Goal: Task Accomplishment & Management: Manage account settings

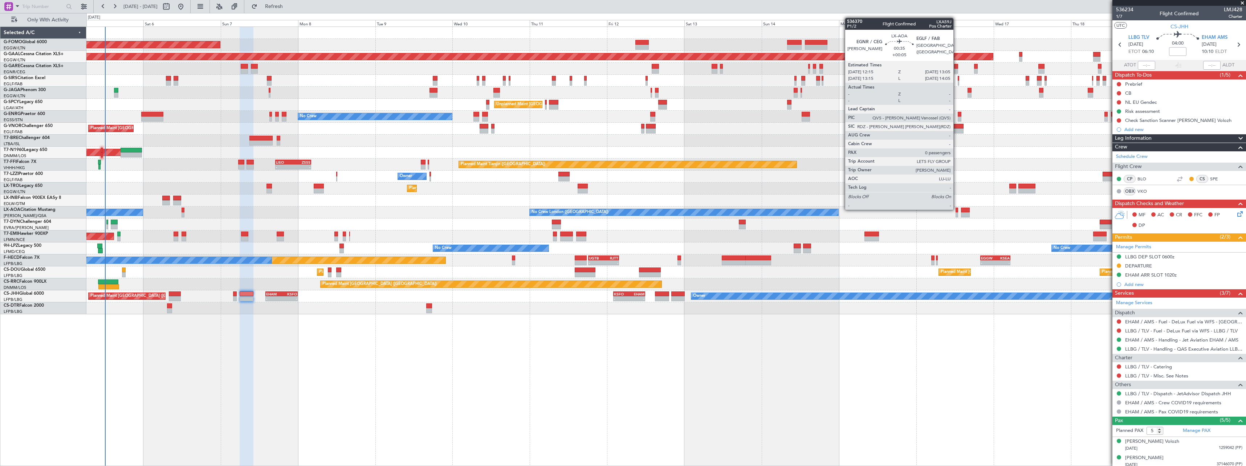
click at [956, 209] on div at bounding box center [956, 210] width 3 height 5
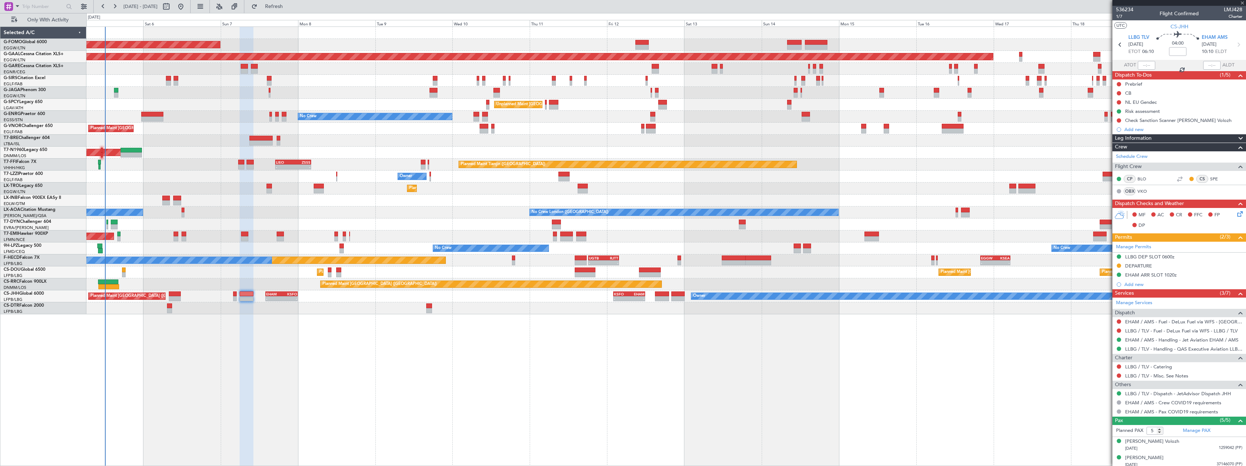
type input "+00:05"
type input "0"
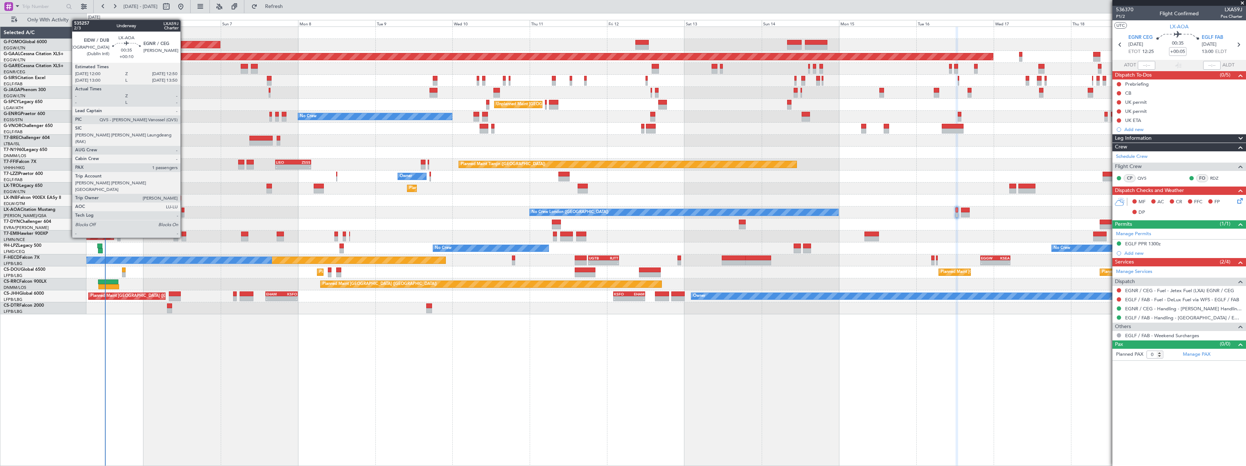
click at [184, 211] on div at bounding box center [182, 210] width 3 height 5
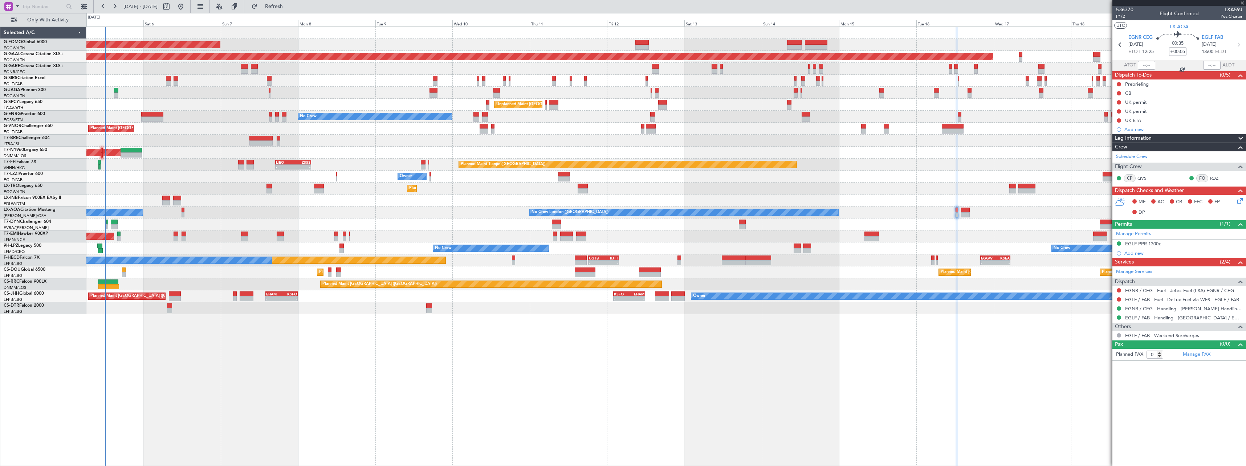
type input "+00:10"
type input "1"
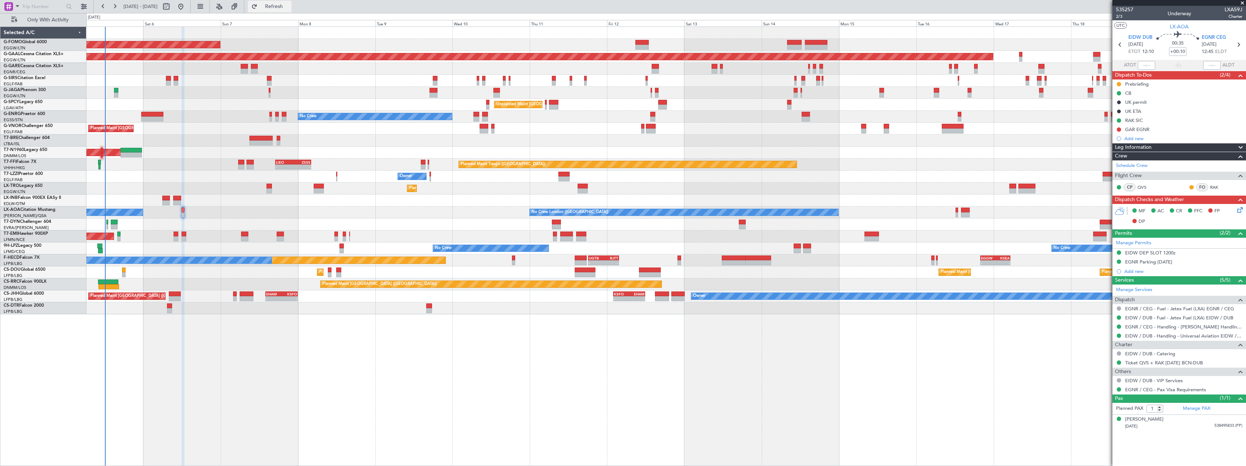
click at [289, 8] on span "Refresh" at bounding box center [274, 6] width 30 height 5
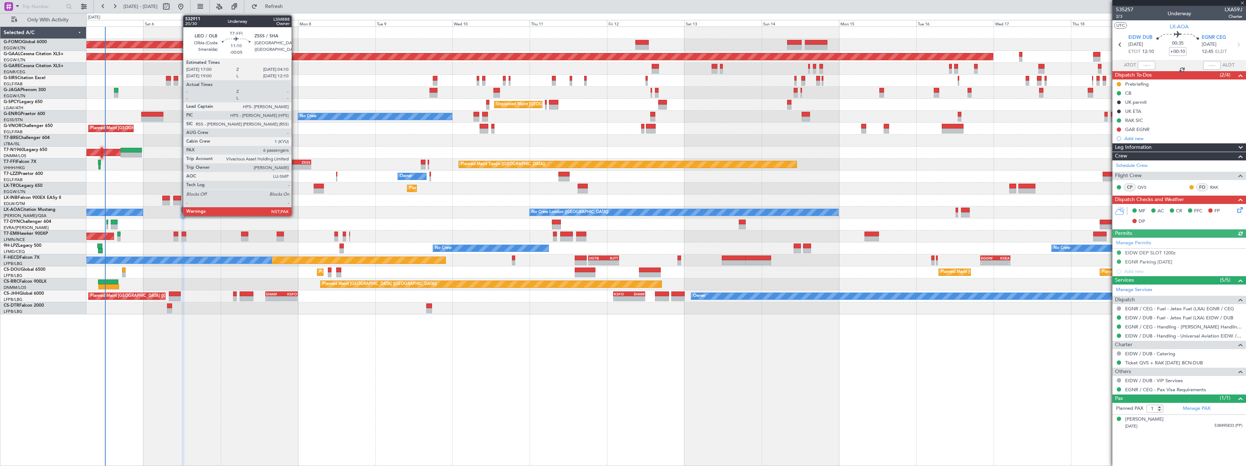
click at [295, 162] on div "ZSSS" at bounding box center [301, 162] width 17 height 4
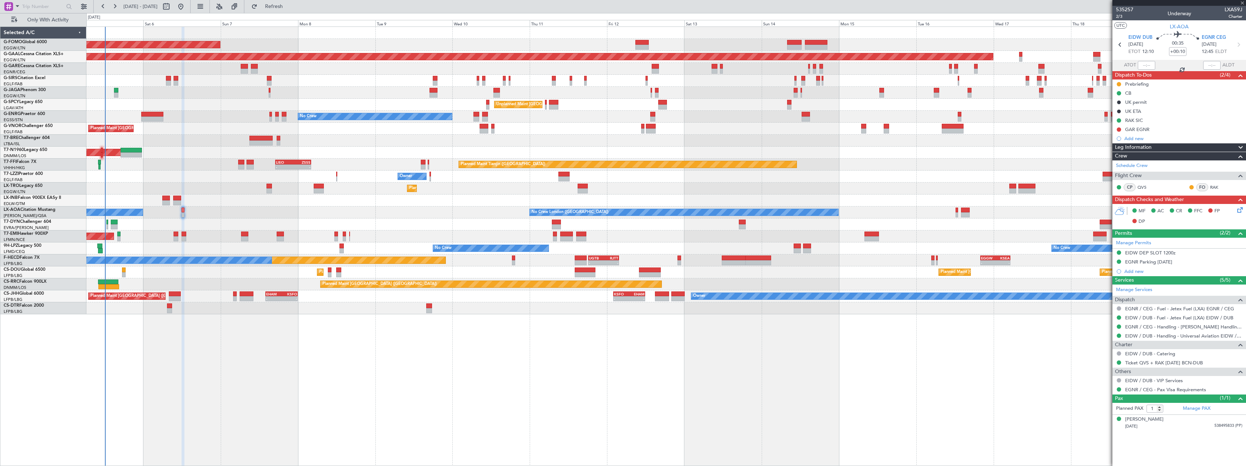
type input "-00:05"
type input "6"
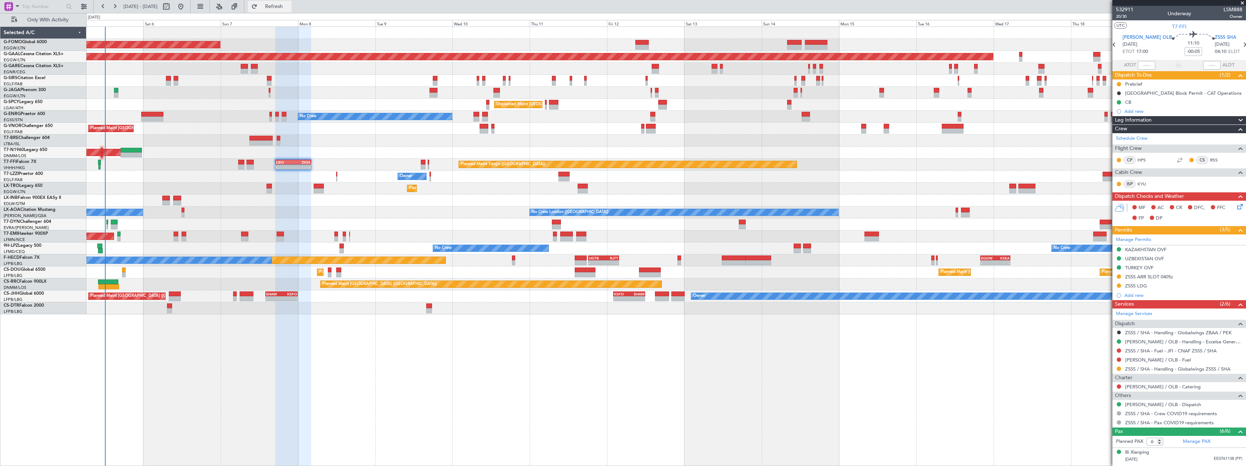
click at [289, 4] on span "Refresh" at bounding box center [274, 6] width 30 height 5
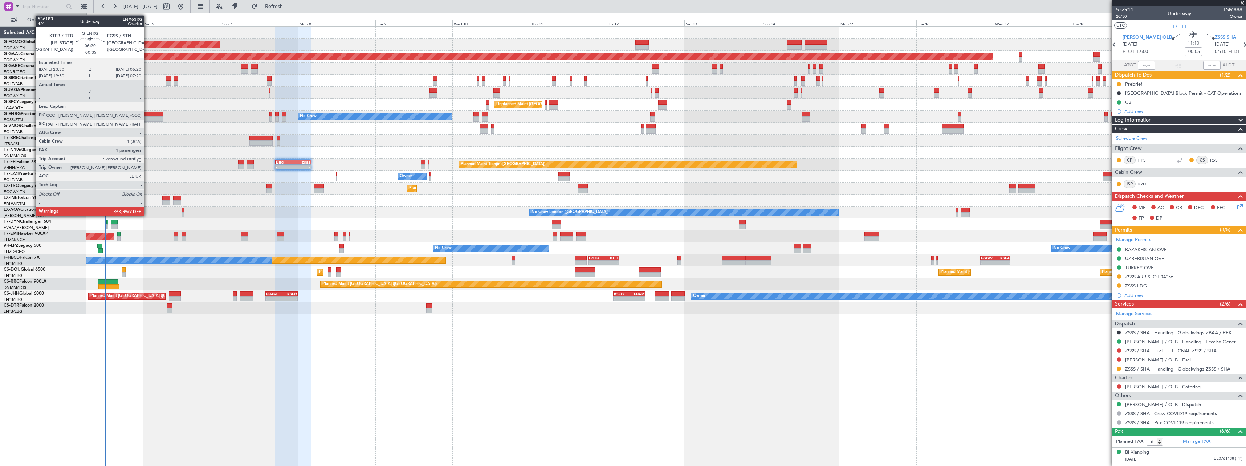
click at [147, 112] on div at bounding box center [152, 114] width 22 height 5
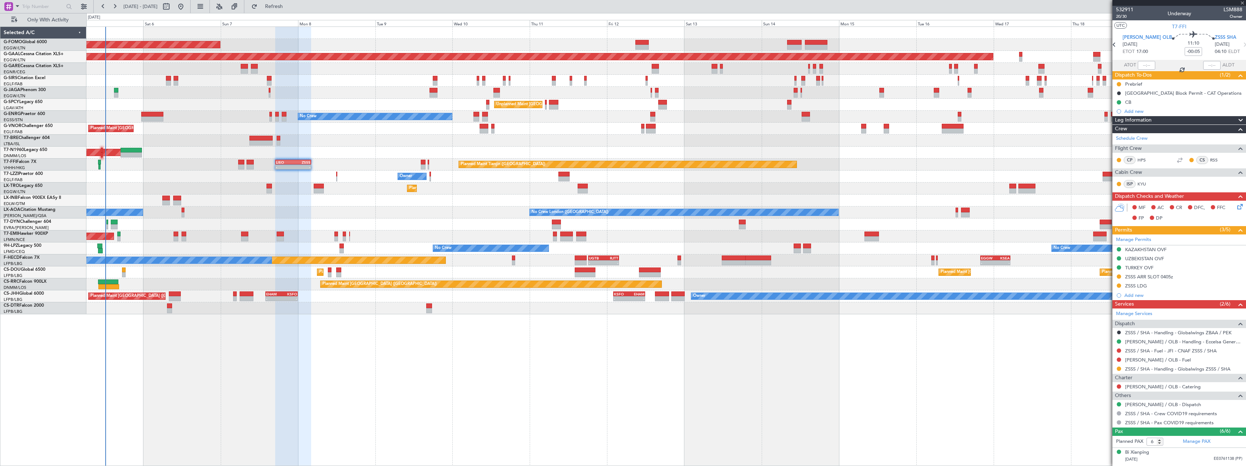
type input "-00:35"
type input "2"
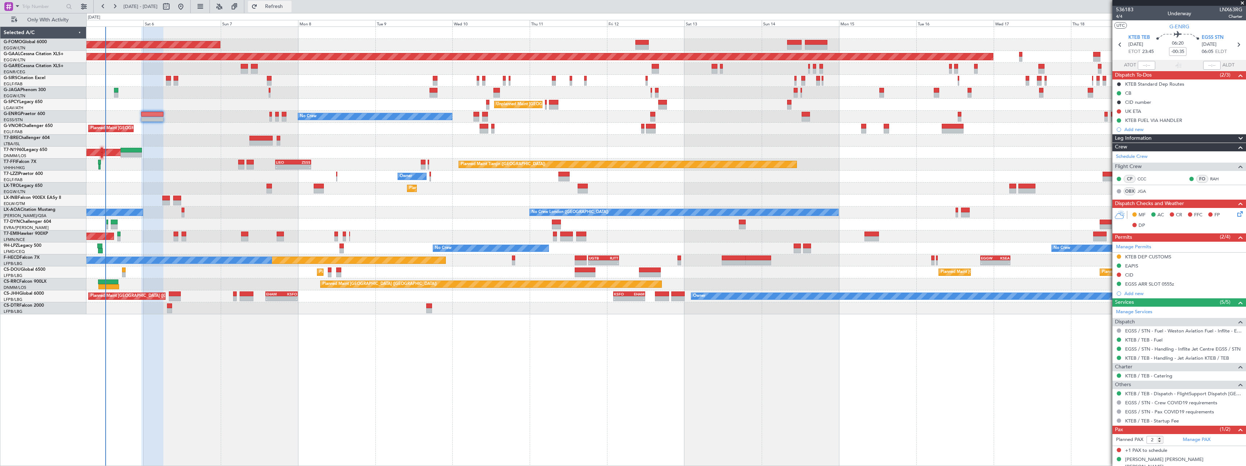
click at [289, 5] on span "Refresh" at bounding box center [274, 6] width 30 height 5
click at [289, 4] on span "Refresh" at bounding box center [274, 6] width 30 height 5
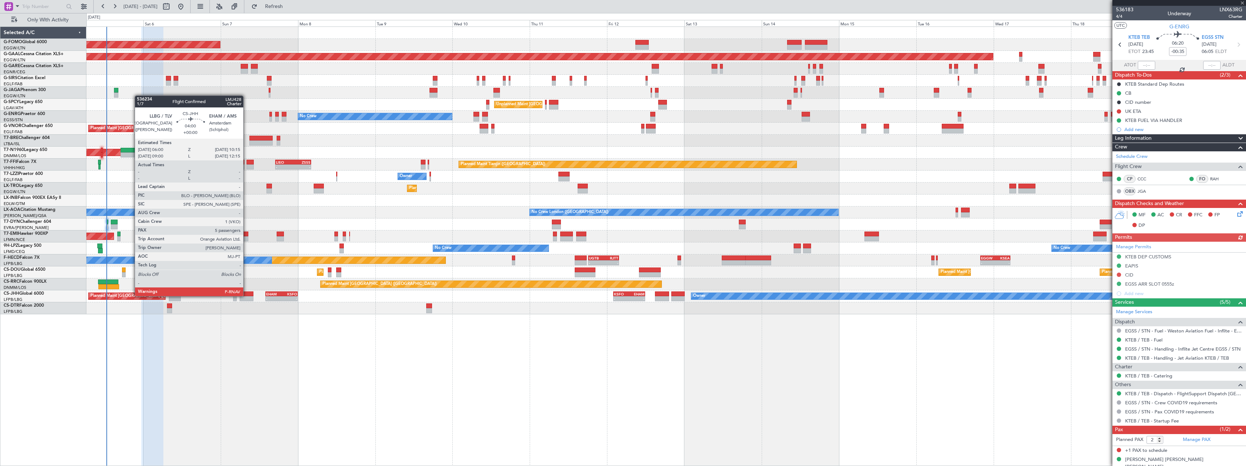
click at [246, 295] on div at bounding box center [247, 293] width 14 height 5
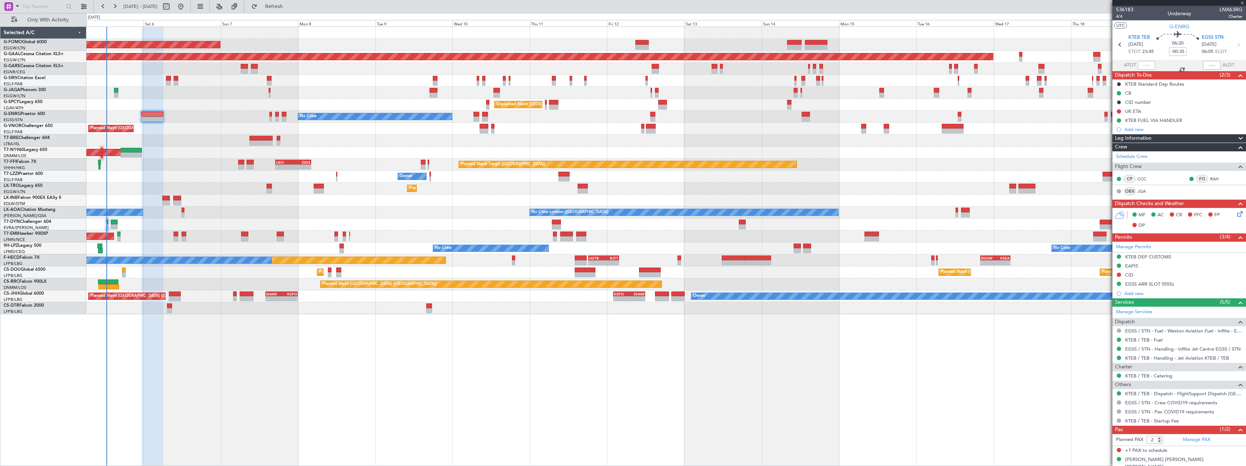
type input "5"
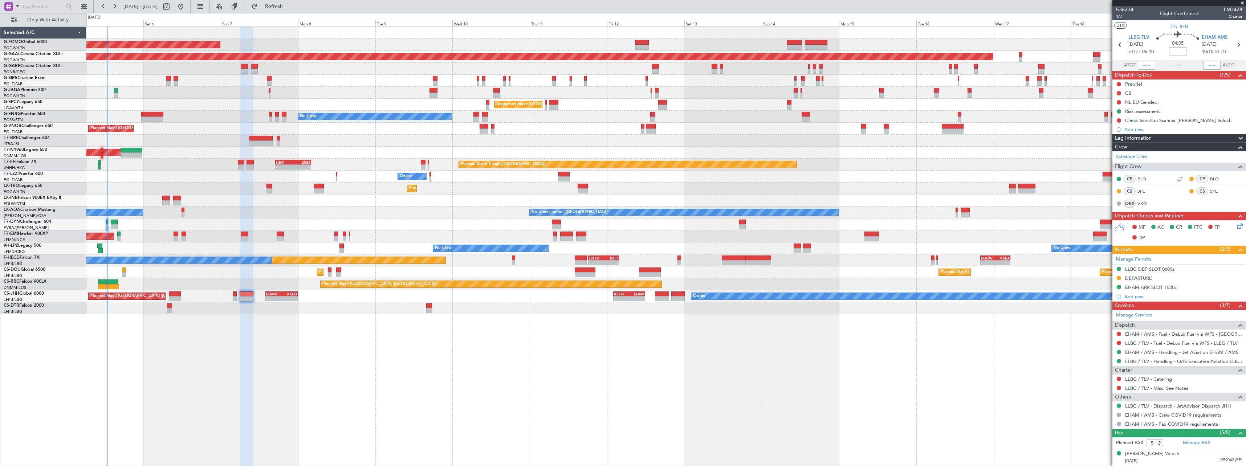
type input "+00:05"
click at [289, 7] on span "Refresh" at bounding box center [274, 6] width 30 height 5
click at [289, 9] on span "Refresh" at bounding box center [274, 6] width 30 height 5
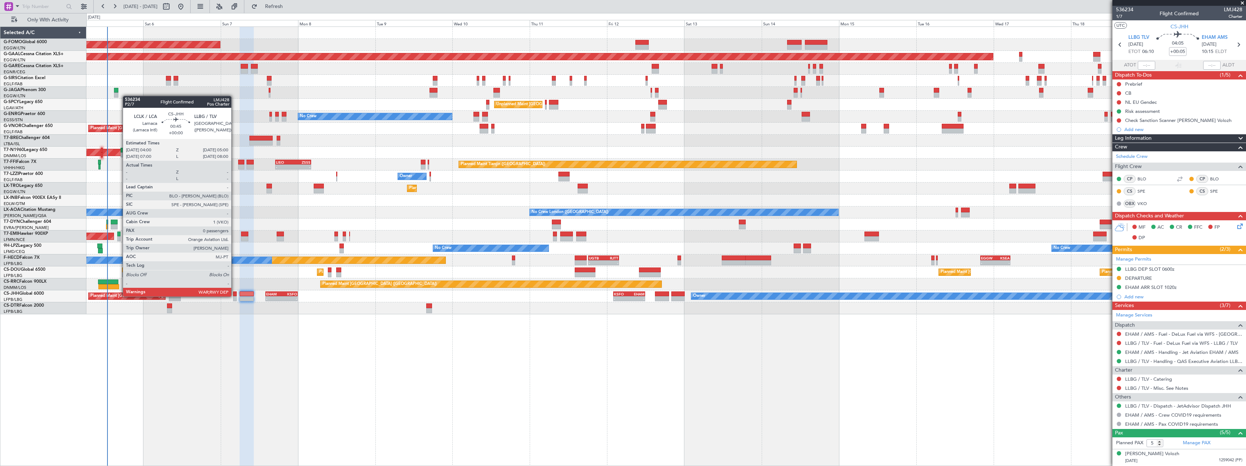
click at [234, 296] on div at bounding box center [234, 293] width 3 height 5
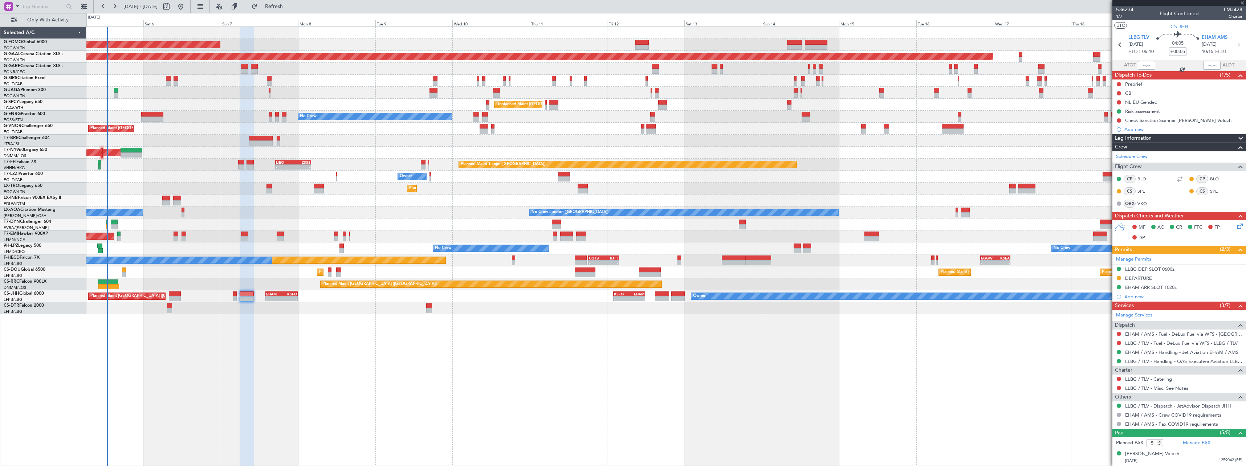
type input "0"
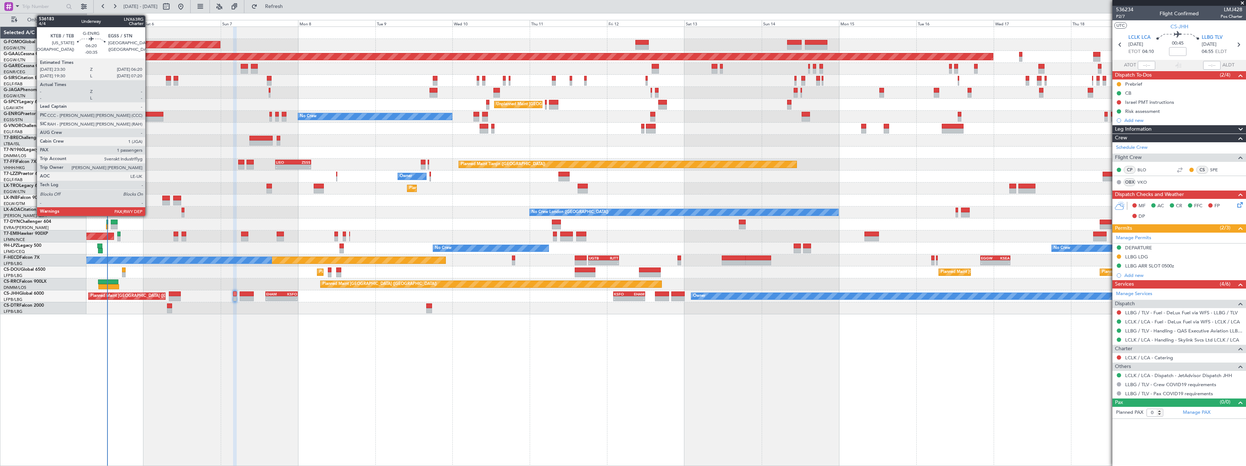
click at [148, 115] on div at bounding box center [152, 114] width 22 height 5
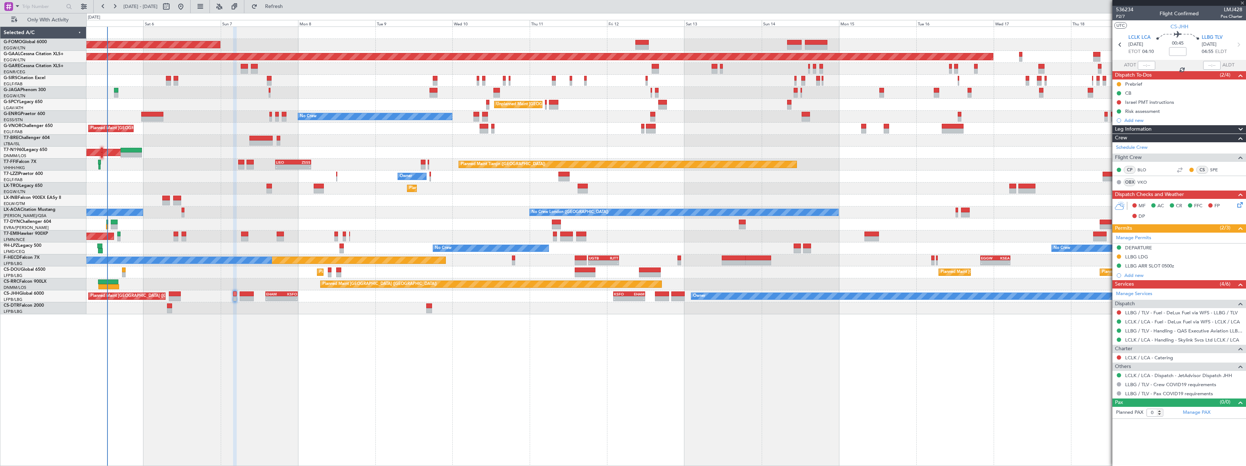
type input "-00:35"
type input "2"
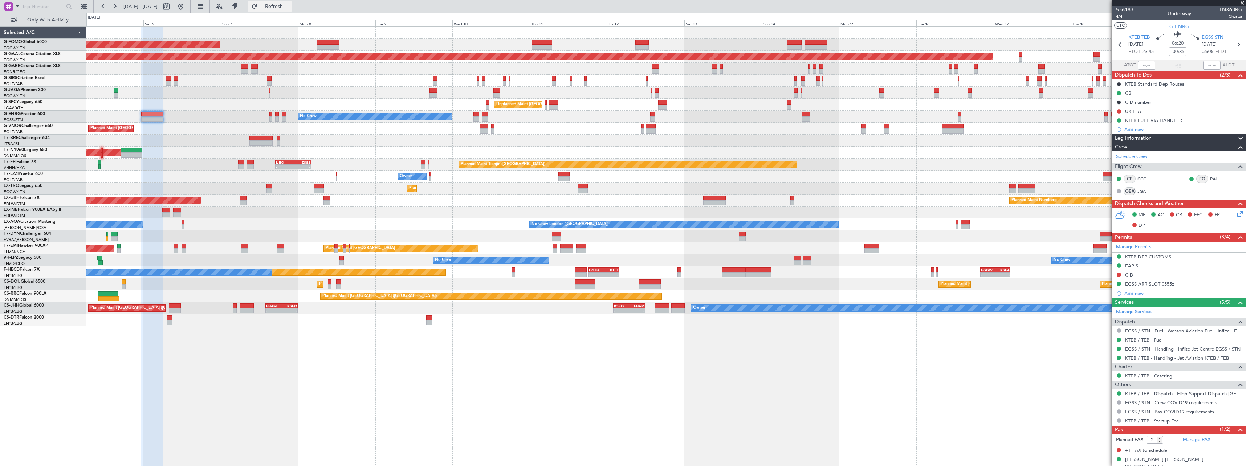
click at [289, 7] on span "Refresh" at bounding box center [274, 6] width 30 height 5
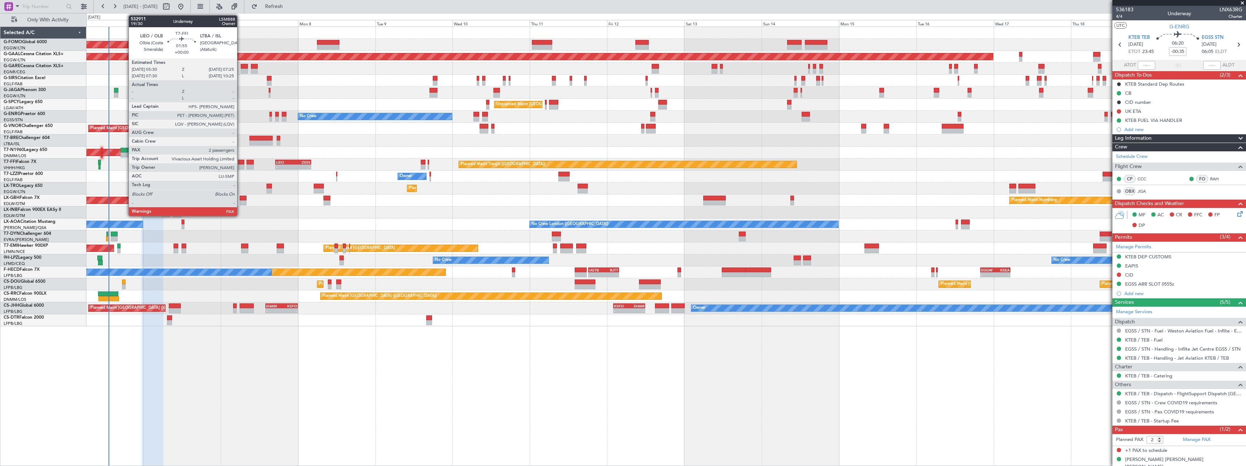
click at [240, 163] on div at bounding box center [241, 162] width 7 height 5
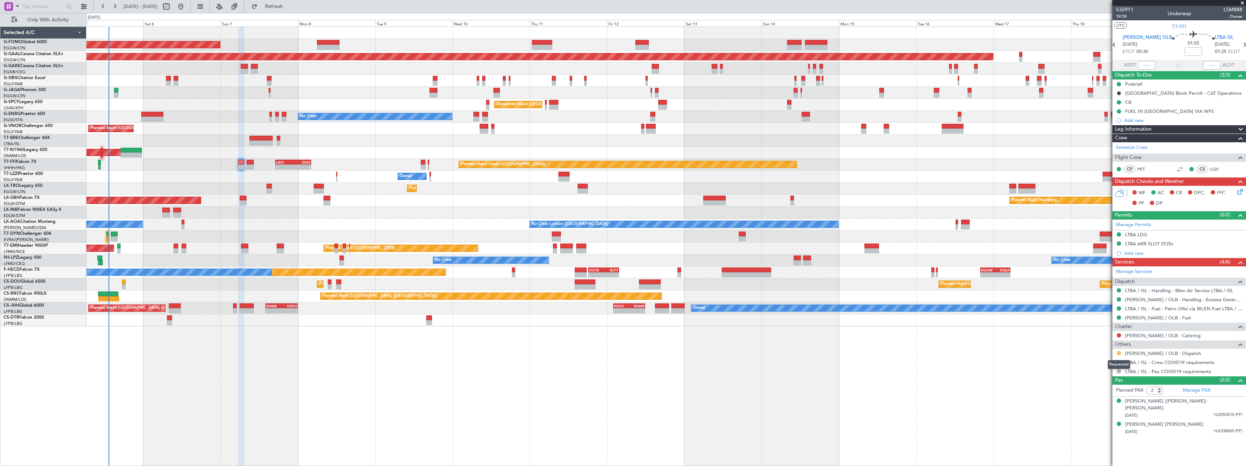
click at [1118, 354] on button at bounding box center [1118, 353] width 4 height 4
click at [1095, 439] on span "Confirmed" at bounding box center [1098, 439] width 23 height 7
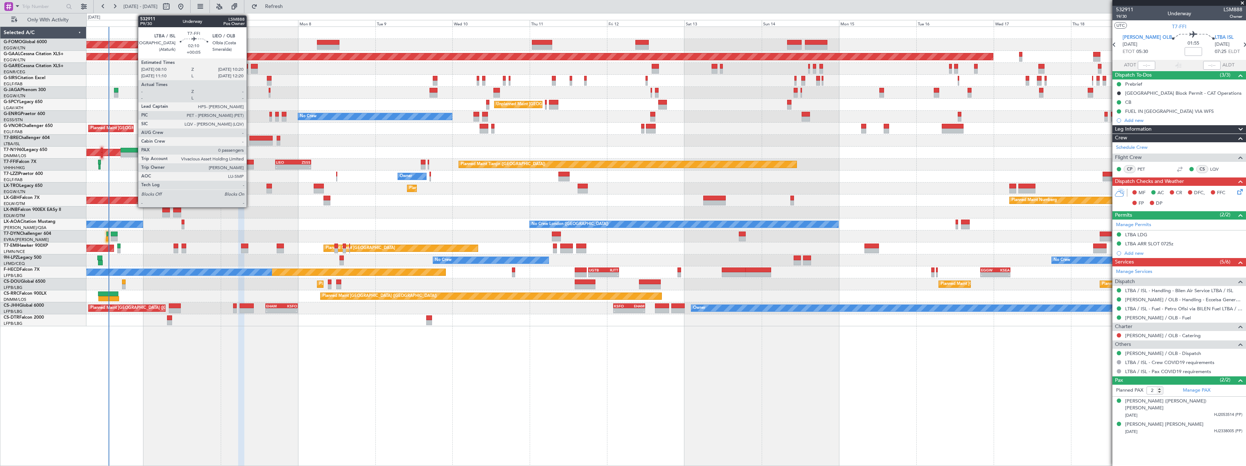
click at [250, 163] on div at bounding box center [249, 162] width 7 height 5
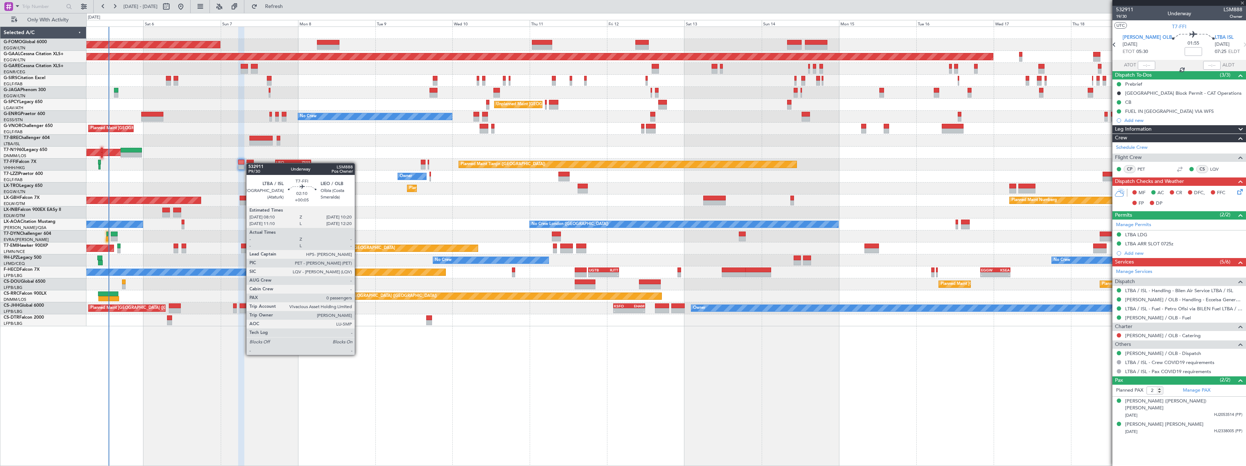
type input "+00:05"
type input "0"
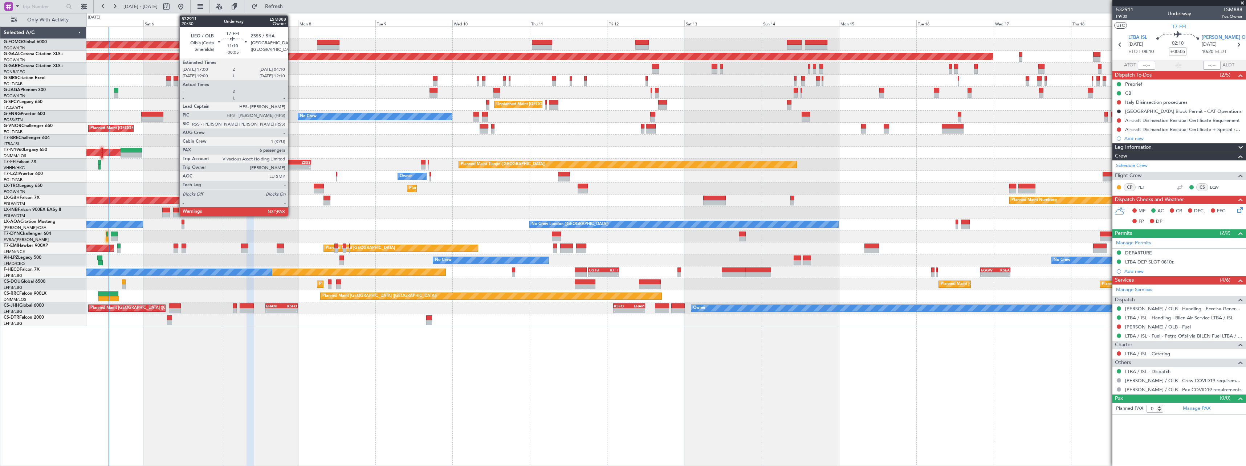
click at [291, 164] on div "- -" at bounding box center [293, 166] width 36 height 5
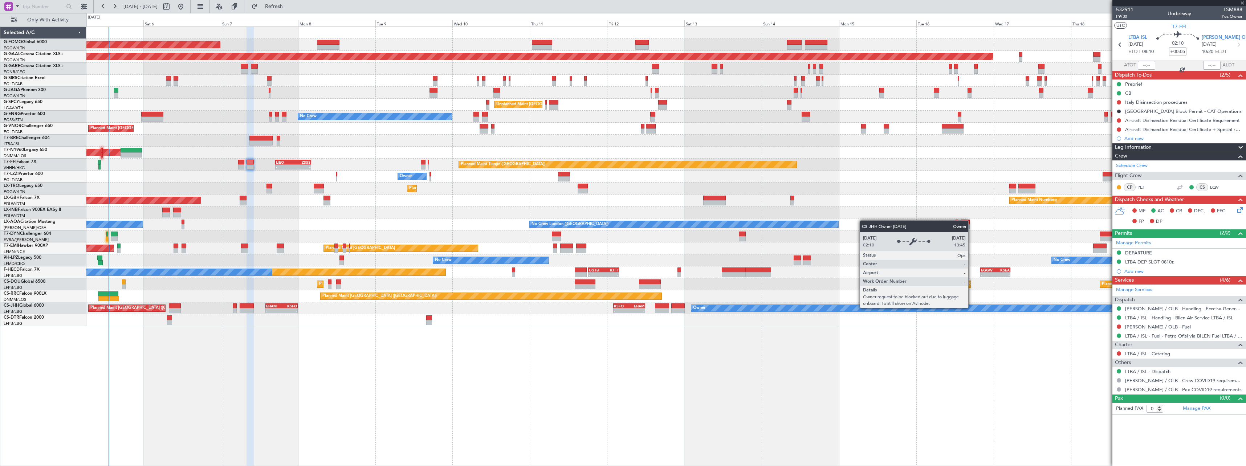
type input "-00:05"
type input "6"
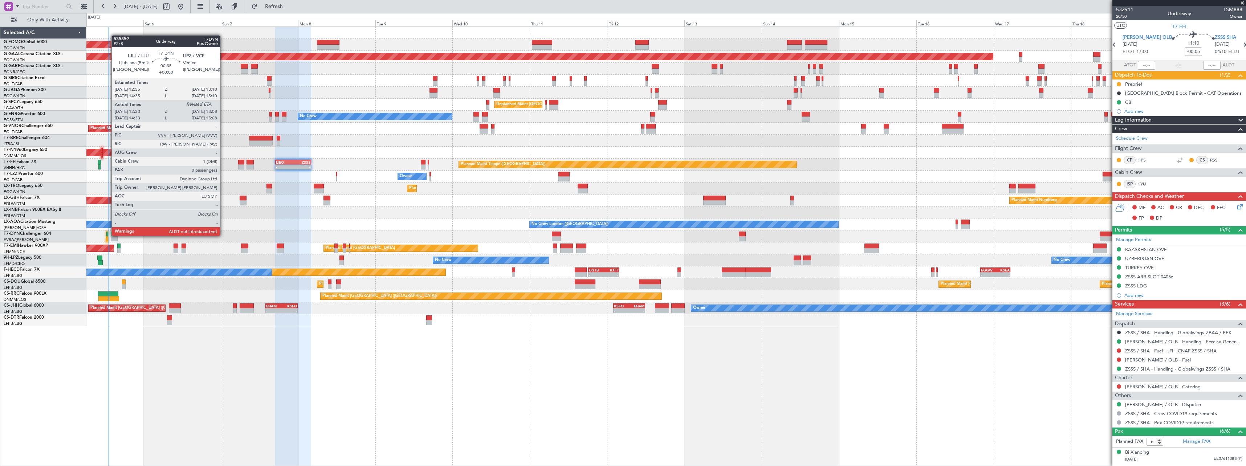
click at [108, 235] on div at bounding box center [107, 234] width 2 height 5
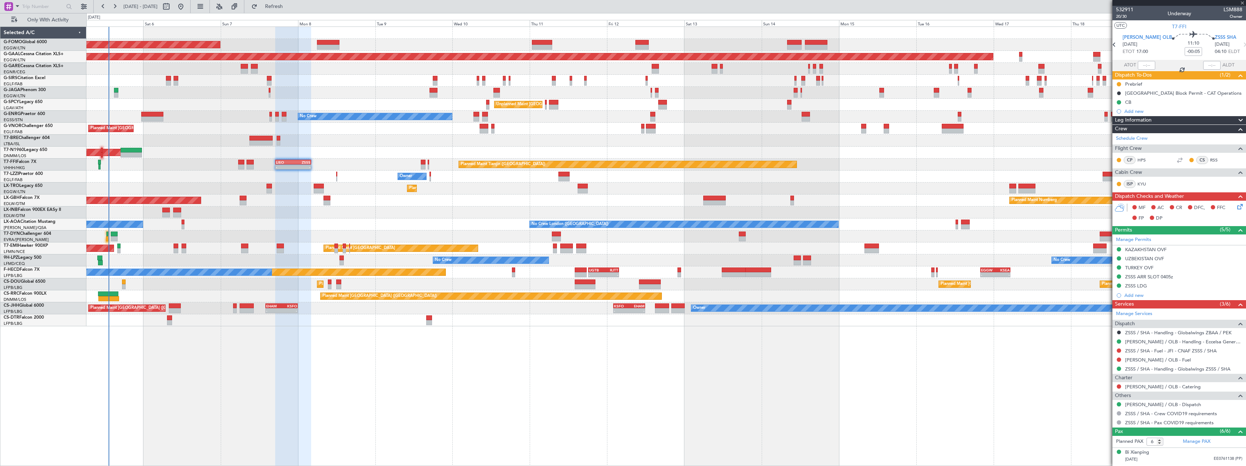
type input "12:33"
type input "0"
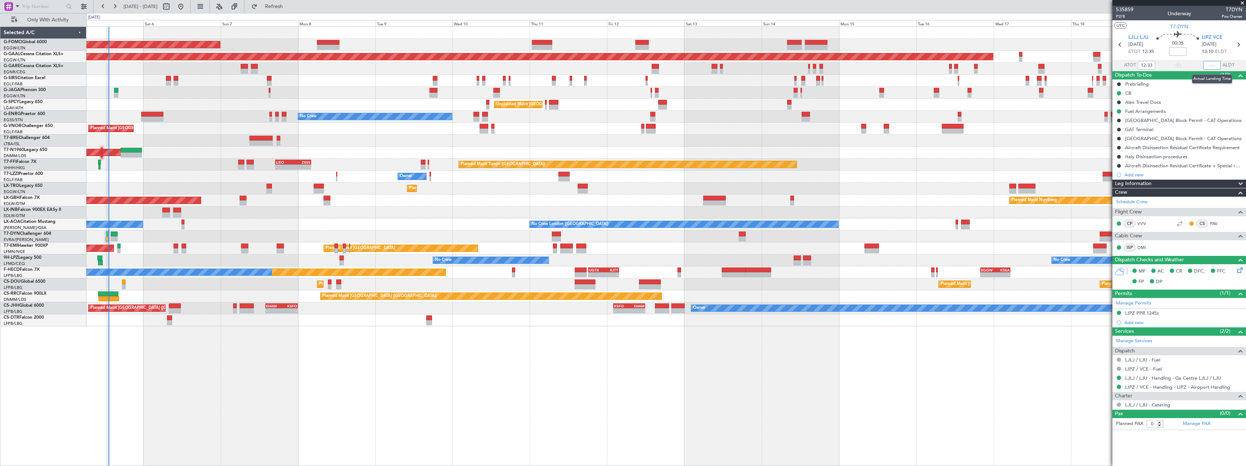
click at [1212, 65] on input "text" at bounding box center [1211, 65] width 17 height 9
type input "13:02"
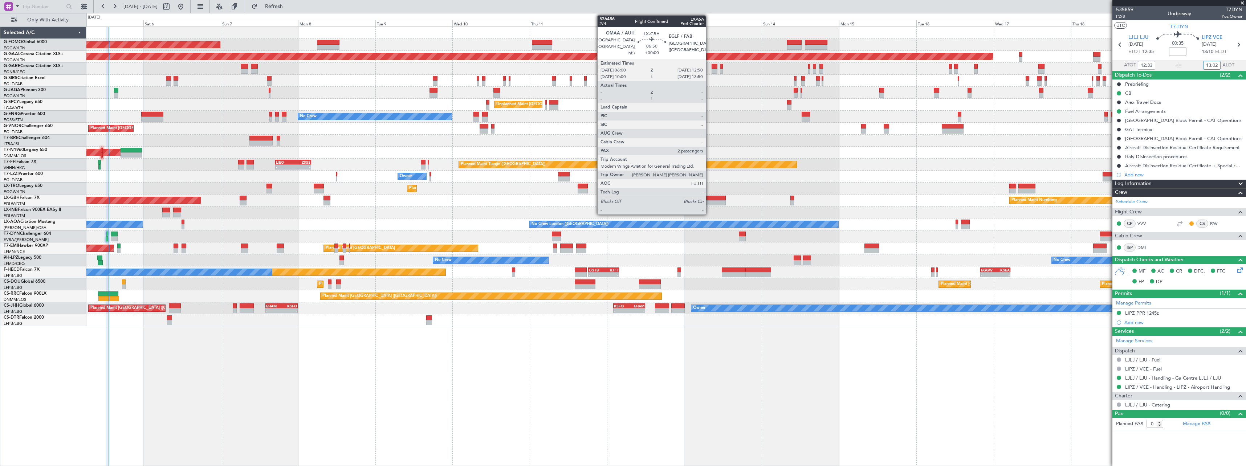
click at [709, 199] on div at bounding box center [714, 198] width 22 height 5
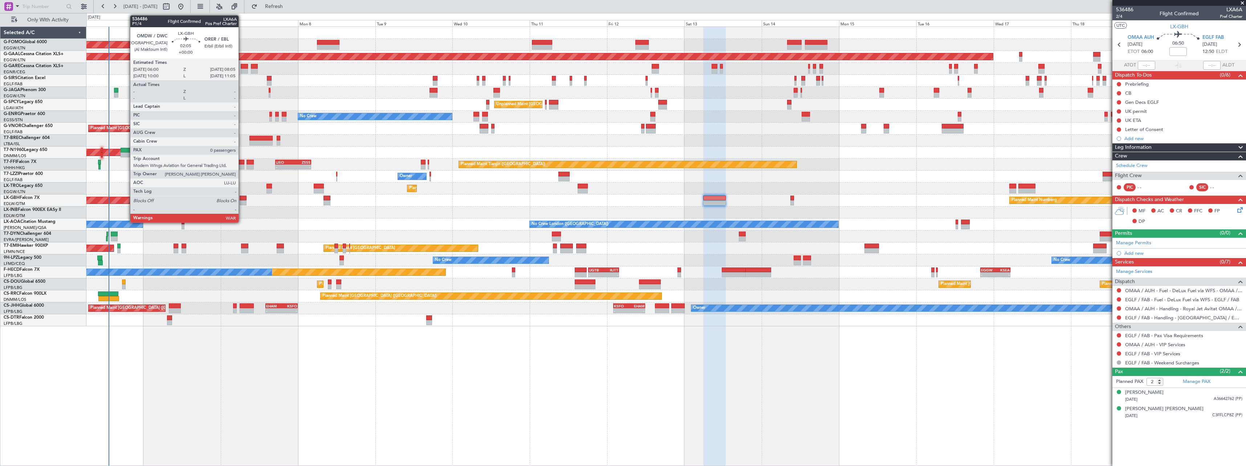
click at [242, 197] on div at bounding box center [243, 198] width 7 height 5
click at [242, 201] on div at bounding box center [243, 202] width 7 height 5
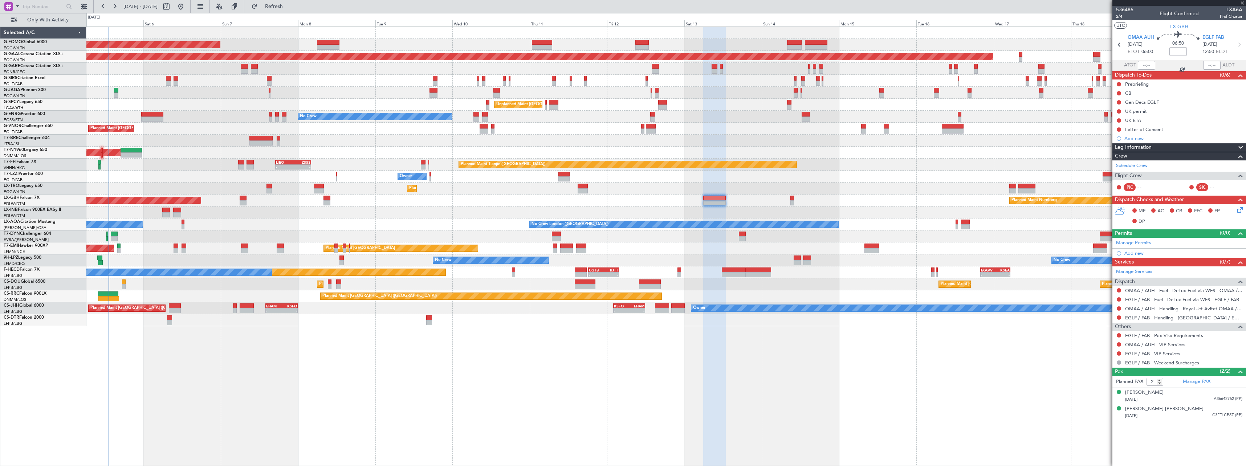
type input "0"
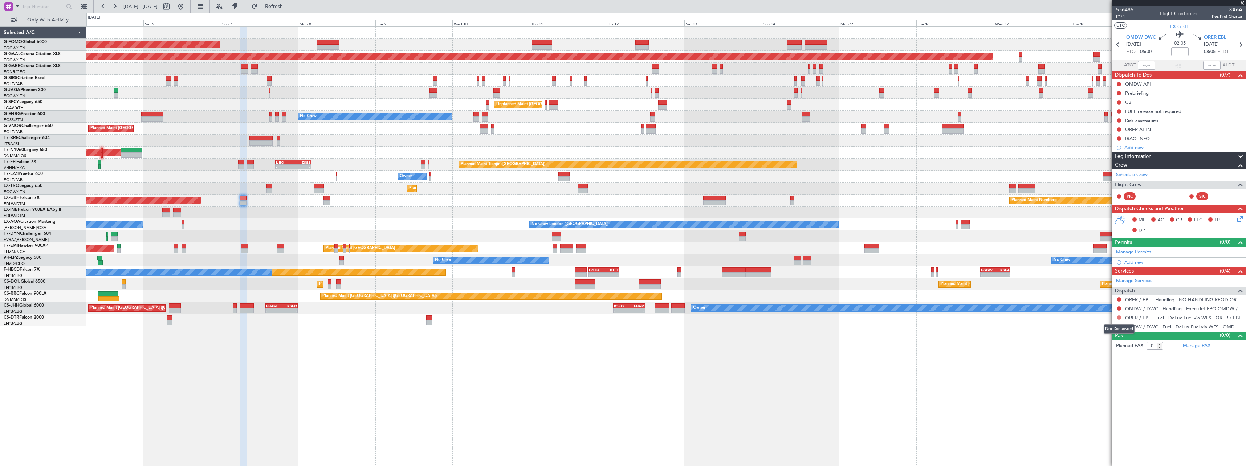
click at [1118, 318] on button at bounding box center [1118, 317] width 4 height 4
click at [1104, 327] on span "Not Required" at bounding box center [1101, 327] width 29 height 7
click at [1118, 299] on button at bounding box center [1118, 299] width 4 height 4
click at [1103, 310] on span "Not Required" at bounding box center [1101, 309] width 29 height 7
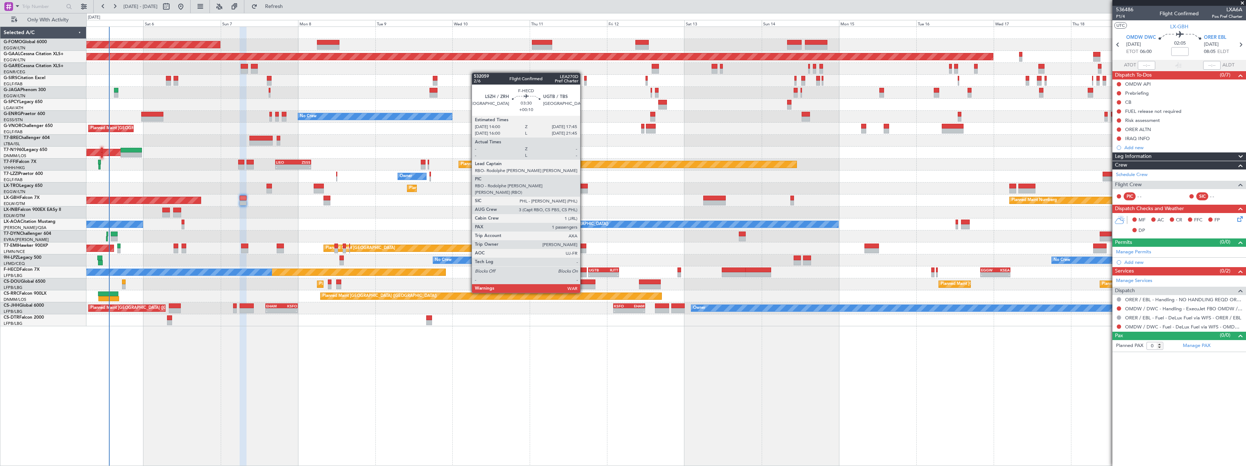
click at [583, 273] on div at bounding box center [581, 274] width 12 height 5
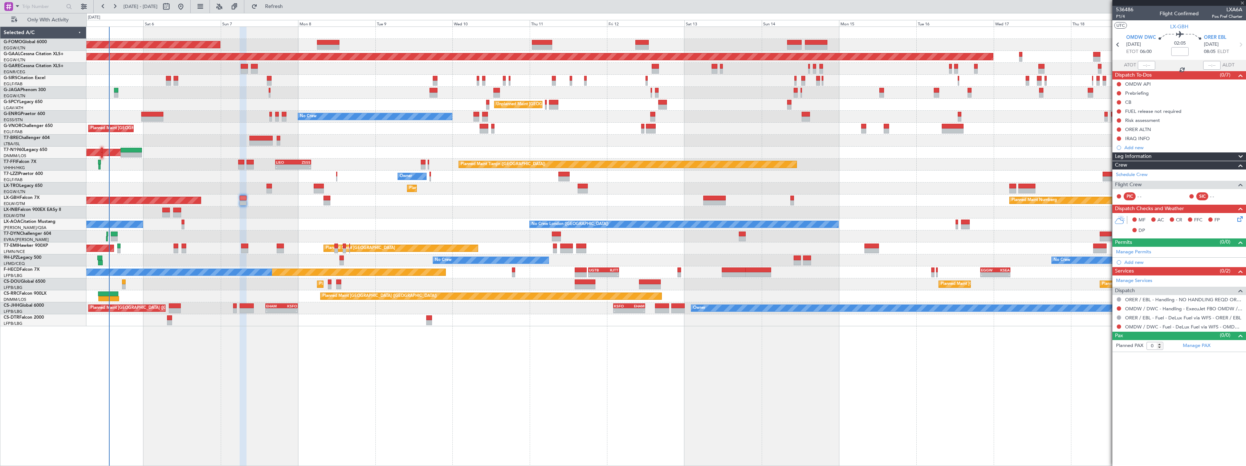
type input "+00:10"
type input "1"
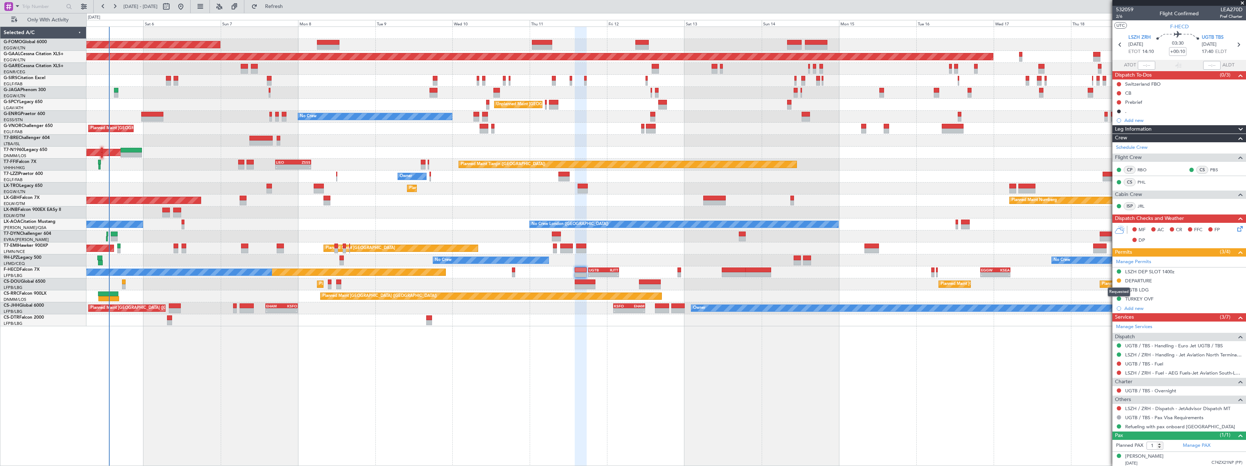
click at [1118, 281] on button at bounding box center [1118, 280] width 4 height 4
click at [1103, 365] on span "Received OK" at bounding box center [1101, 366] width 28 height 7
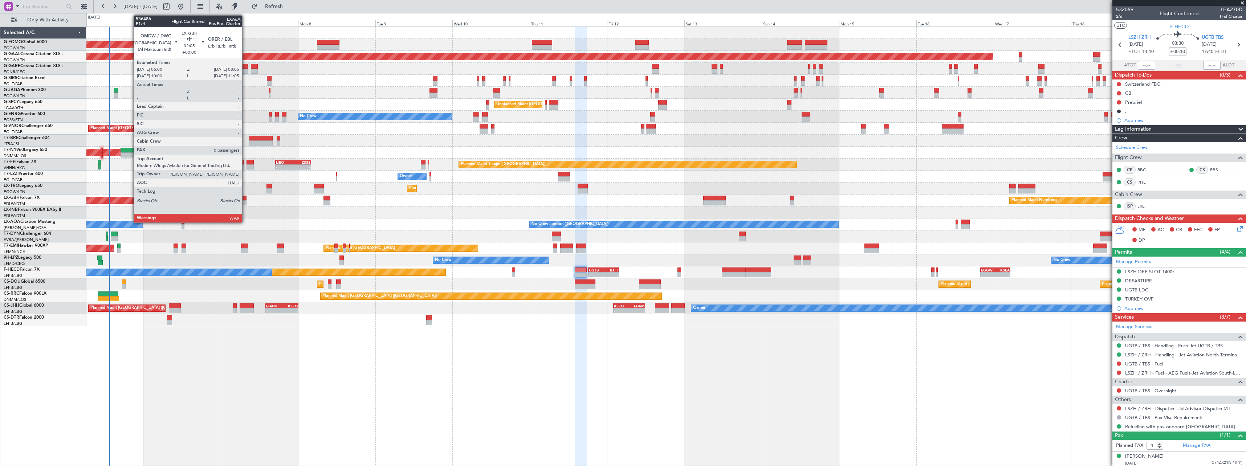
click at [245, 200] on div at bounding box center [243, 202] width 7 height 5
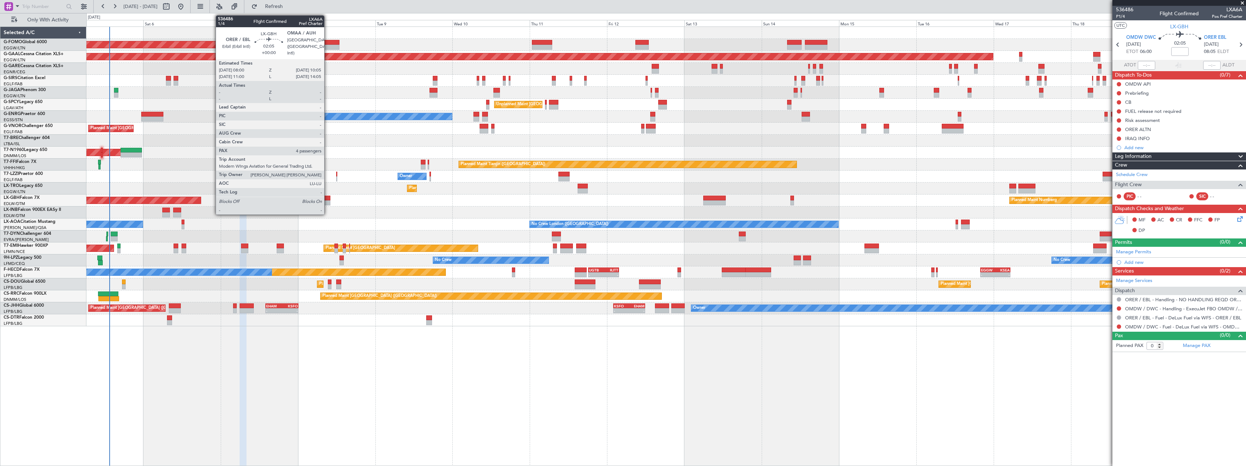
click at [327, 199] on div at bounding box center [326, 198] width 7 height 5
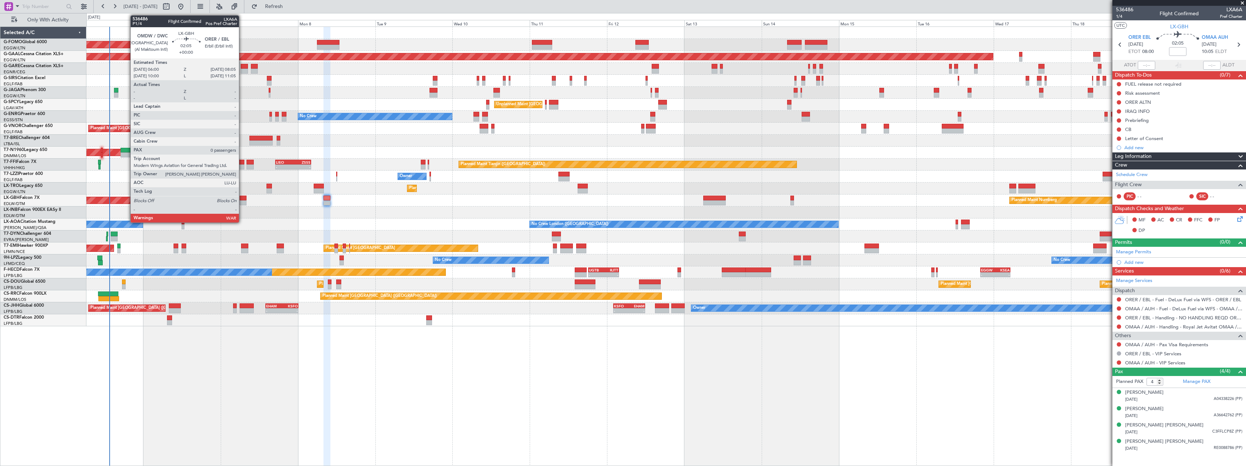
click at [242, 197] on div at bounding box center [243, 198] width 7 height 5
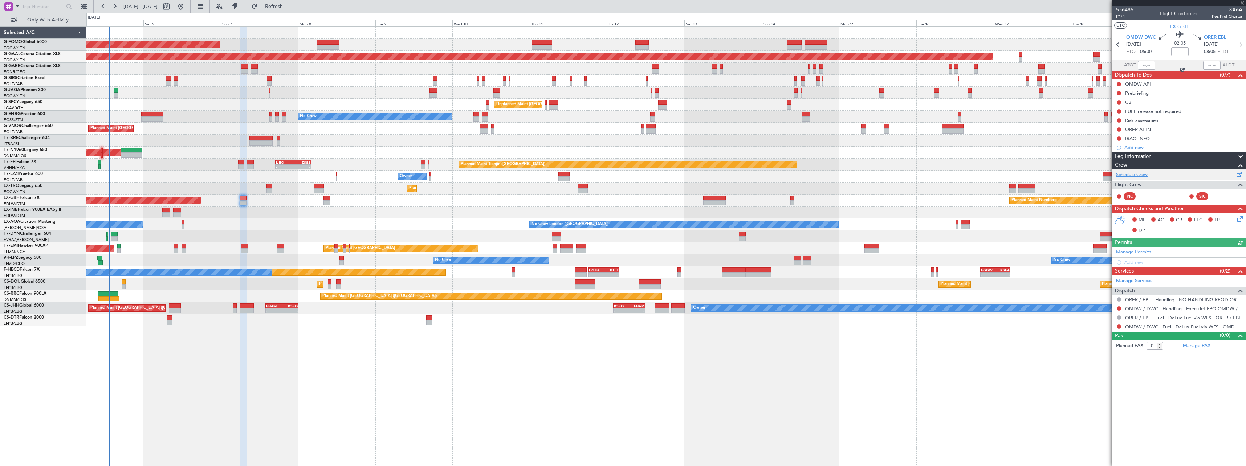
click at [1134, 176] on link "Schedule Crew" at bounding box center [1132, 174] width 32 height 7
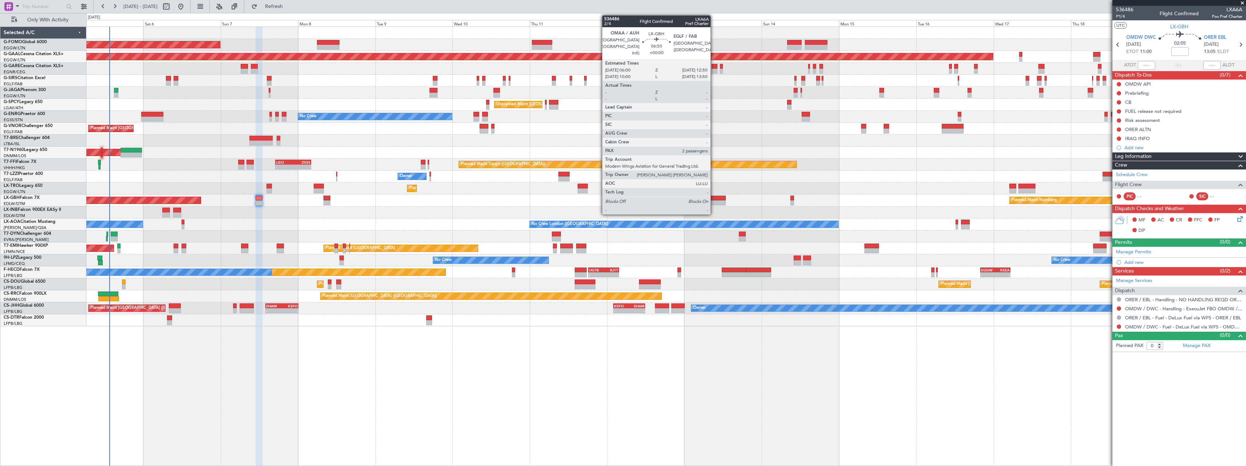
click at [714, 200] on div at bounding box center [714, 202] width 22 height 5
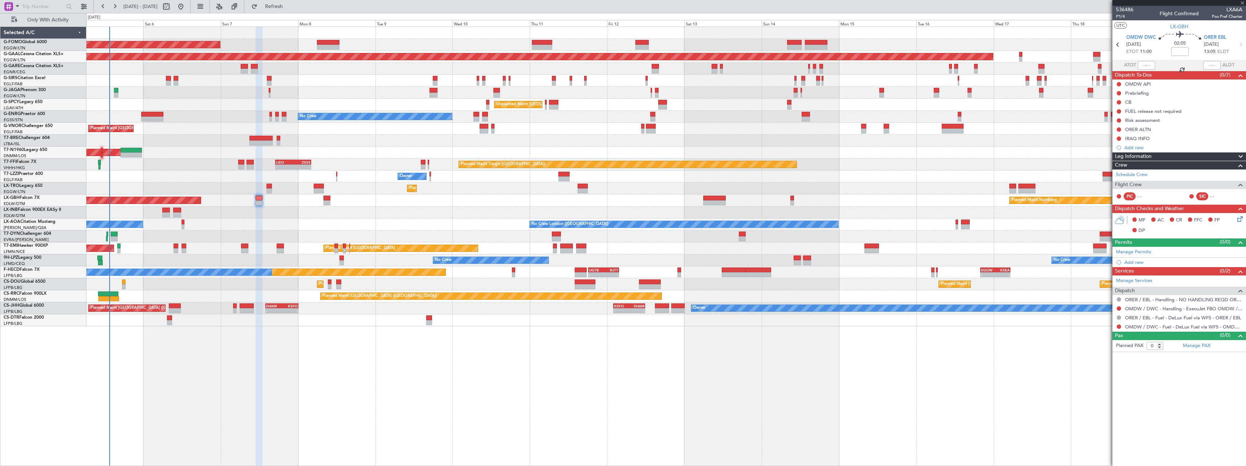
type input "2"
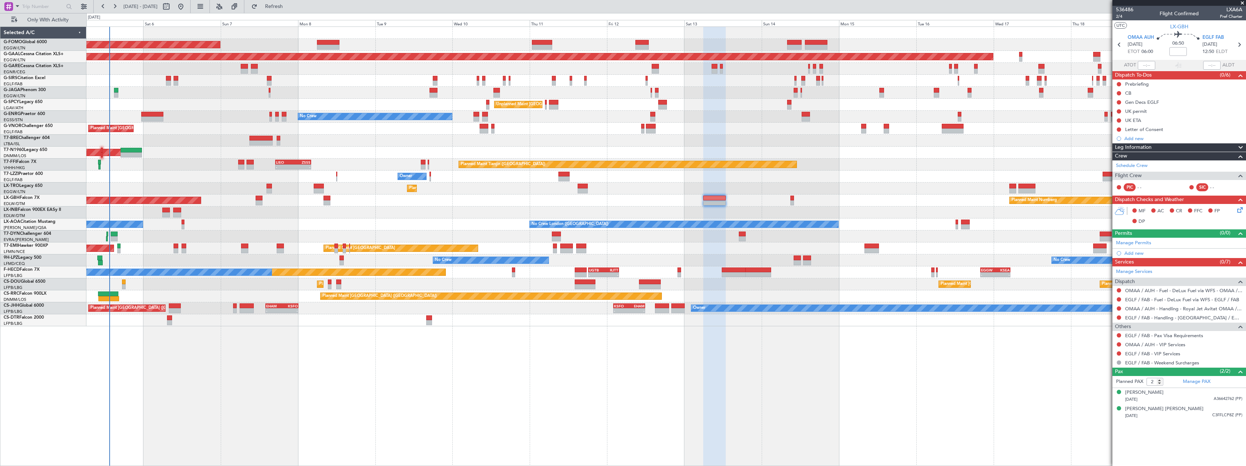
click at [1176, 52] on mat-tooltip-component "Flight Time" at bounding box center [1177, 56] width 33 height 19
click at [1179, 52] on input at bounding box center [1177, 51] width 17 height 9
type input "+00:20"
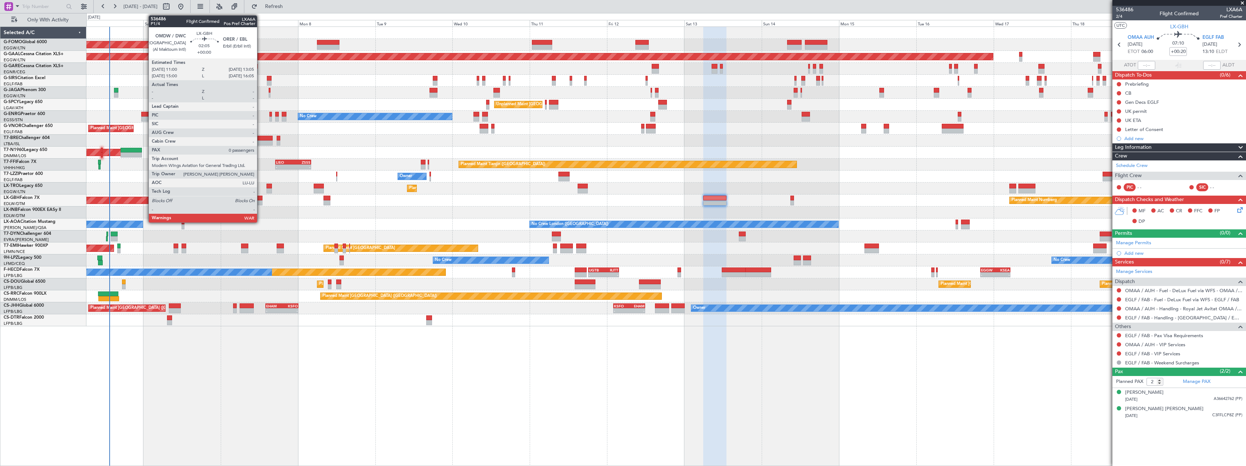
click at [260, 198] on div at bounding box center [259, 198] width 7 height 5
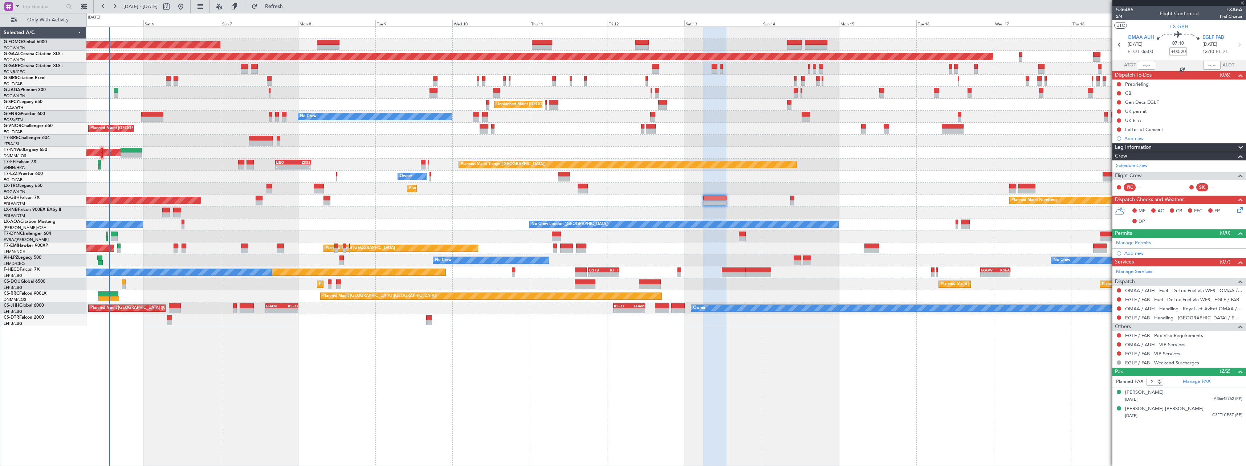
type input "0"
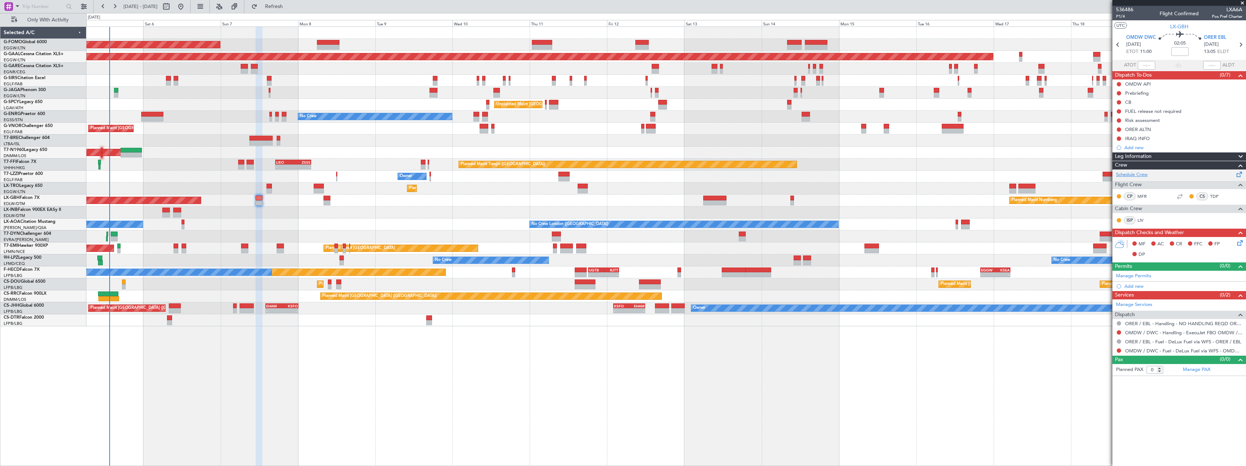
click at [1142, 173] on link "Schedule Crew" at bounding box center [1132, 174] width 32 height 7
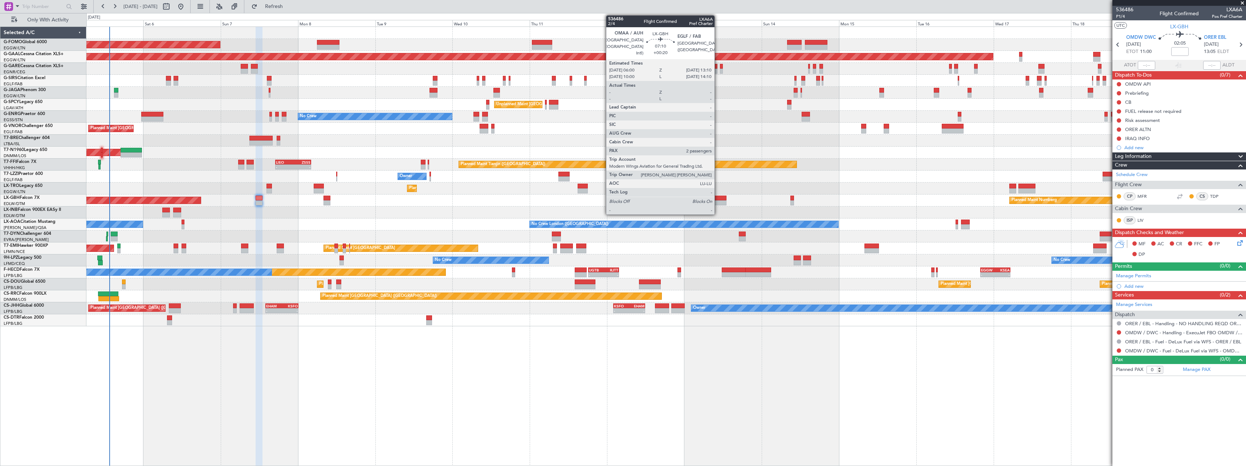
click at [718, 198] on div at bounding box center [714, 198] width 23 height 5
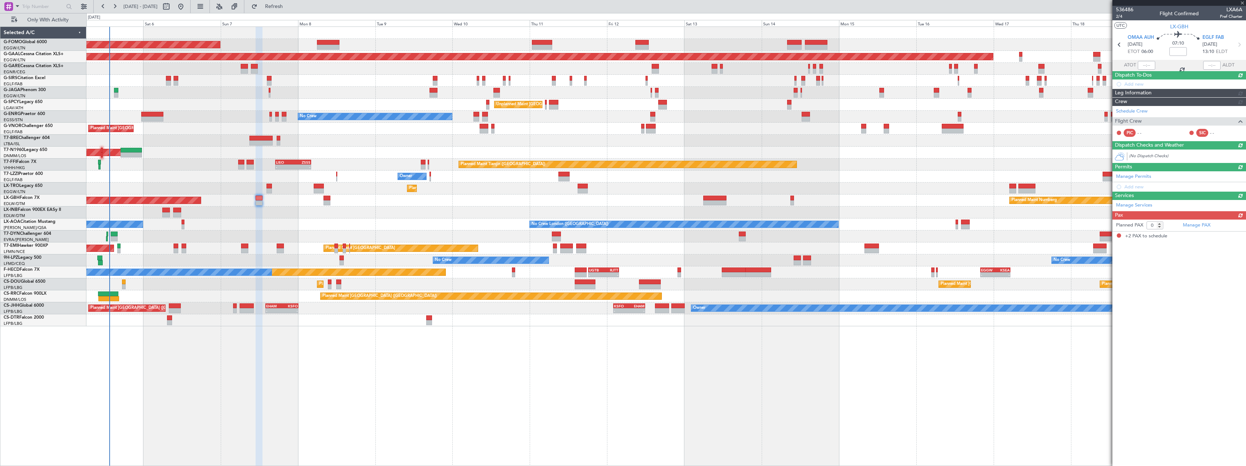
type input "+00:20"
type input "2"
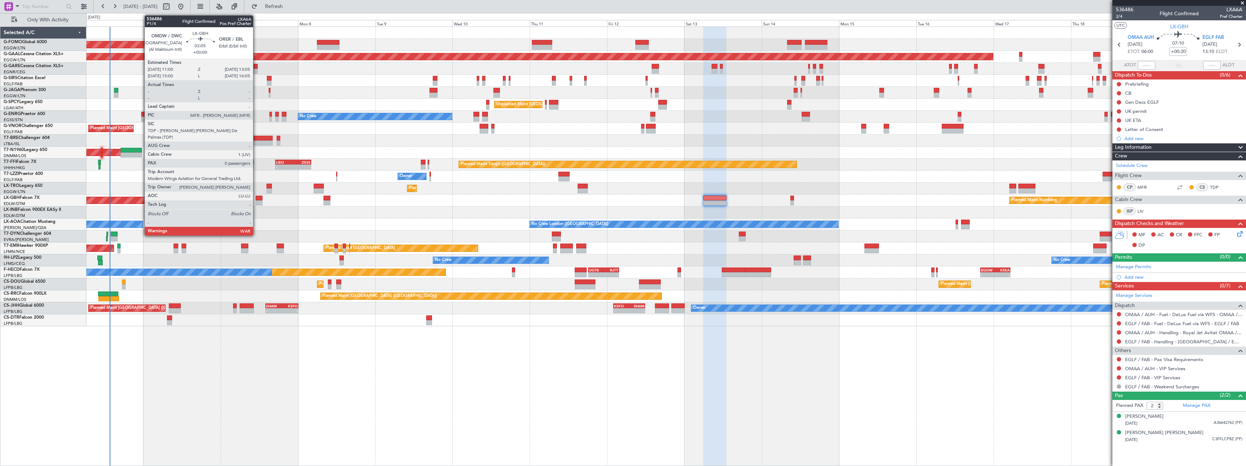
click at [256, 199] on div at bounding box center [259, 198] width 7 height 5
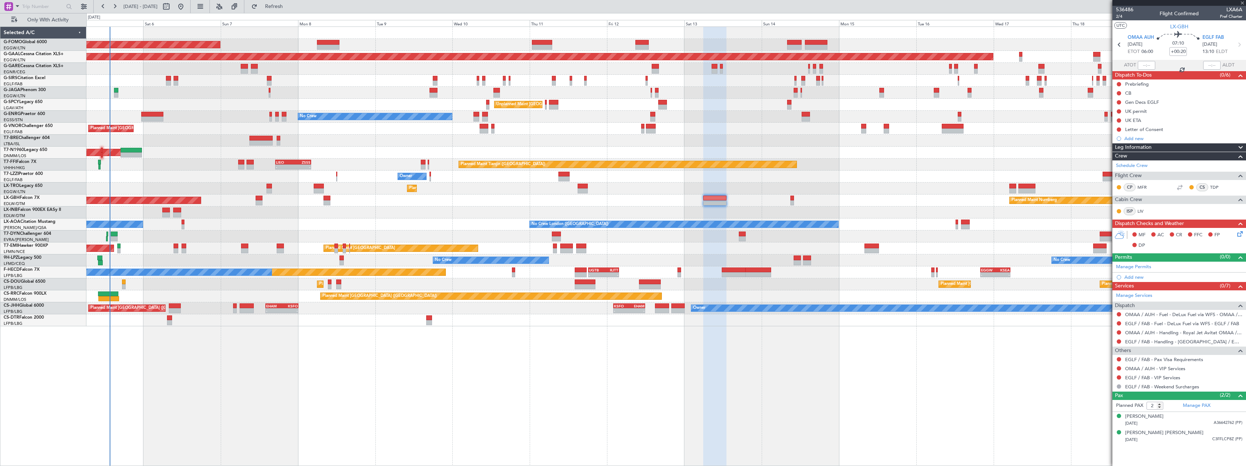
type input "0"
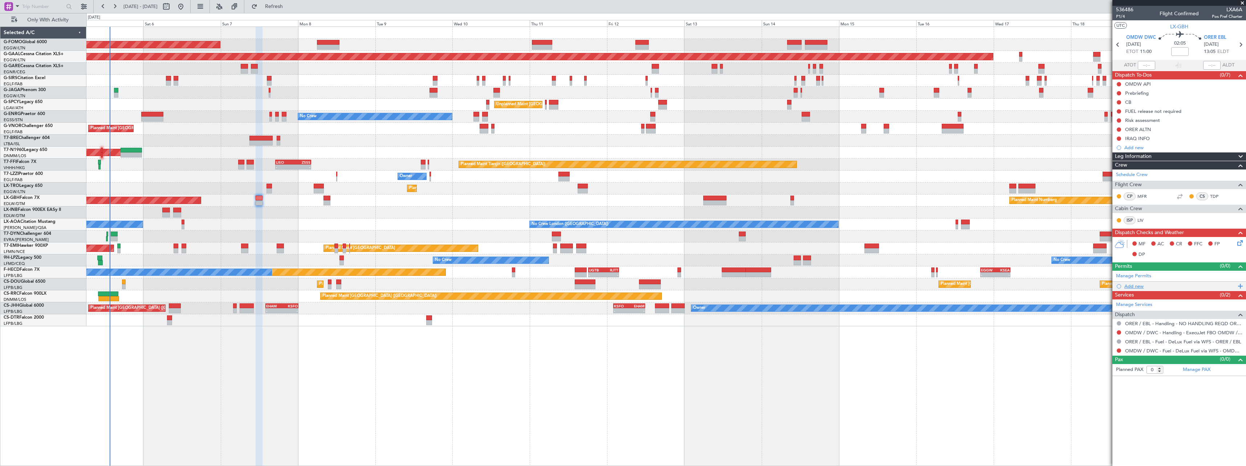
click at [1137, 285] on div "Add new" at bounding box center [1179, 286] width 111 height 6
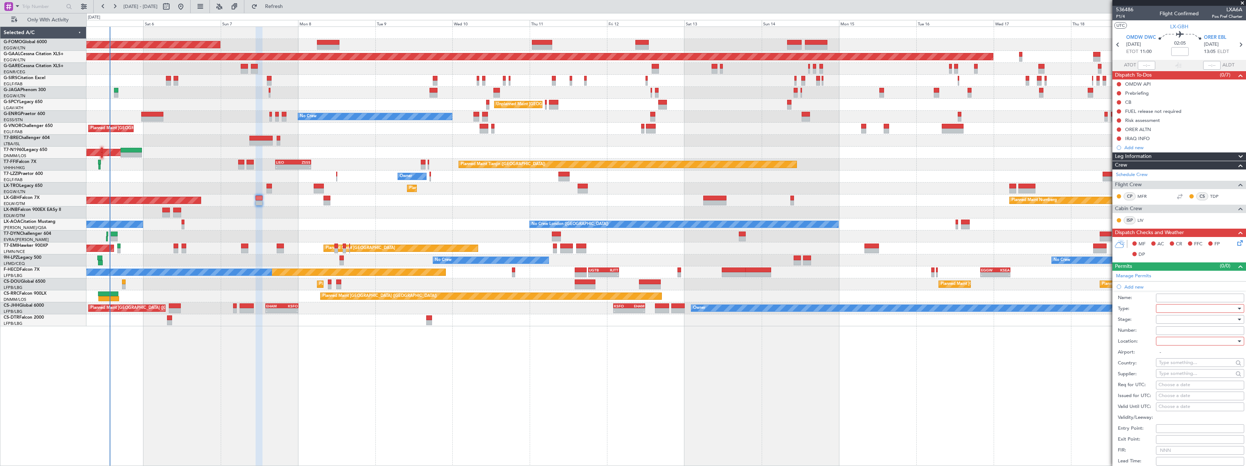
click at [1164, 307] on div at bounding box center [1197, 308] width 77 height 11
click at [1172, 379] on span "Slot" at bounding box center [1197, 377] width 76 height 11
click at [1170, 318] on div at bounding box center [1197, 319] width 77 height 11
click at [1172, 346] on span "Not Requested" at bounding box center [1197, 345] width 76 height 11
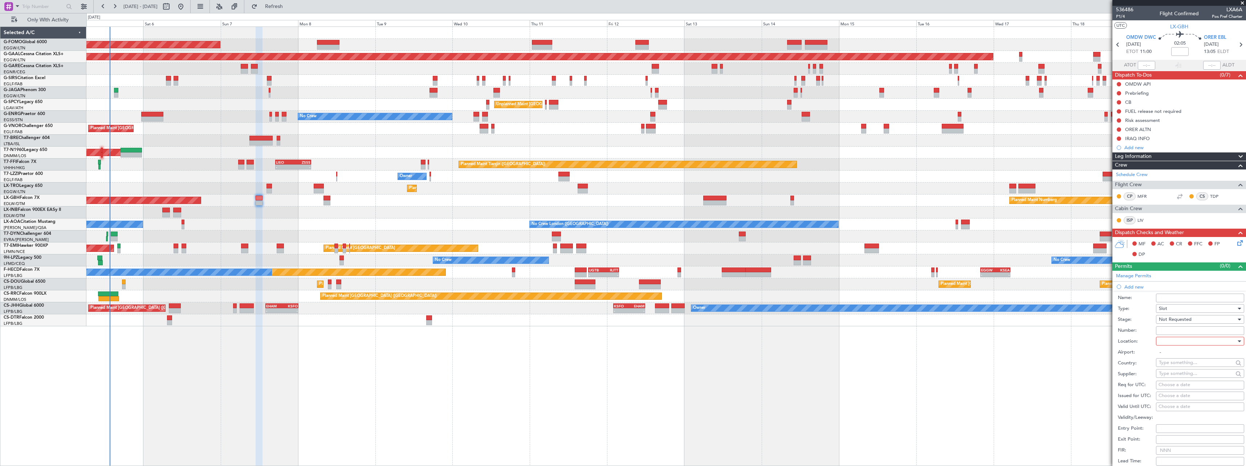
click at [1165, 342] on div at bounding box center [1197, 341] width 77 height 11
click at [1169, 355] on span "Departure" at bounding box center [1197, 356] width 76 height 11
type input "OMDW / DWC"
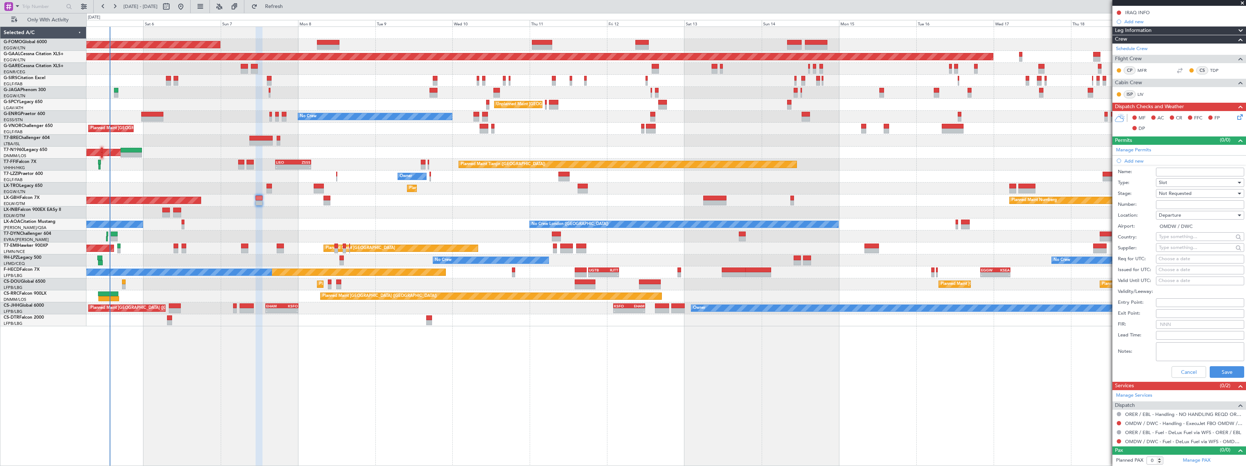
scroll to position [126, 0]
click at [1220, 373] on button "Save" at bounding box center [1226, 372] width 34 height 12
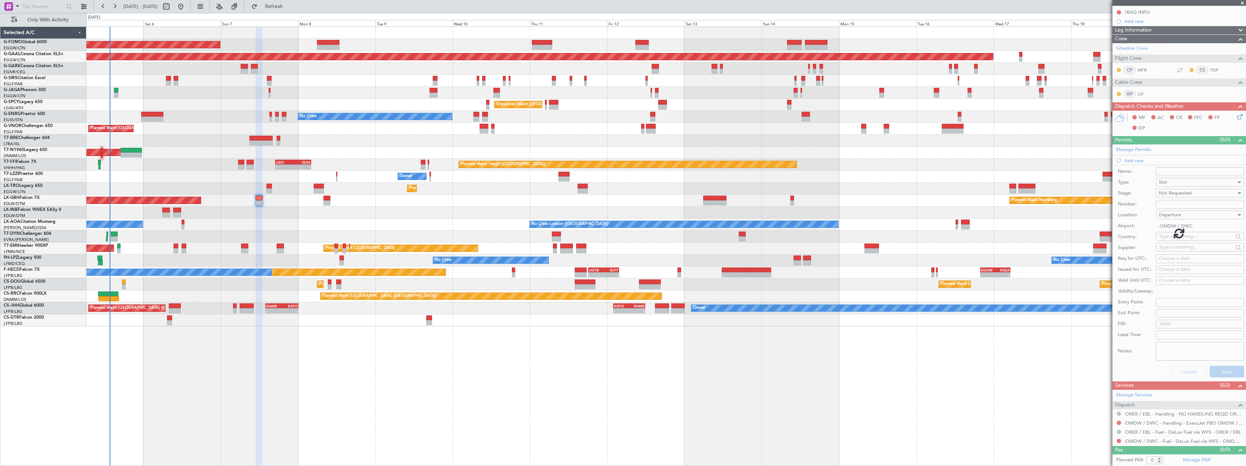
scroll to position [0, 0]
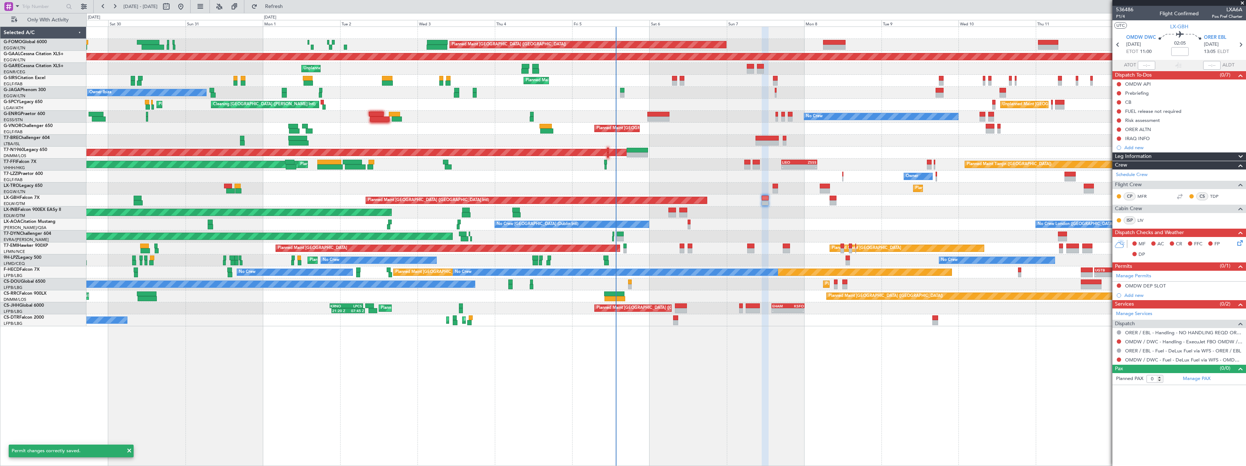
click at [745, 371] on div "Planned Maint London (Luton) Planned Maint Dusseldorf Unplanned Maint Chester P…" at bounding box center [665, 246] width 1159 height 440
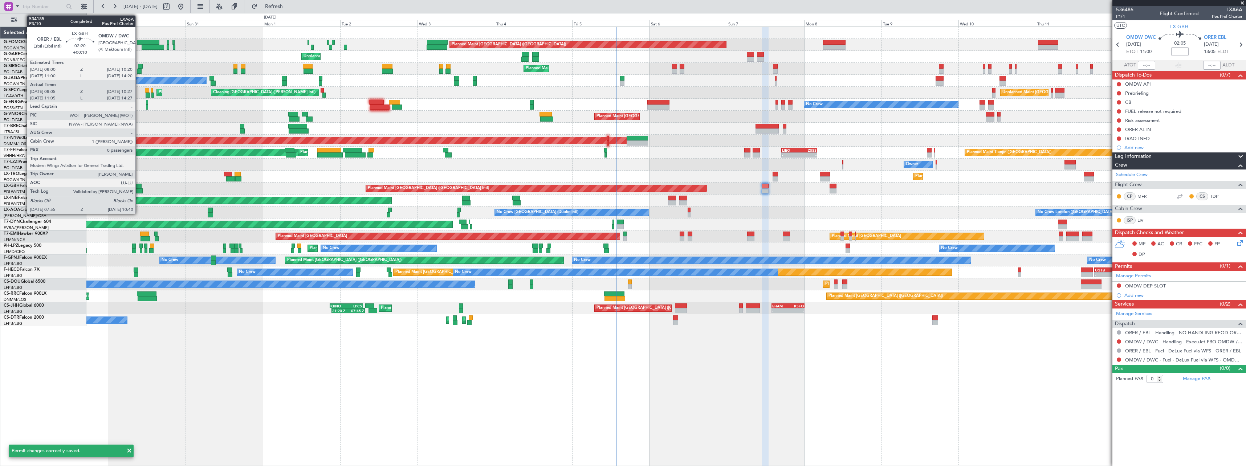
click at [139, 186] on div at bounding box center [138, 186] width 8 height 5
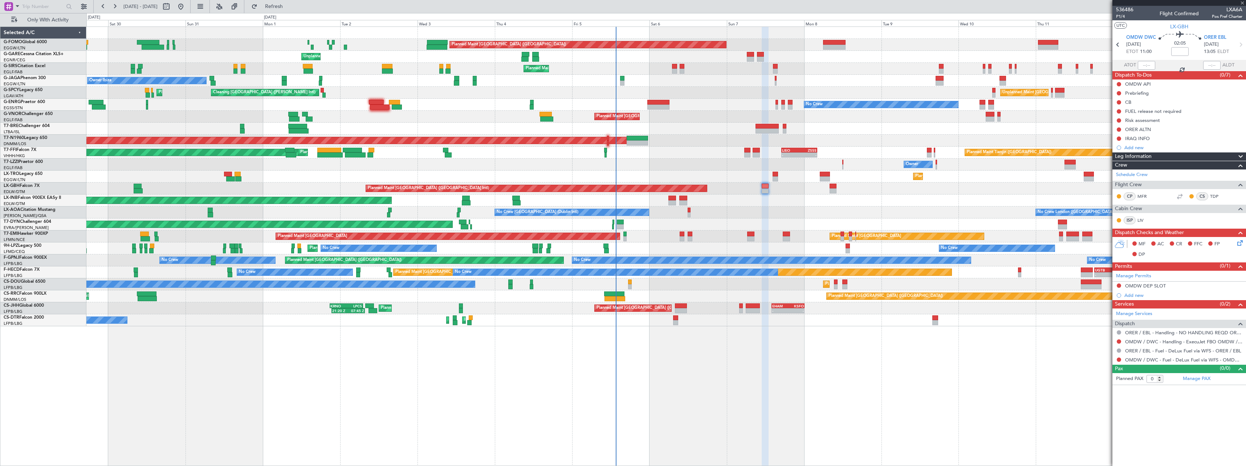
type input "+00:10"
type input "08:05"
type input "10:27"
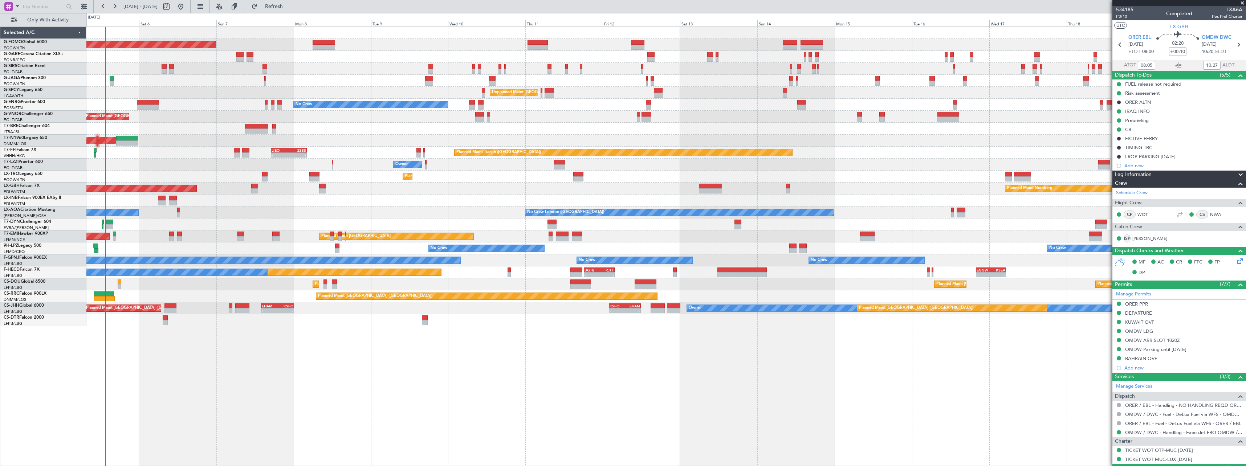
click at [228, 337] on div "Planned Maint London (Luton) Unplanned Maint Chester Planned Maint London (Farn…" at bounding box center [665, 246] width 1159 height 440
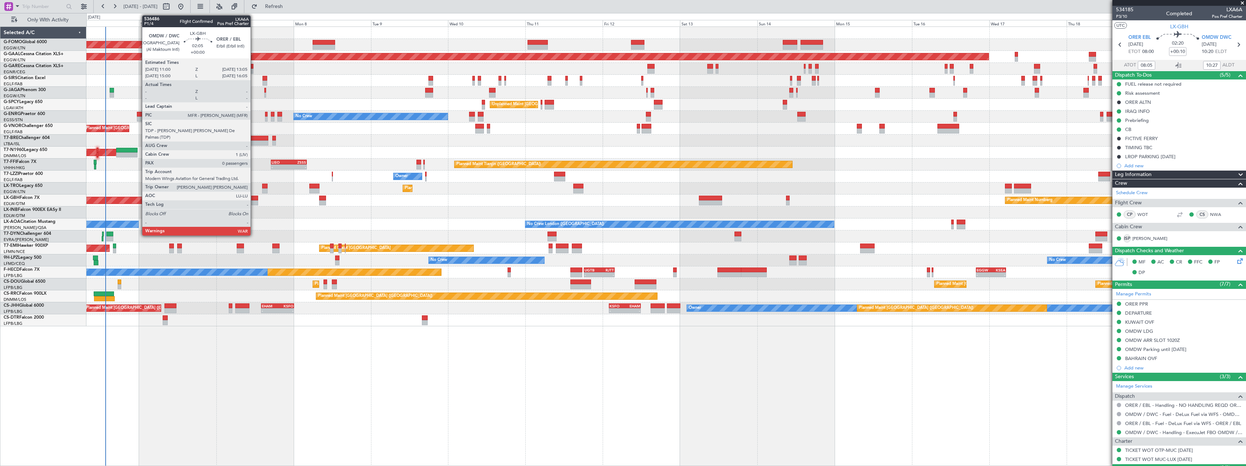
click at [254, 199] on div at bounding box center [254, 198] width 7 height 5
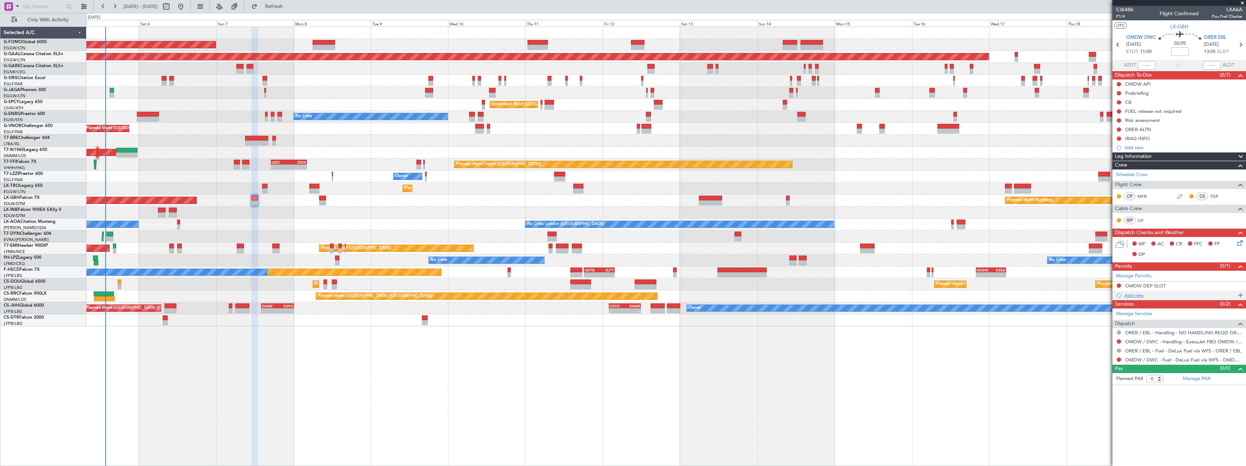
click at [1137, 294] on div "Add new" at bounding box center [1179, 295] width 111 height 6
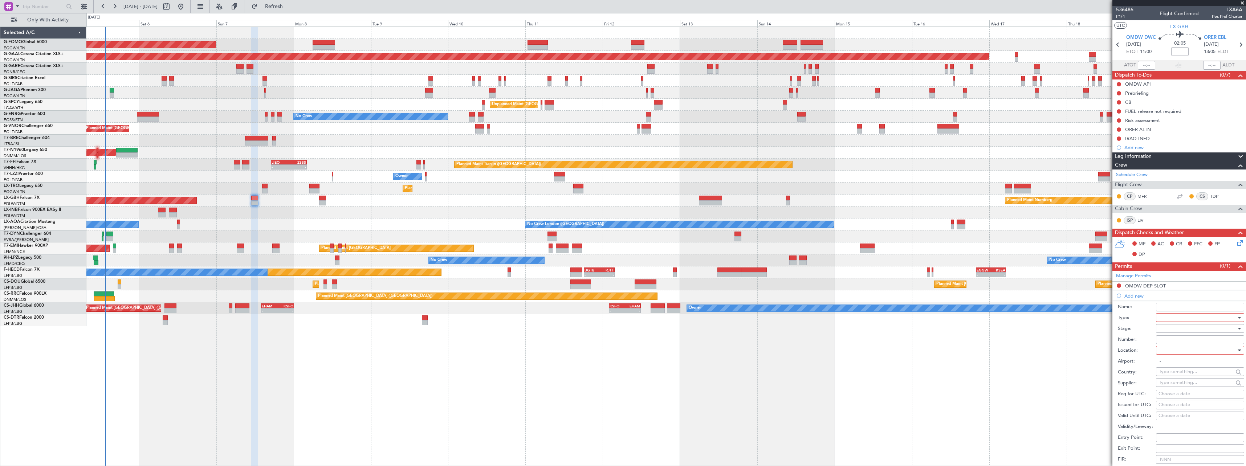
click at [1171, 317] on div at bounding box center [1197, 317] width 77 height 11
click at [1037, 366] on div at bounding box center [623, 233] width 1246 height 466
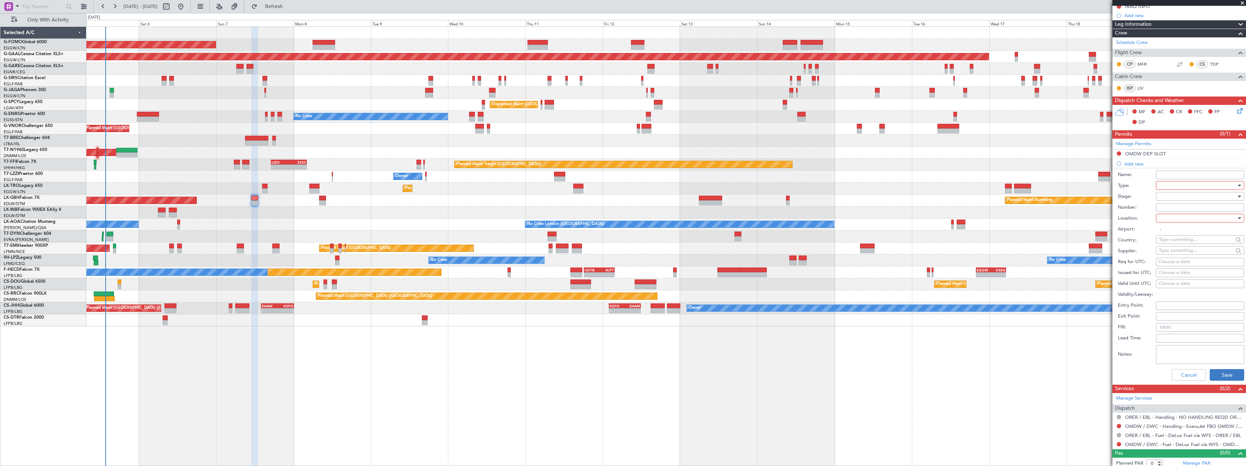
scroll to position [135, 0]
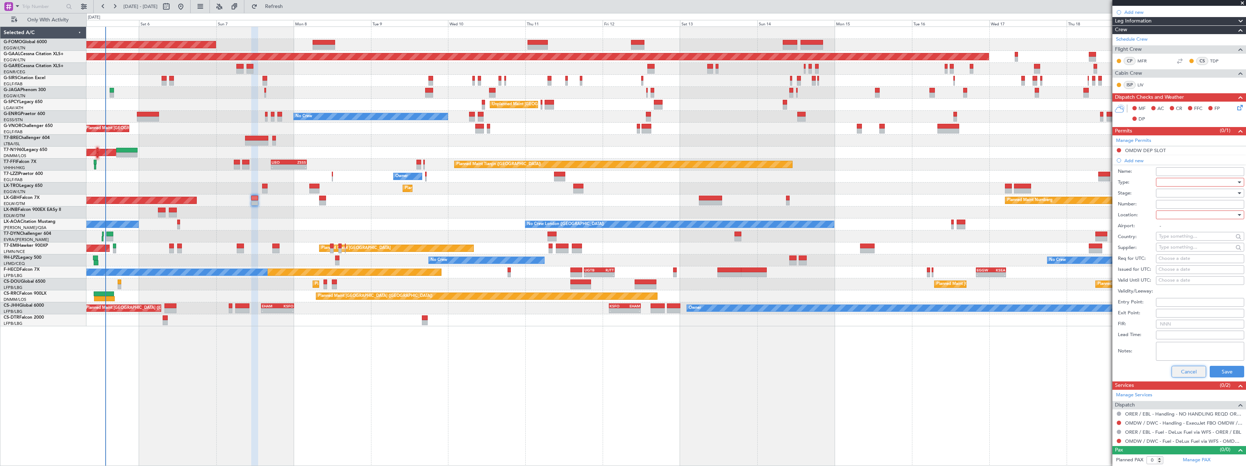
click at [1182, 372] on button "Cancel" at bounding box center [1188, 372] width 34 height 12
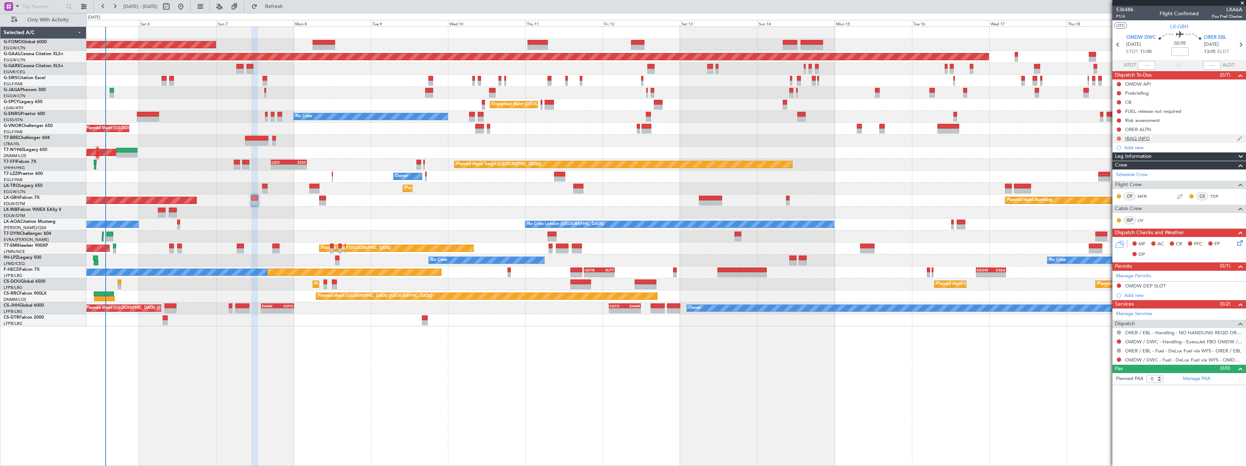
click at [1118, 139] on button at bounding box center [1118, 138] width 4 height 4
click at [1114, 172] on span "Completed" at bounding box center [1122, 170] width 24 height 7
click at [1119, 112] on button at bounding box center [1118, 111] width 4 height 4
click at [1116, 143] on span "Completed" at bounding box center [1122, 143] width 24 height 7
click at [1118, 82] on button at bounding box center [1118, 84] width 4 height 4
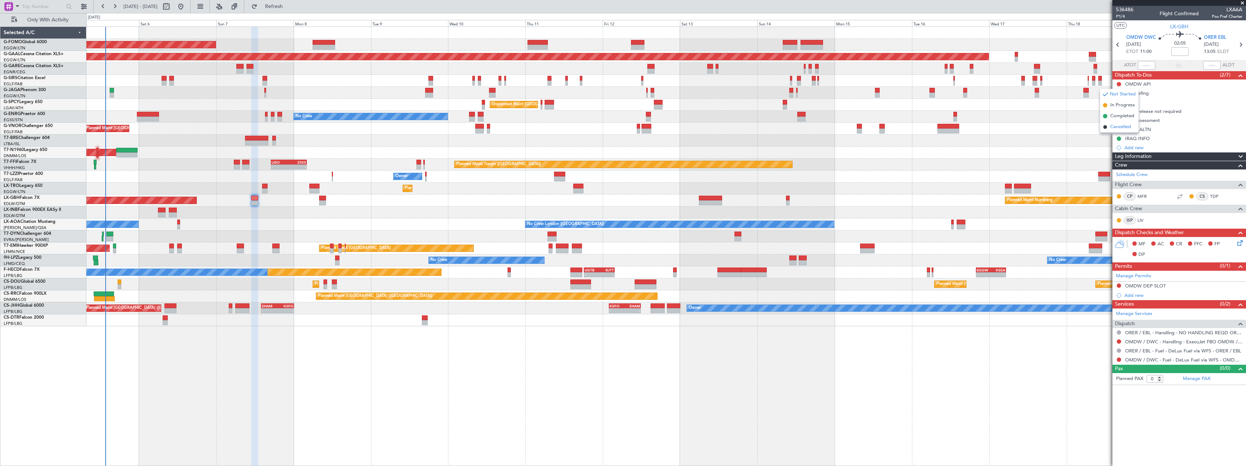
click at [1115, 126] on span "Cancelled" at bounding box center [1120, 126] width 21 height 7
click at [1143, 343] on link "OMDW / DWC - Handling - ExecuJet FBO OMDW / DWC" at bounding box center [1183, 342] width 117 height 6
click at [1118, 283] on button at bounding box center [1118, 285] width 4 height 4
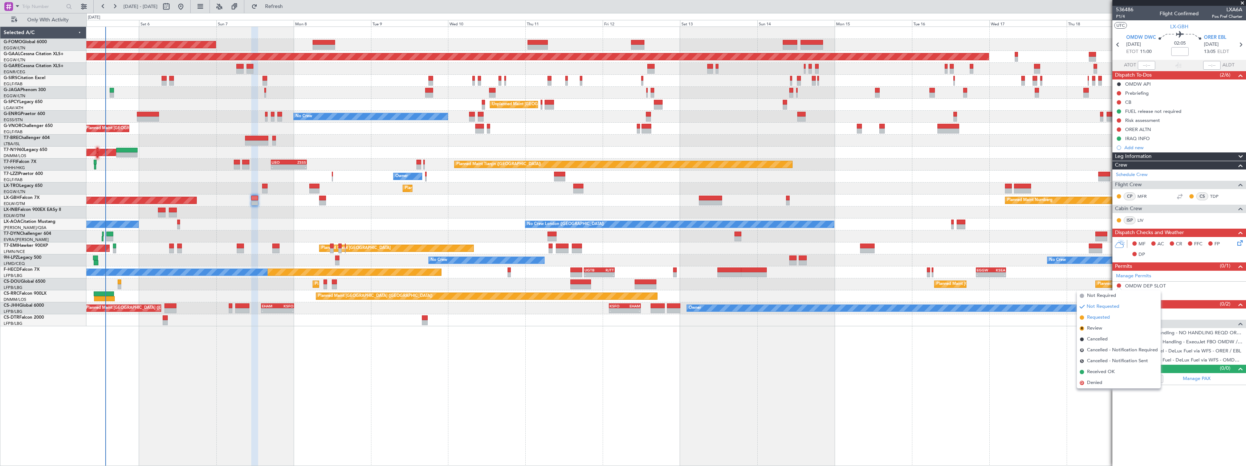
click at [1106, 316] on span "Requested" at bounding box center [1098, 317] width 23 height 7
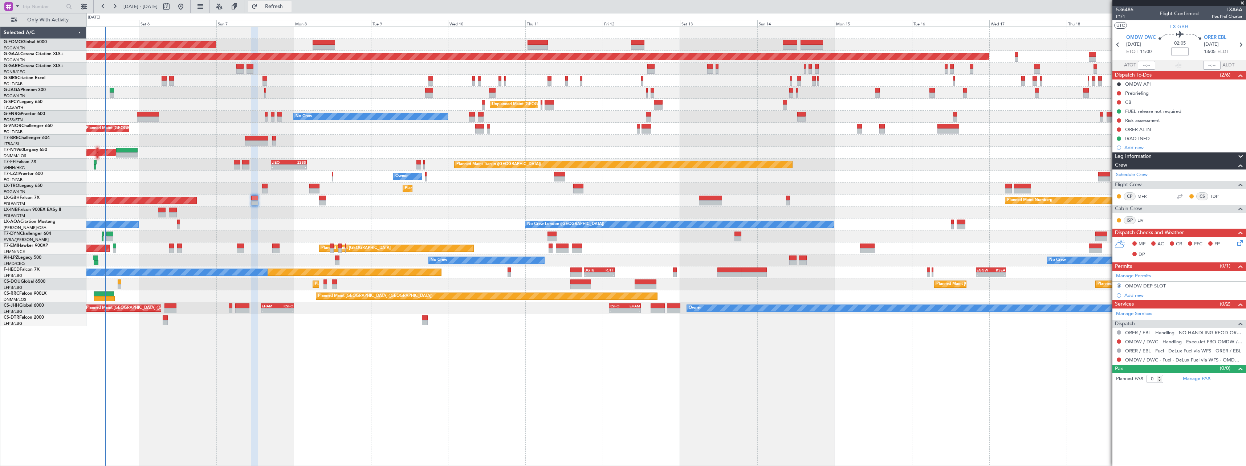
click at [289, 7] on span "Refresh" at bounding box center [274, 6] width 30 height 5
click at [1134, 294] on div "Add new" at bounding box center [1179, 295] width 111 height 6
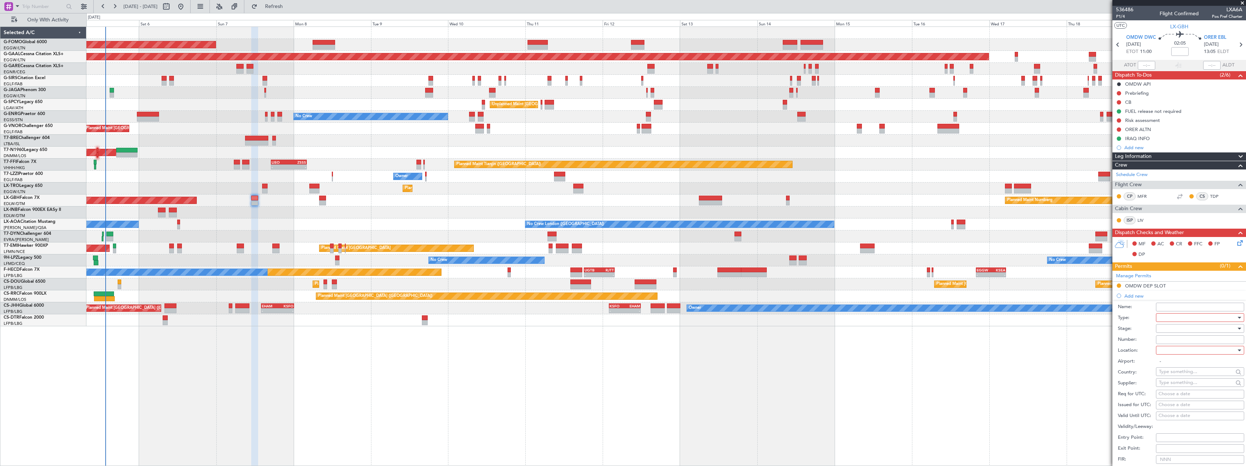
click at [1167, 319] on div at bounding box center [1197, 317] width 77 height 11
click at [1181, 384] on span "Landing" at bounding box center [1197, 384] width 76 height 11
click at [1170, 328] on div at bounding box center [1197, 328] width 77 height 11
click at [1176, 355] on span "Not Requested" at bounding box center [1197, 354] width 76 height 11
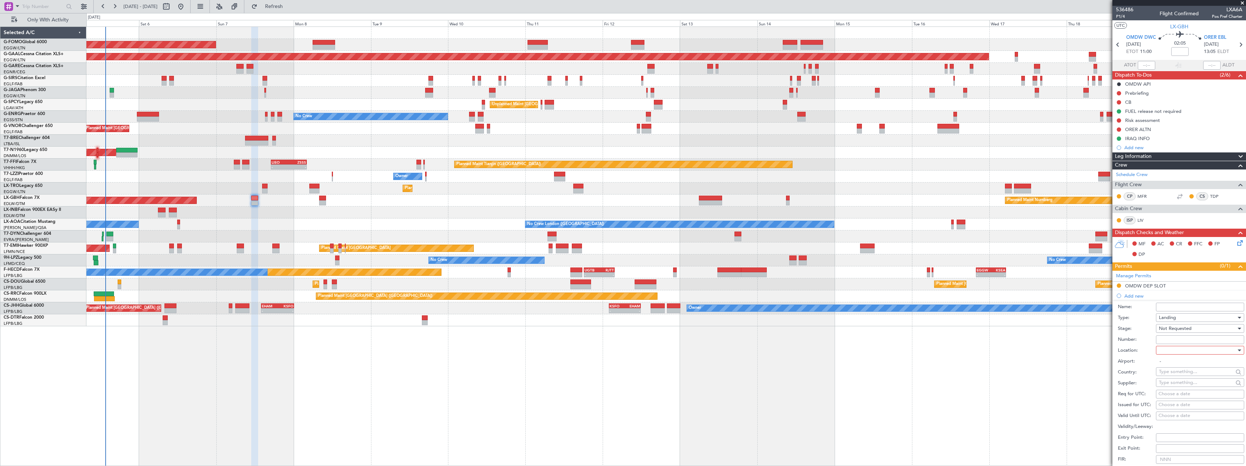
click at [1165, 354] on div at bounding box center [1197, 350] width 77 height 11
click at [1163, 384] on span "Arrival" at bounding box center [1197, 386] width 76 height 11
type input "ORER / EBL"
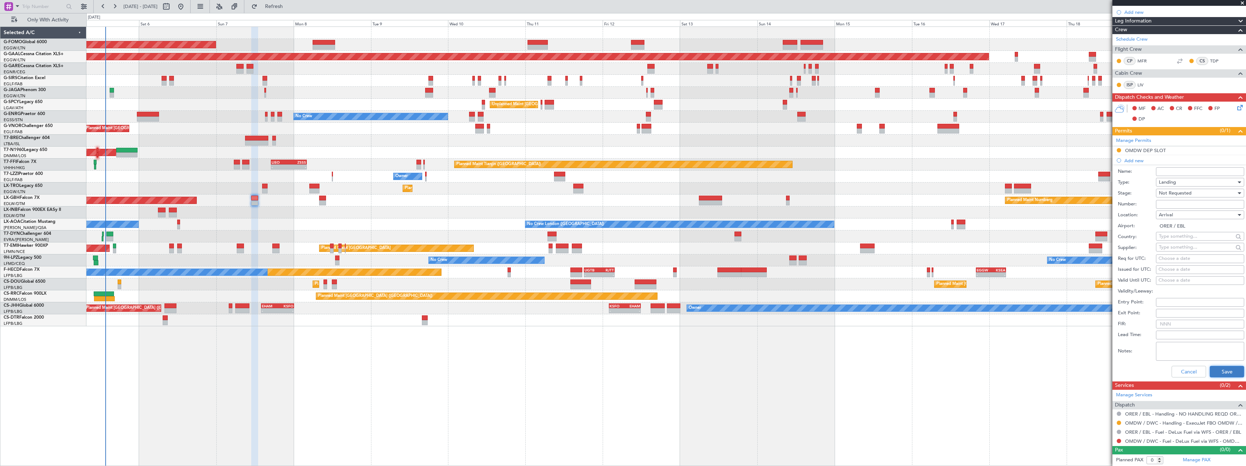
click at [1217, 371] on button "Save" at bounding box center [1226, 372] width 34 height 12
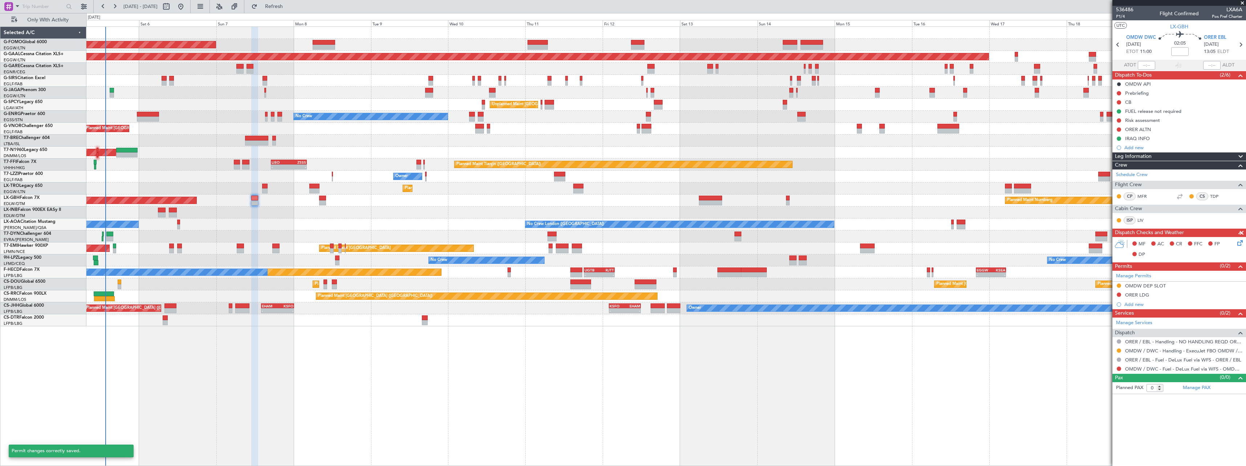
scroll to position [0, 0]
click at [1133, 306] on div "Add new" at bounding box center [1179, 304] width 111 height 6
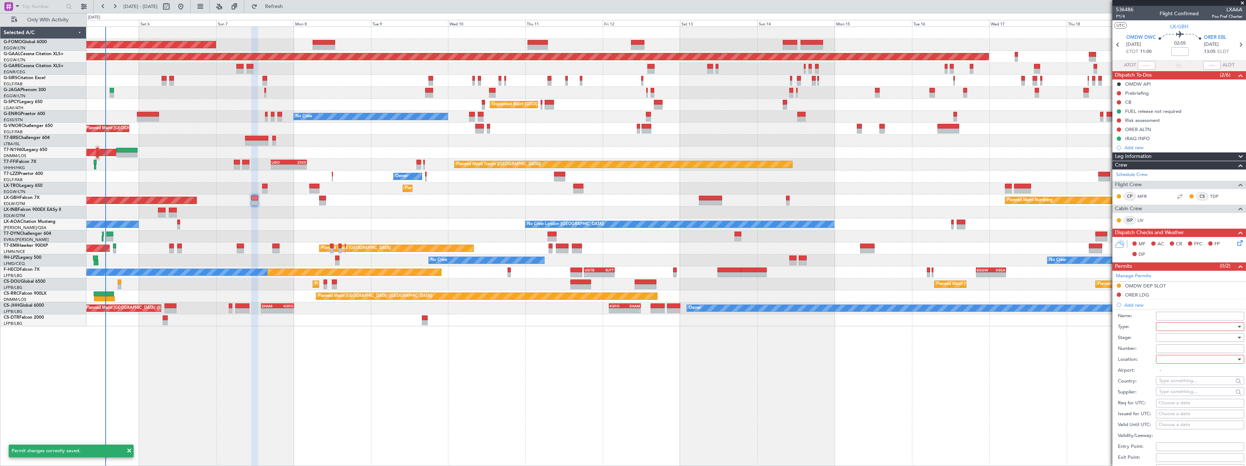
click at [1196, 328] on div at bounding box center [1197, 326] width 77 height 11
click at [1172, 361] on span "PPR" at bounding box center [1197, 362] width 76 height 11
click at [1165, 336] on div at bounding box center [1197, 337] width 77 height 11
click at [1169, 361] on span "Not Requested" at bounding box center [1197, 363] width 76 height 11
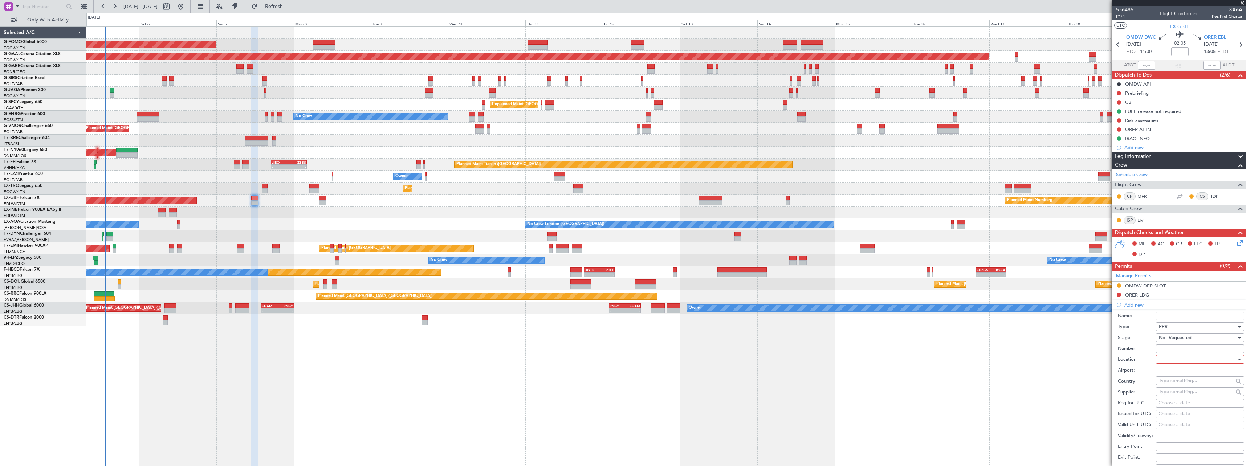
click at [1167, 359] on div at bounding box center [1197, 359] width 77 height 11
click at [1169, 395] on span "Arrival" at bounding box center [1197, 396] width 76 height 11
type input "ORER / EBL"
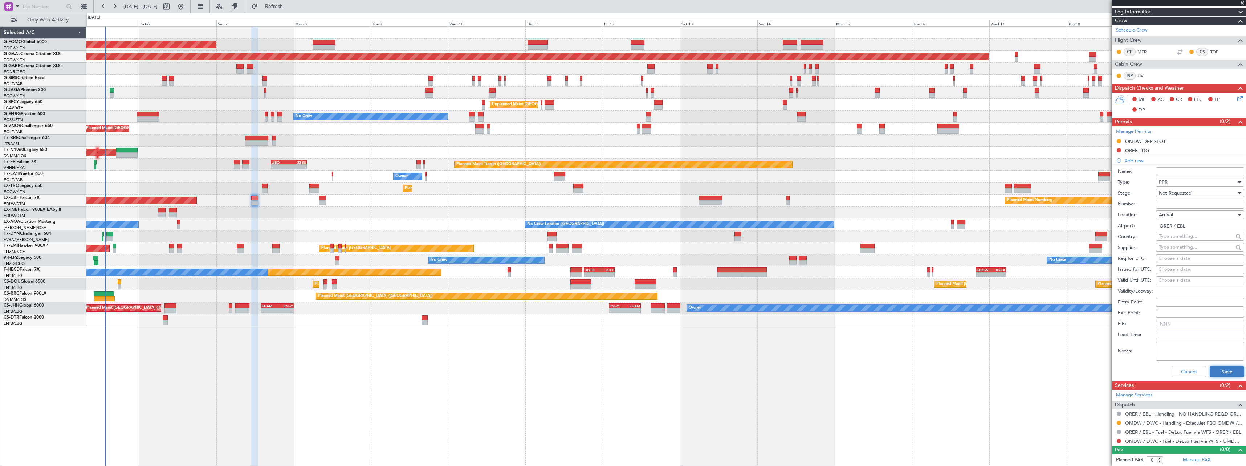
click at [1220, 371] on button "Save" at bounding box center [1226, 372] width 34 height 12
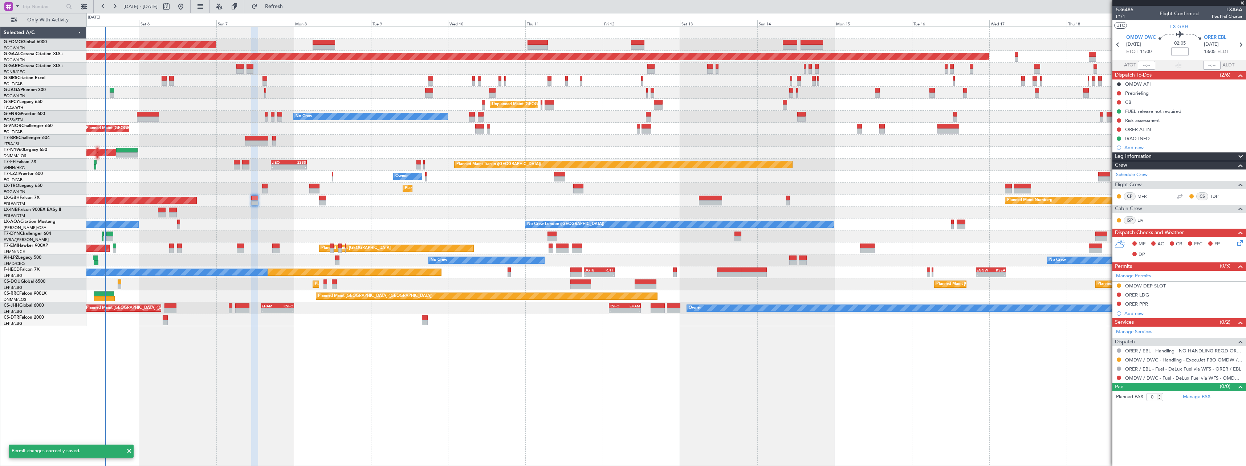
scroll to position [0, 0]
click at [1135, 313] on div "Add new" at bounding box center [1179, 313] width 111 height 6
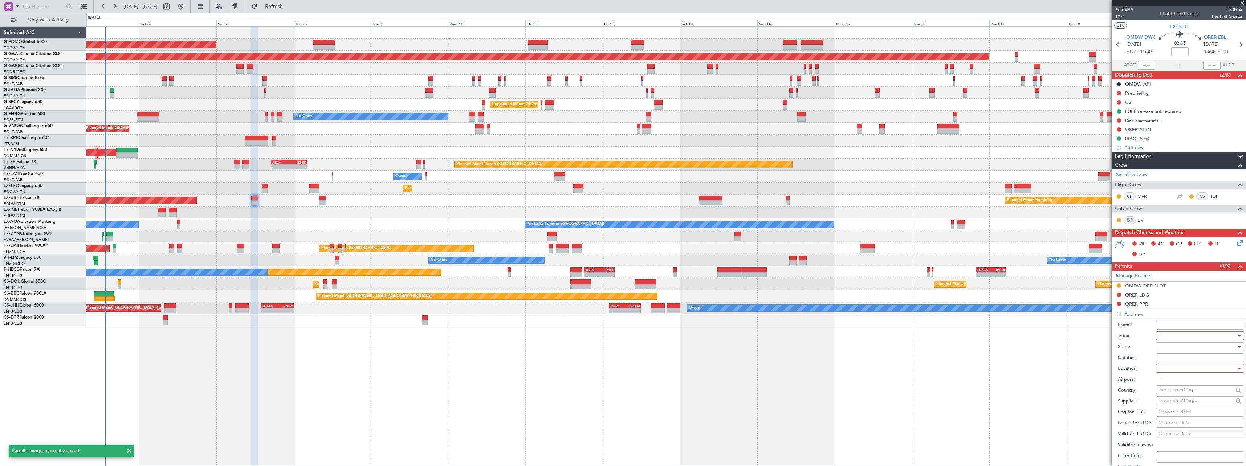
click at [1174, 335] on div at bounding box center [1197, 335] width 77 height 11
click at [1198, 397] on span "Overflight" at bounding box center [1197, 401] width 76 height 11
click at [1171, 347] on div at bounding box center [1197, 346] width 77 height 11
click at [1174, 371] on span "Not Requested" at bounding box center [1197, 372] width 76 height 11
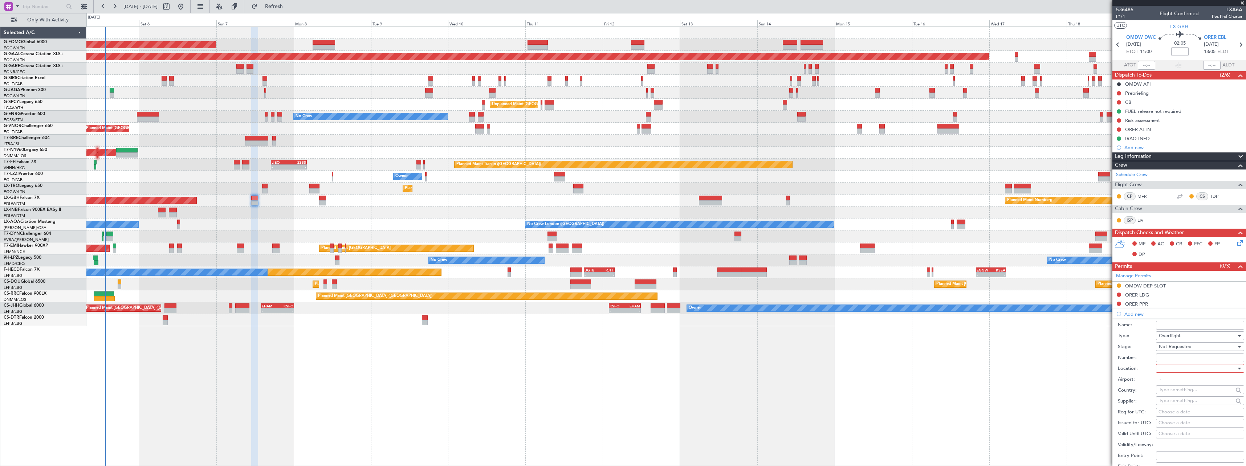
click at [1170, 369] on div at bounding box center [1197, 368] width 77 height 11
click at [1177, 429] on span "Enroute" at bounding box center [1197, 426] width 76 height 11
click at [1165, 391] on input "text" at bounding box center [1196, 389] width 74 height 11
click at [1169, 400] on span "[GEOGRAPHIC_DATA]" at bounding box center [1196, 400] width 71 height 11
type input "[GEOGRAPHIC_DATA]"
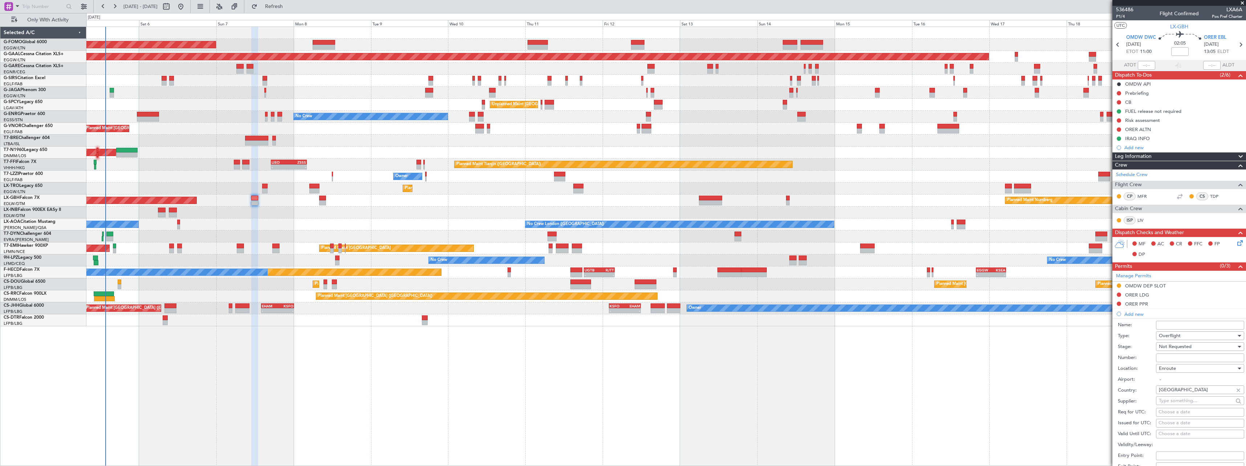
scroll to position [145, 0]
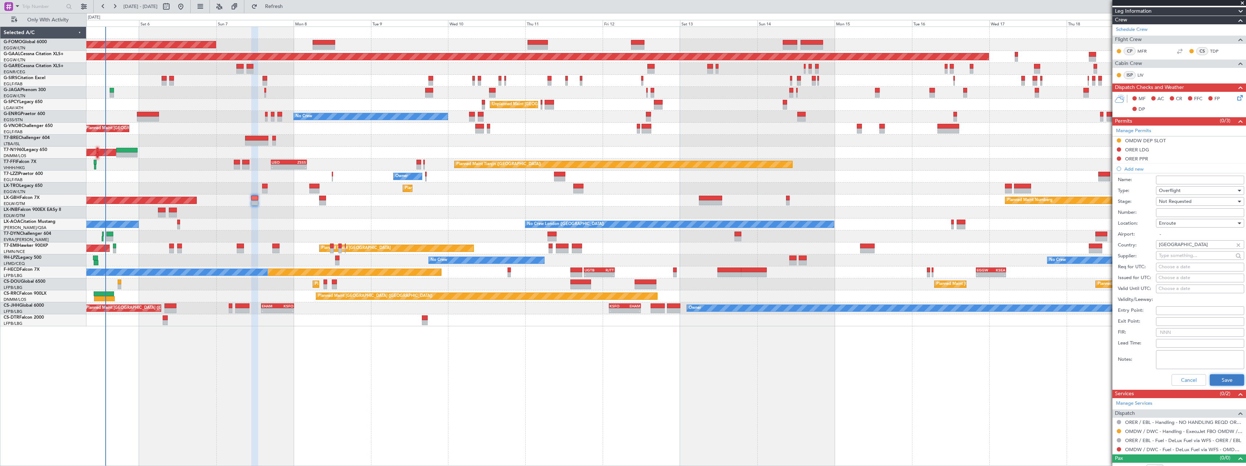
click at [1222, 379] on button "Save" at bounding box center [1226, 380] width 34 height 12
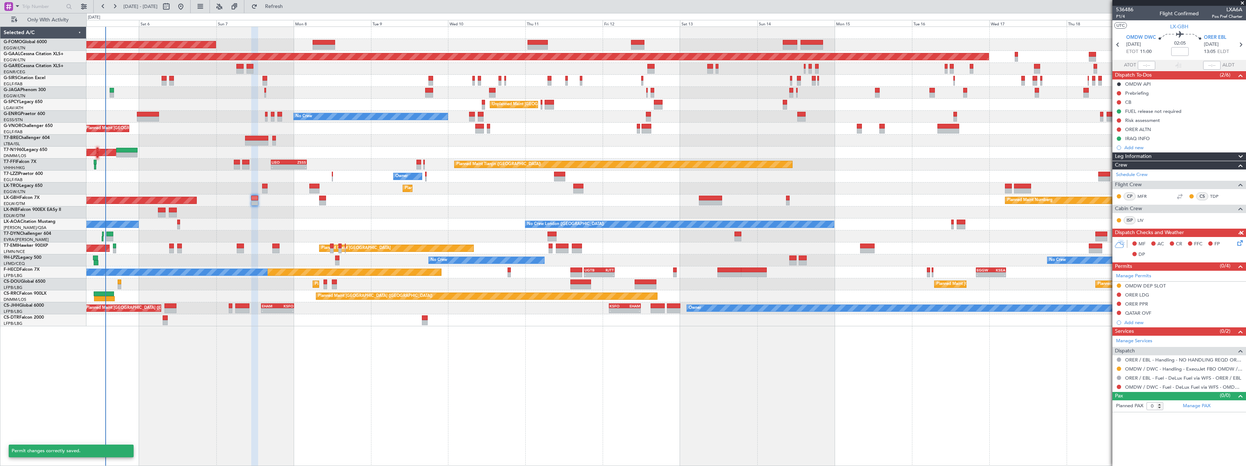
scroll to position [0, 0]
click at [1132, 320] on div "Add new" at bounding box center [1179, 322] width 111 height 6
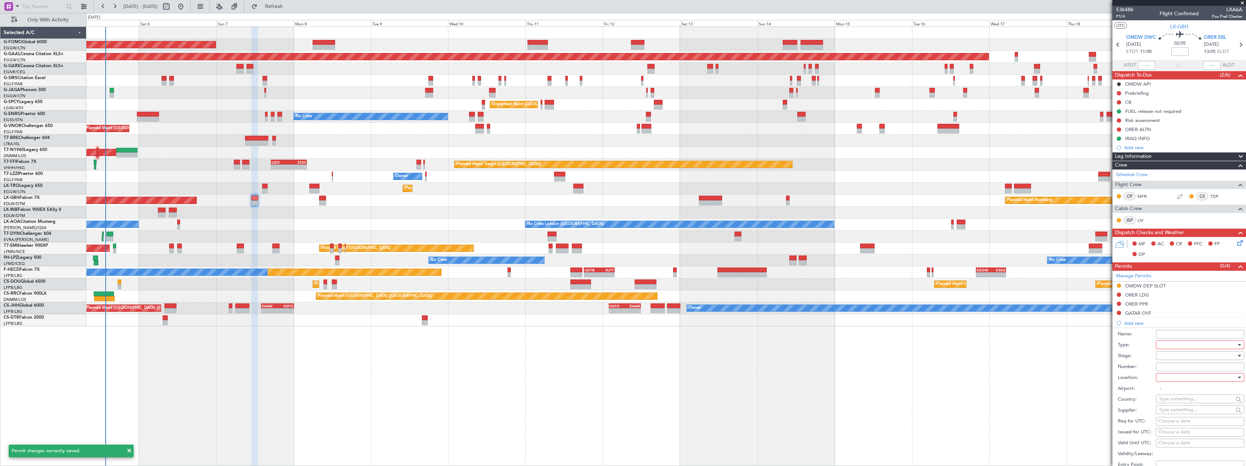
click at [1164, 341] on div at bounding box center [1197, 344] width 77 height 11
click at [1179, 418] on span "Overflight" at bounding box center [1197, 421] width 76 height 11
click at [1174, 355] on div at bounding box center [1197, 355] width 77 height 11
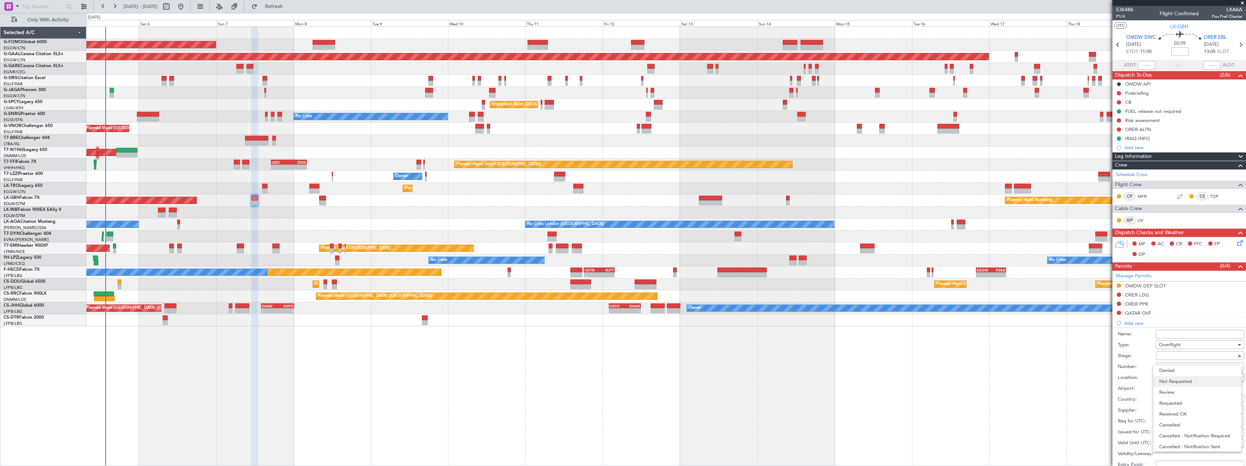
click at [1172, 383] on span "Not Requested" at bounding box center [1197, 381] width 76 height 11
click at [1167, 377] on div at bounding box center [1197, 377] width 77 height 11
click at [1170, 435] on span "Enroute" at bounding box center [1197, 435] width 76 height 11
click at [1169, 399] on input "text" at bounding box center [1196, 398] width 74 height 11
click at [1172, 420] on span "[GEOGRAPHIC_DATA]" at bounding box center [1196, 420] width 71 height 11
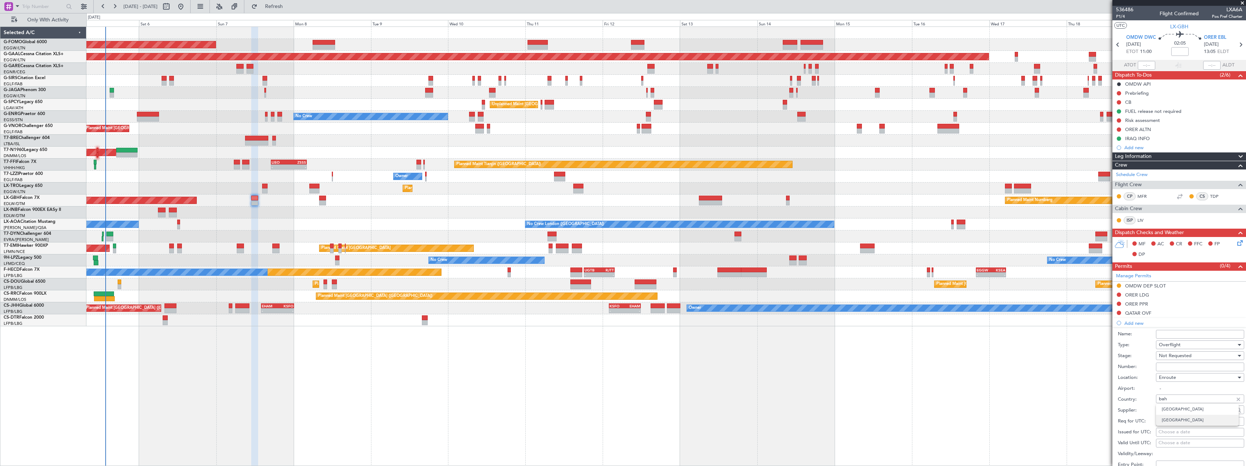
type input "[GEOGRAPHIC_DATA]"
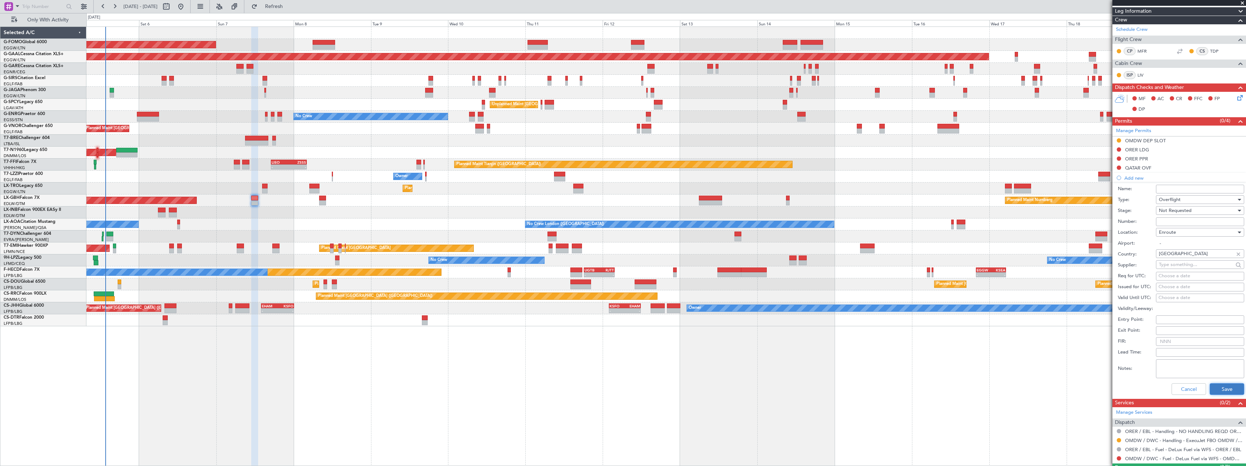
click at [1220, 386] on button "Save" at bounding box center [1226, 389] width 34 height 12
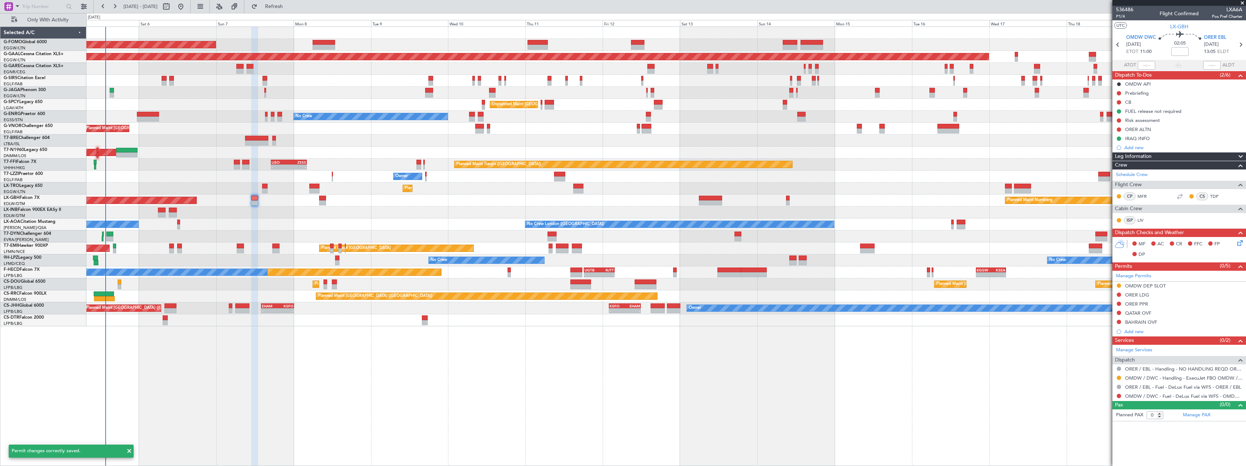
scroll to position [0, 0]
click at [1138, 333] on div "Add new" at bounding box center [1179, 331] width 111 height 6
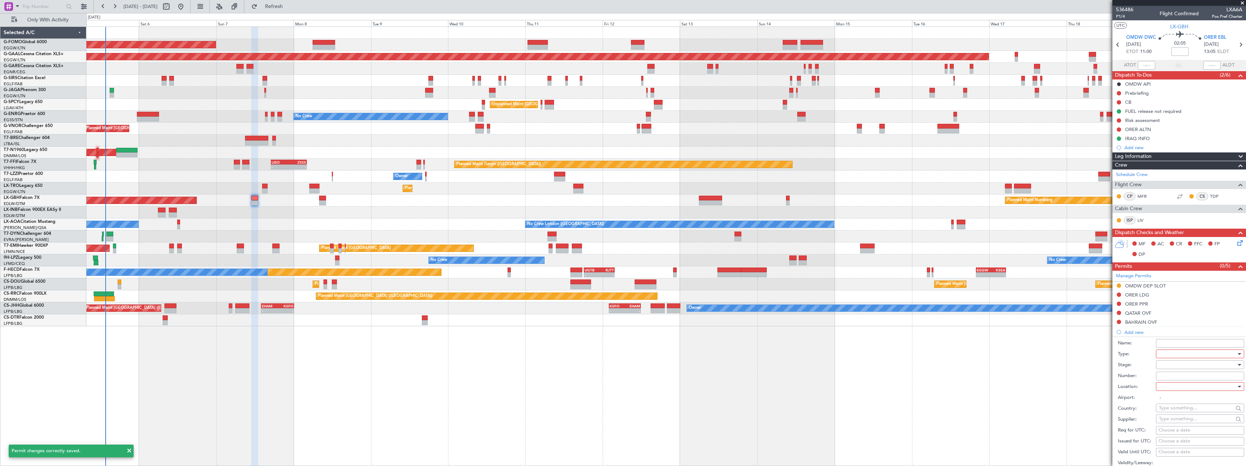
click at [1167, 353] on div at bounding box center [1197, 353] width 77 height 11
click at [1185, 426] on span "Overflight" at bounding box center [1197, 428] width 76 height 11
click at [1168, 364] on div at bounding box center [1197, 364] width 77 height 11
click at [1177, 389] on span "Not Requested" at bounding box center [1197, 390] width 76 height 11
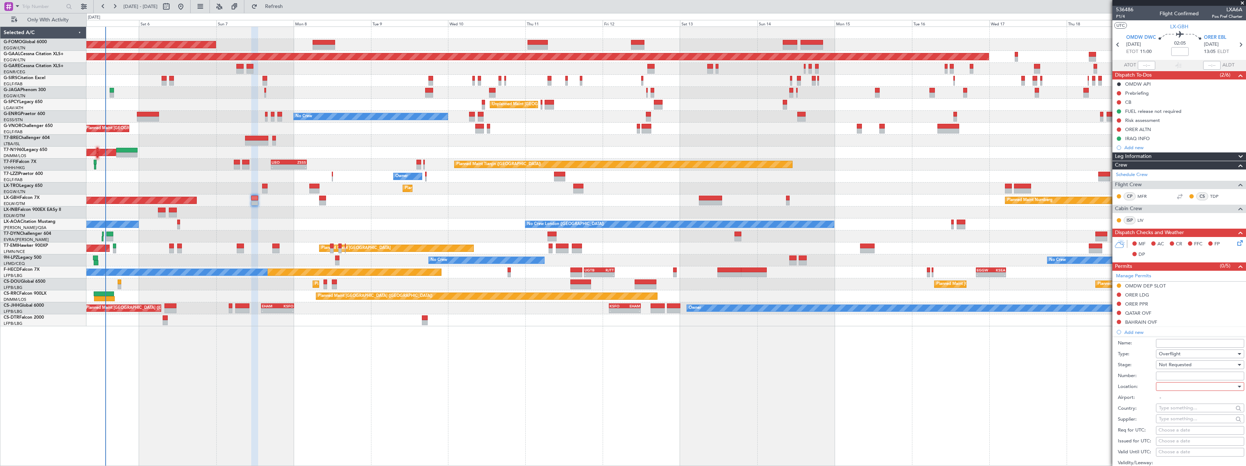
click at [1169, 387] on div at bounding box center [1197, 386] width 77 height 11
click at [1171, 444] on span "Enroute" at bounding box center [1197, 445] width 76 height 11
click at [1168, 409] on input "text" at bounding box center [1196, 408] width 74 height 11
drag, startPoint x: 1170, startPoint y: 419, endPoint x: 1174, endPoint y: 404, distance: 15.4
click at [1170, 418] on span "[GEOGRAPHIC_DATA]" at bounding box center [1196, 418] width 71 height 11
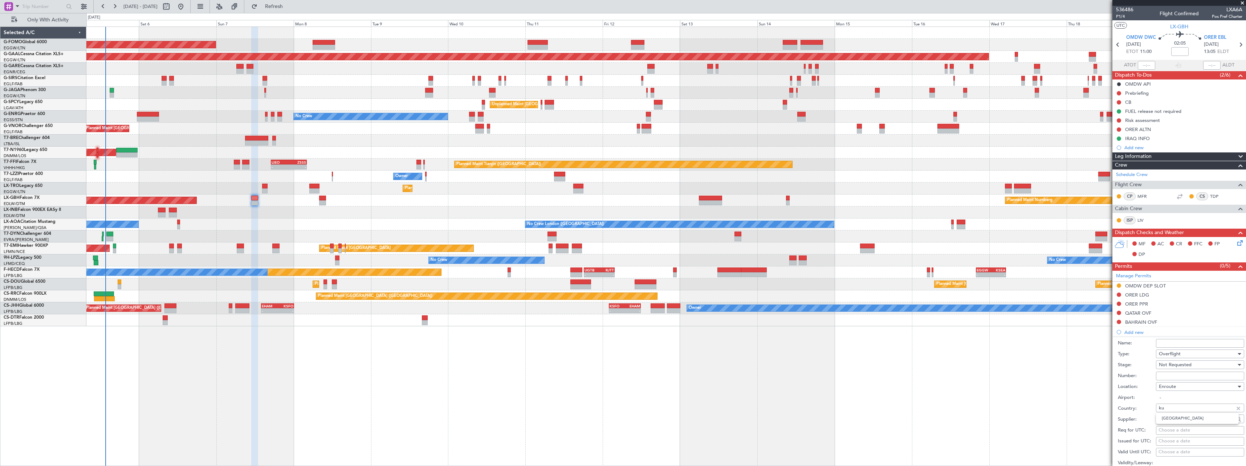
type input "[GEOGRAPHIC_DATA]"
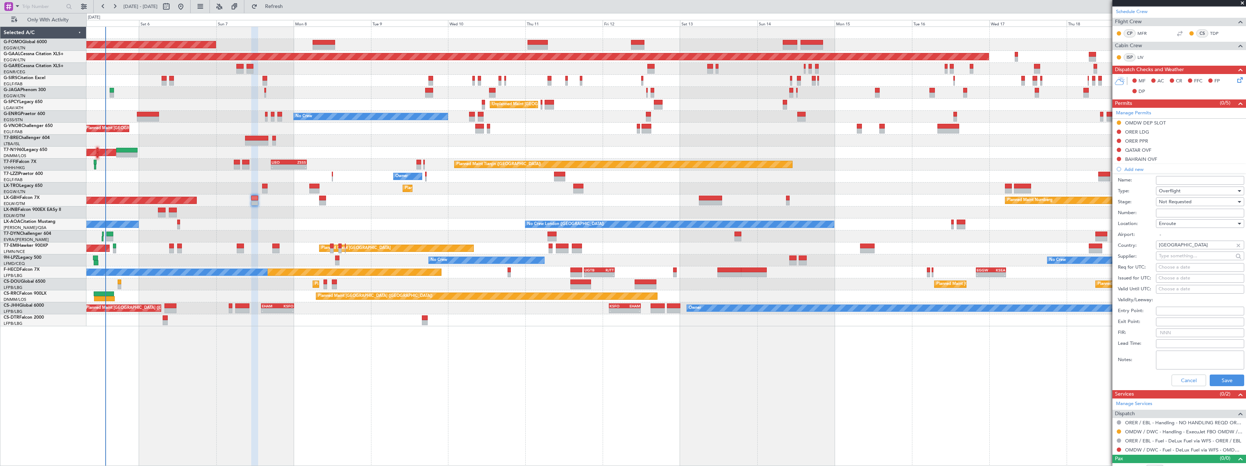
scroll to position [172, 0]
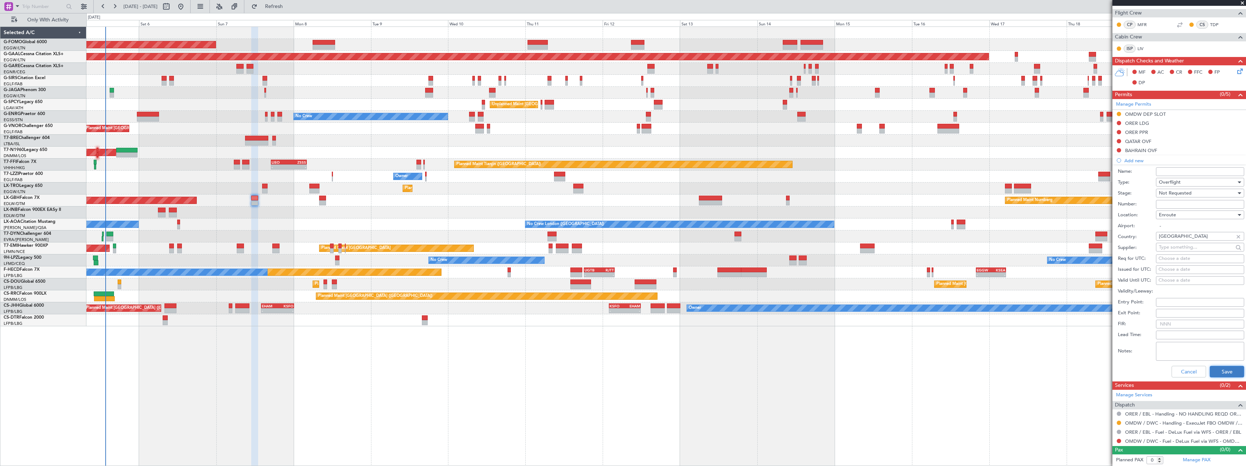
click at [1220, 369] on button "Save" at bounding box center [1226, 372] width 34 height 12
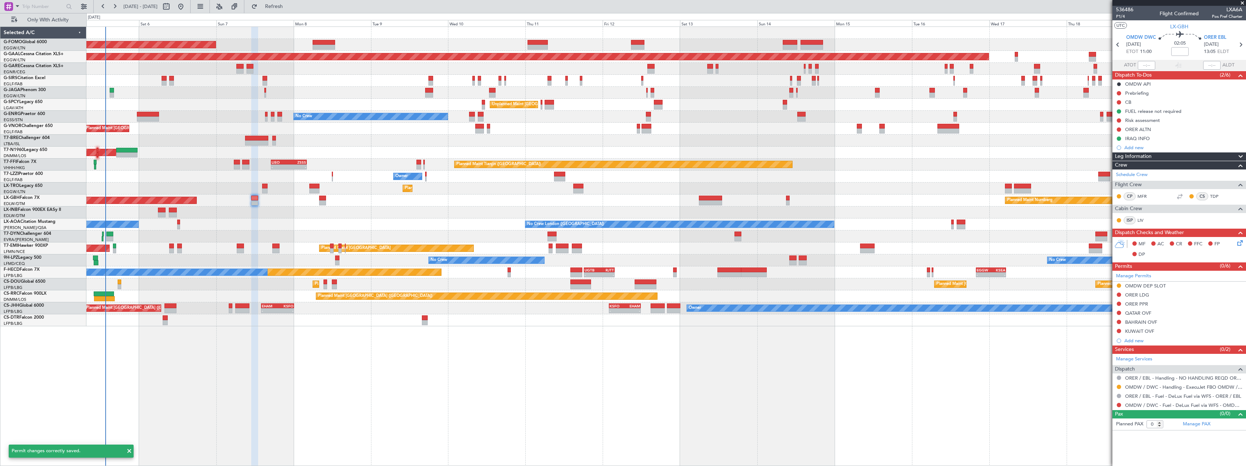
scroll to position [0, 0]
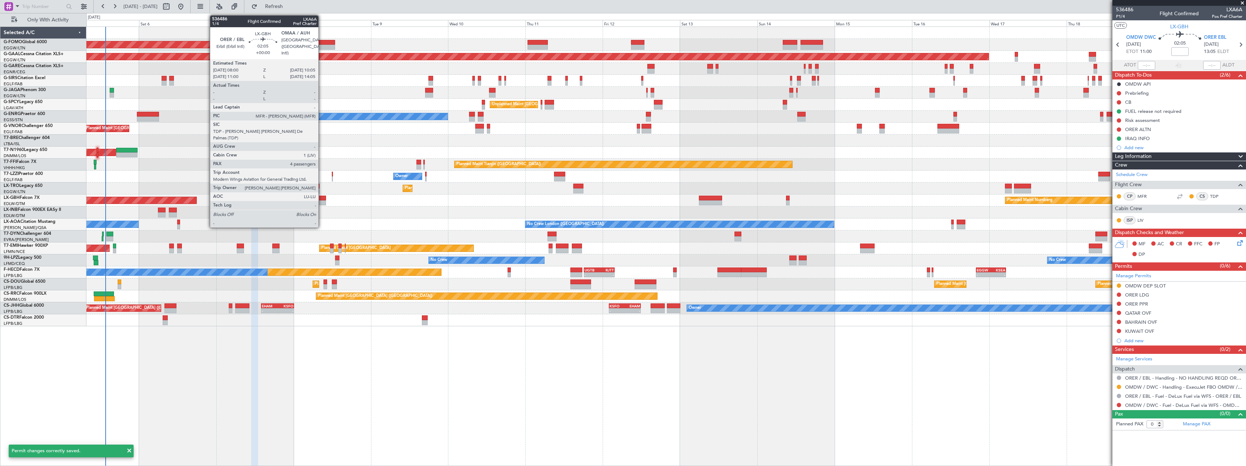
click at [322, 197] on div at bounding box center [322, 198] width 7 height 5
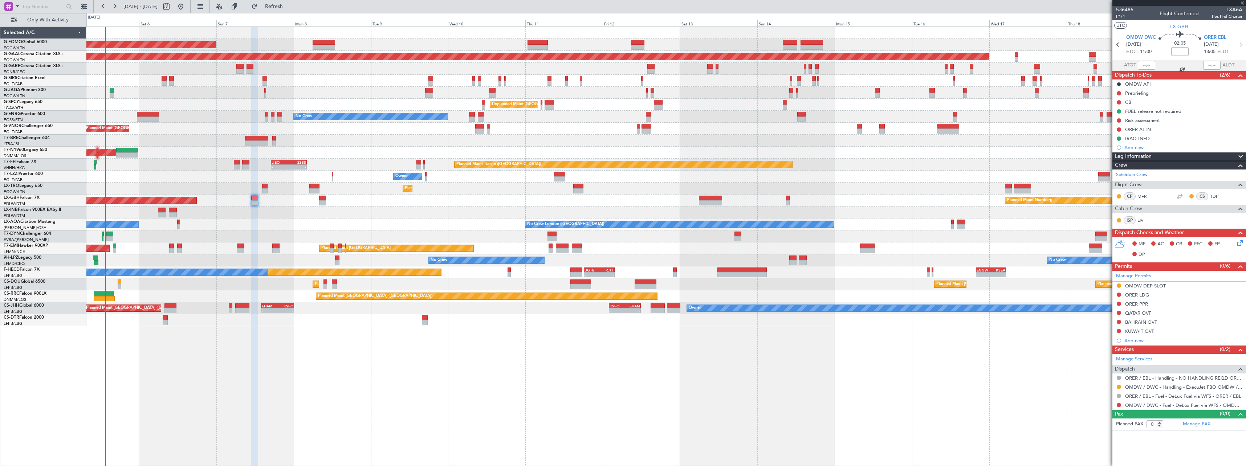
type input "4"
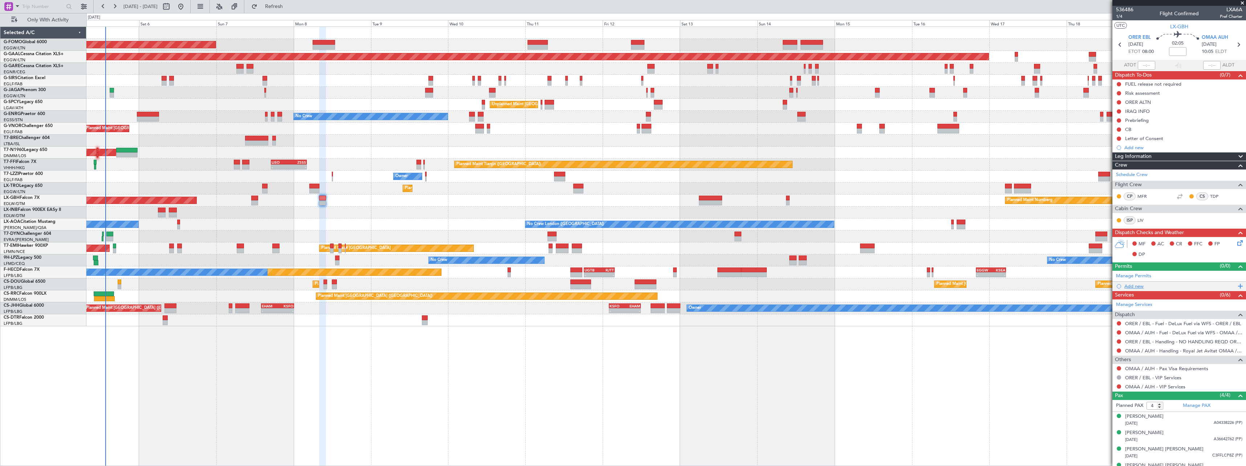
click at [1130, 286] on div "Add new" at bounding box center [1179, 286] width 111 height 6
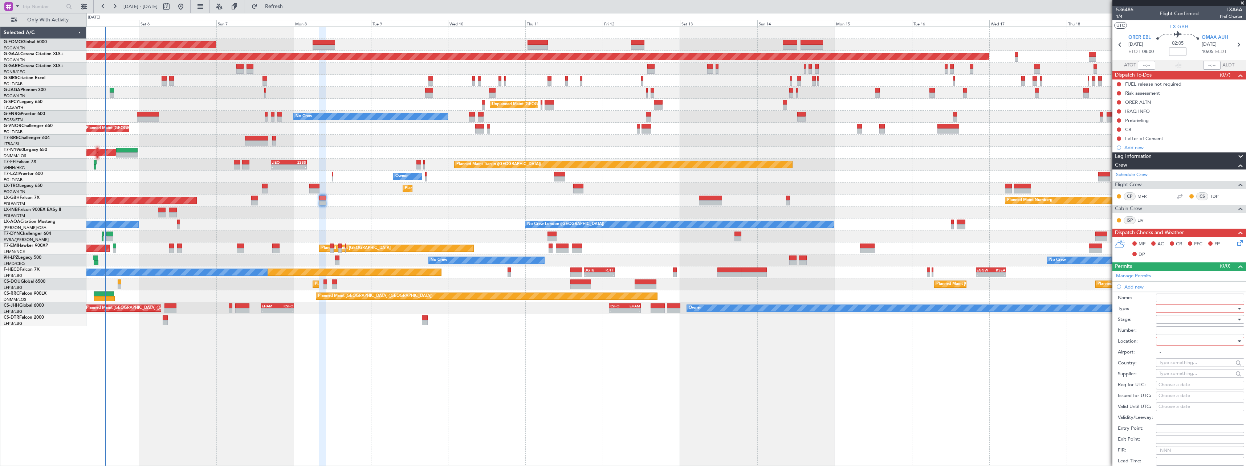
click at [1168, 309] on div at bounding box center [1197, 308] width 77 height 11
click at [1170, 344] on span "PPR" at bounding box center [1197, 344] width 76 height 11
click at [1173, 319] on div at bounding box center [1197, 319] width 77 height 11
click at [1170, 345] on span "Not Requested" at bounding box center [1197, 345] width 76 height 11
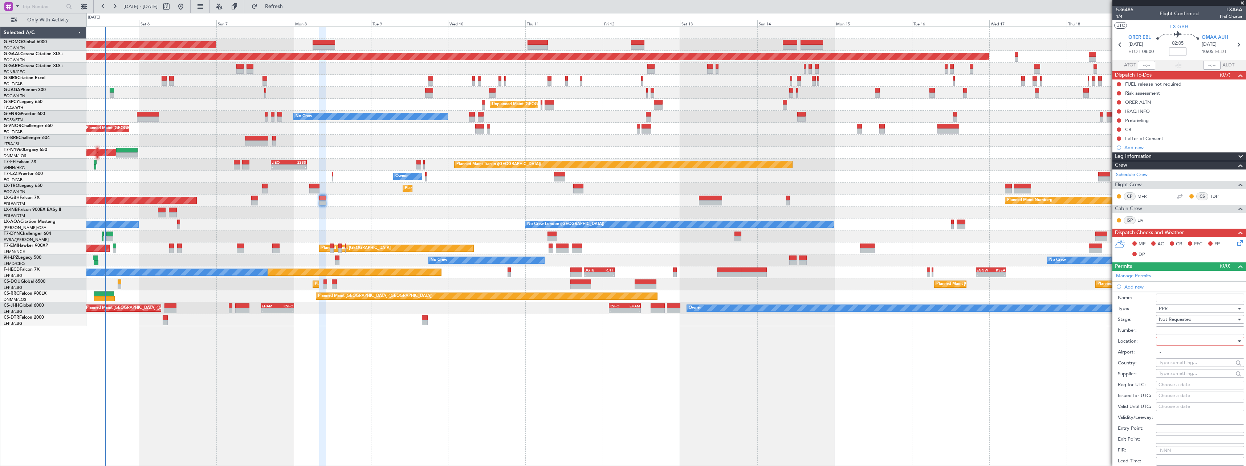
click at [1172, 340] on div at bounding box center [1197, 341] width 77 height 11
click at [1169, 354] on span "Departure" at bounding box center [1197, 356] width 76 height 11
type input "ORER / EBL"
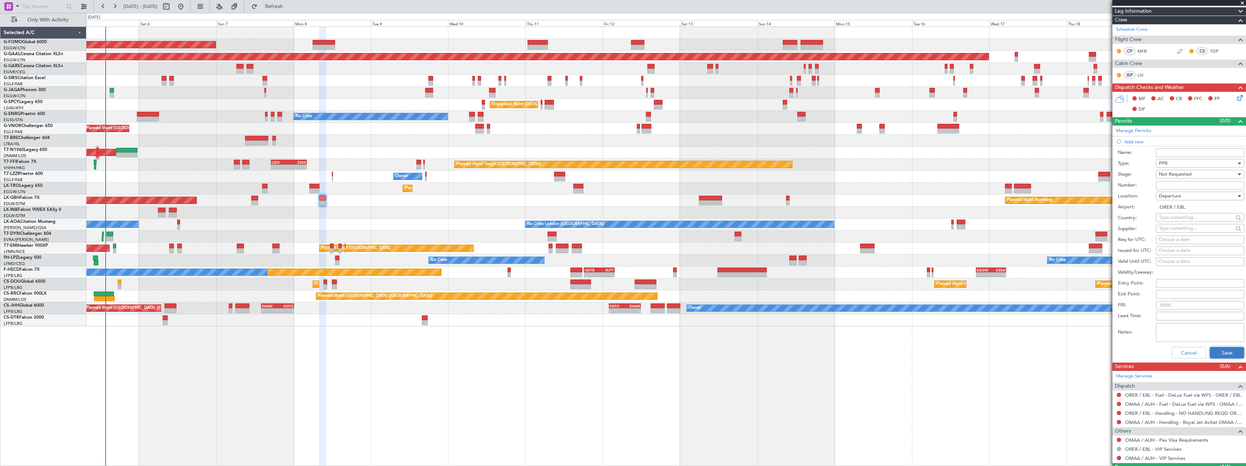
click at [1215, 350] on button "Save" at bounding box center [1226, 353] width 34 height 12
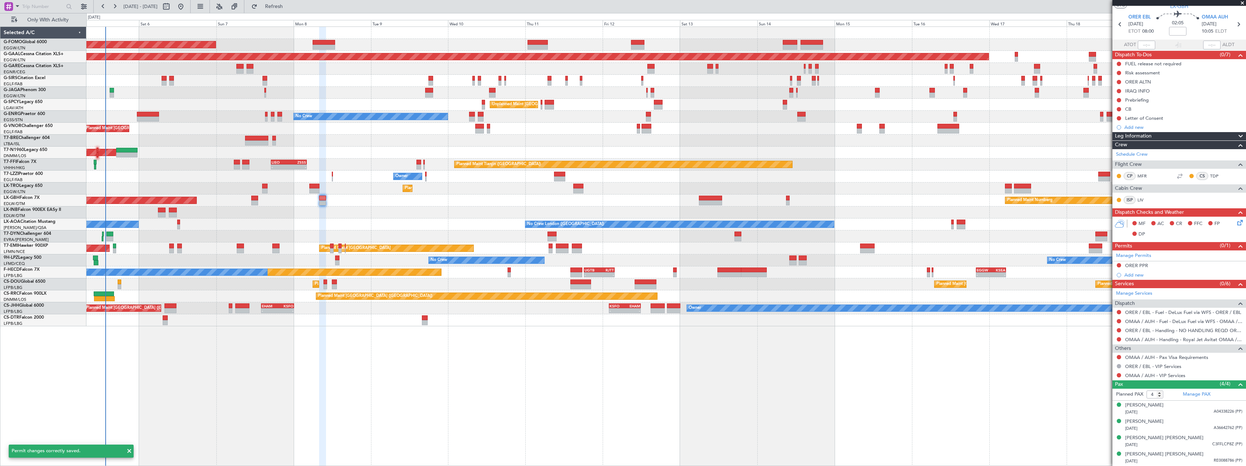
scroll to position [20, 0]
click at [1119, 312] on button at bounding box center [1118, 312] width 4 height 4
click at [1110, 324] on span "Not Required" at bounding box center [1101, 322] width 29 height 7
click at [1119, 331] on button at bounding box center [1118, 330] width 4 height 4
click at [1101, 342] on span "Not Required" at bounding box center [1101, 340] width 29 height 7
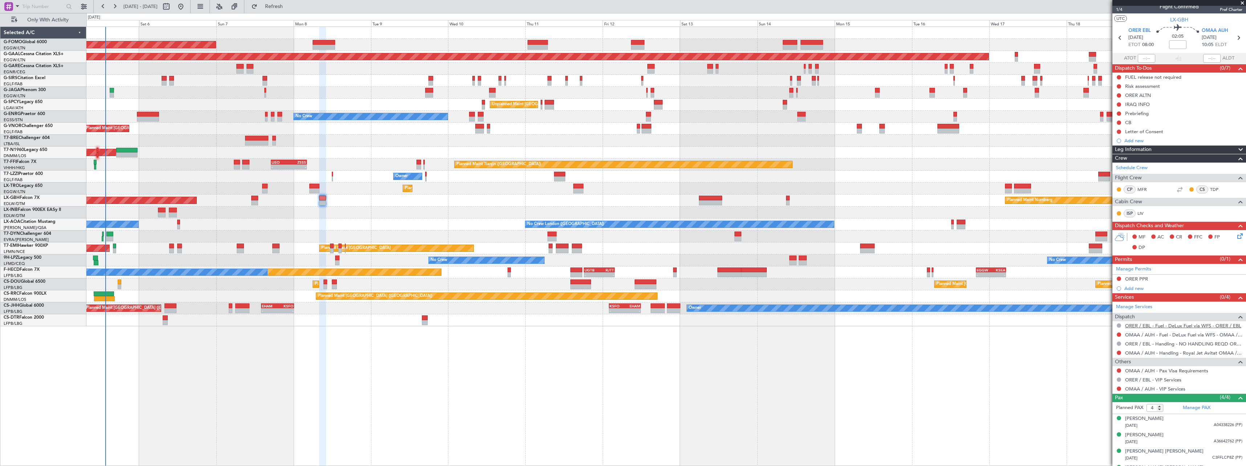
scroll to position [0, 0]
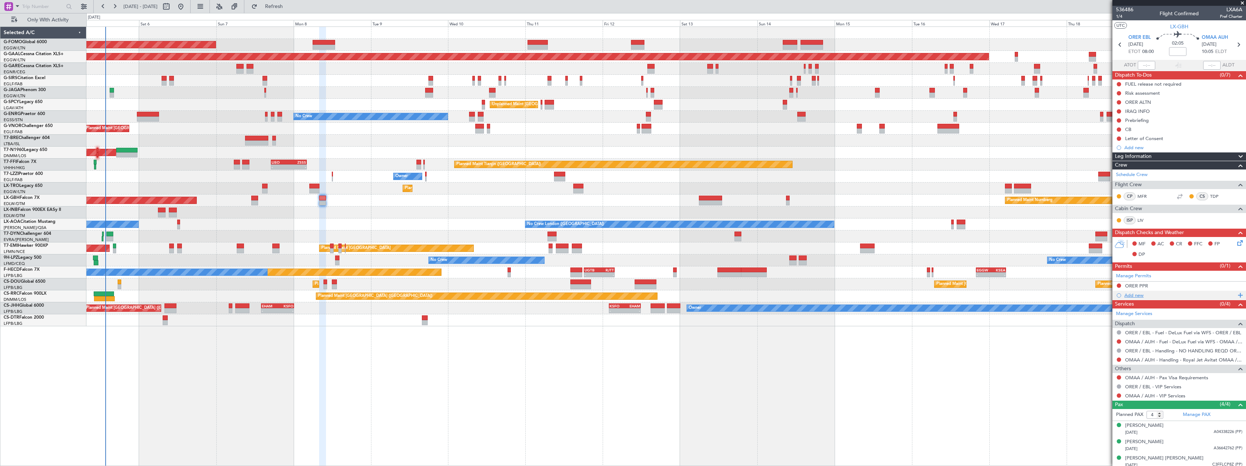
click at [1133, 294] on div "Add new" at bounding box center [1179, 295] width 111 height 6
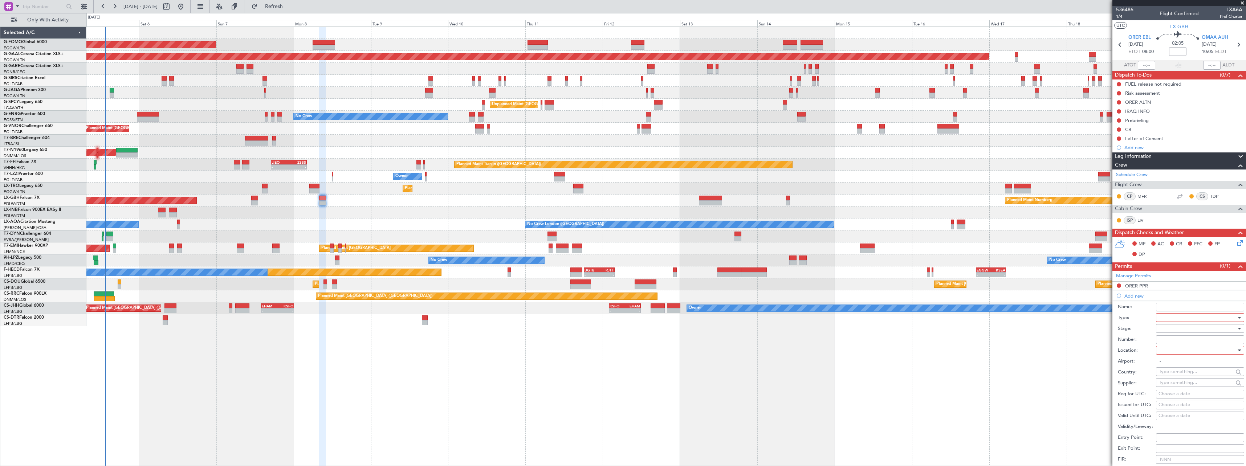
click at [1162, 316] on div at bounding box center [1197, 317] width 77 height 11
click at [1178, 375] on span "Departure" at bounding box center [1197, 376] width 76 height 11
click at [1171, 327] on div at bounding box center [1197, 328] width 77 height 11
click at [1169, 354] on span "Not Requested" at bounding box center [1197, 354] width 76 height 11
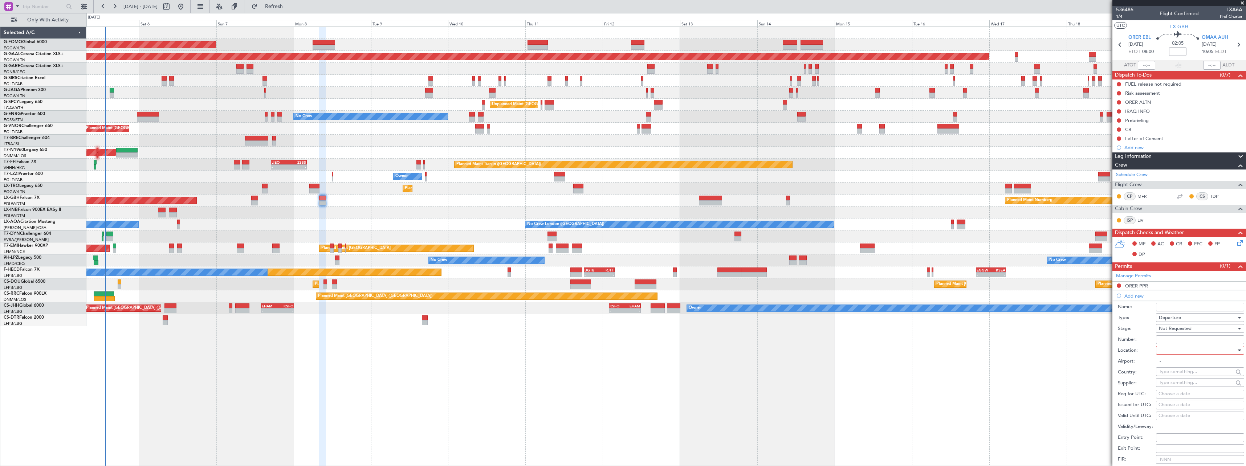
click at [1168, 348] on div at bounding box center [1197, 350] width 77 height 11
click at [1168, 362] on span "Departure" at bounding box center [1197, 365] width 76 height 11
type input "ORER / EBL"
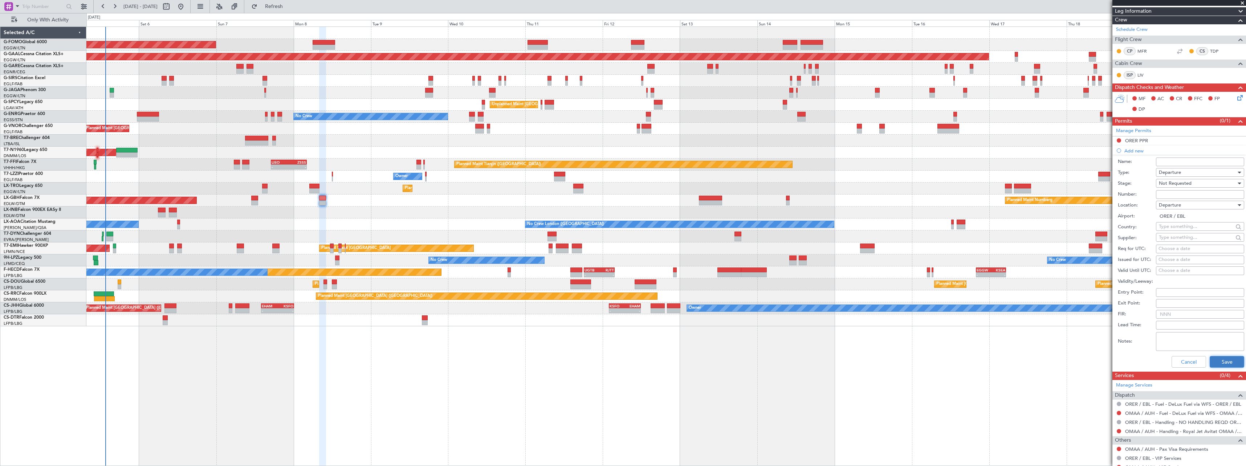
click at [1214, 360] on button "Save" at bounding box center [1226, 362] width 34 height 12
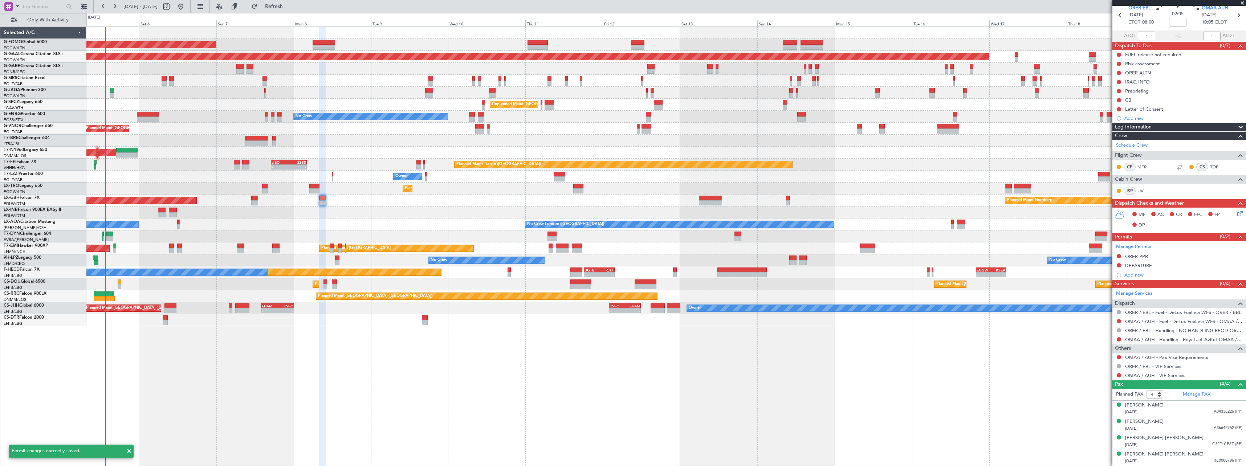
scroll to position [29, 0]
click at [1129, 275] on div "Add new" at bounding box center [1179, 275] width 111 height 6
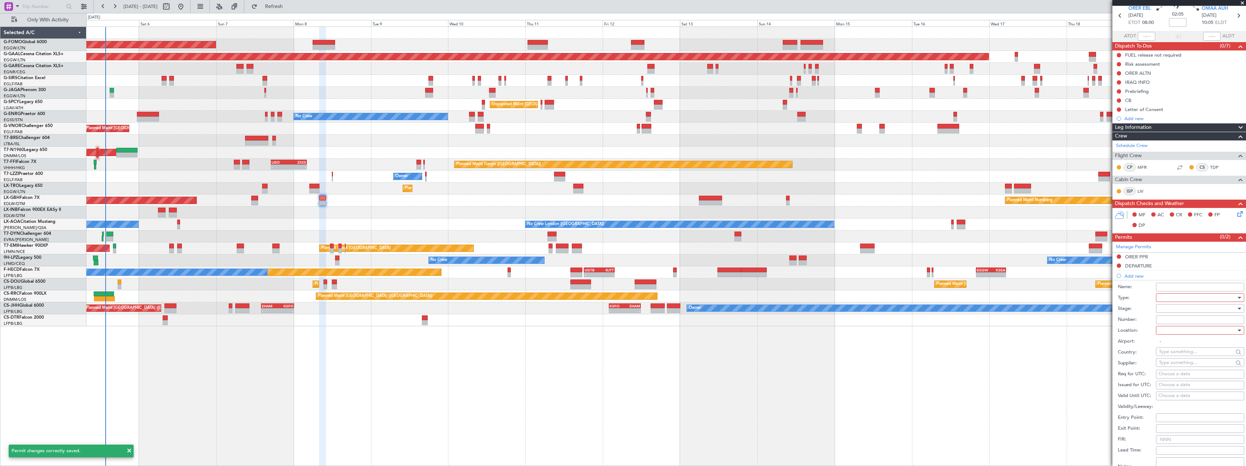
scroll to position [145, 0]
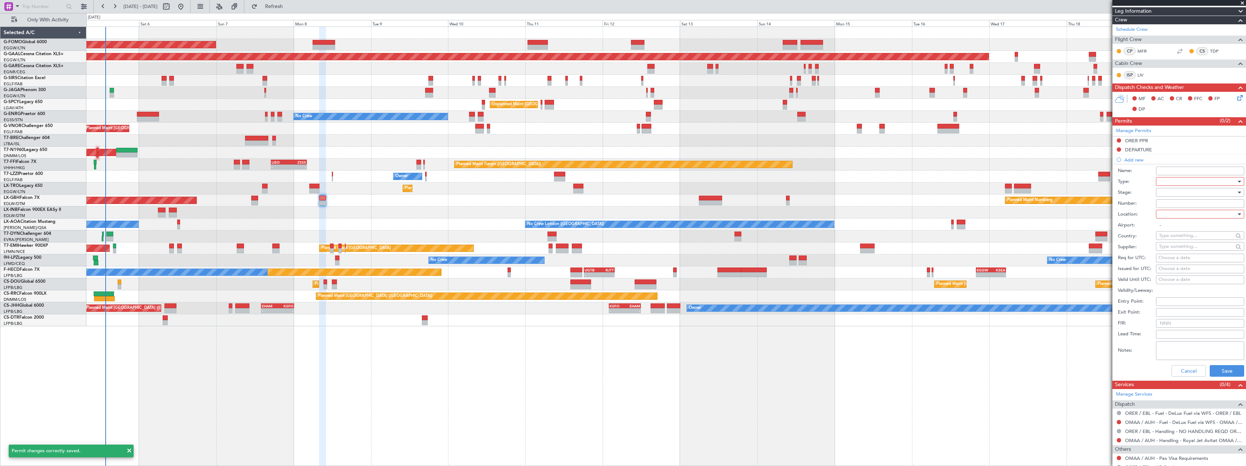
click at [1167, 183] on div at bounding box center [1197, 181] width 77 height 11
click at [1185, 253] on span "Overflight" at bounding box center [1197, 253] width 76 height 11
click at [1177, 190] on div at bounding box center [1197, 192] width 77 height 11
click at [1178, 218] on span "Not Requested" at bounding box center [1197, 218] width 76 height 11
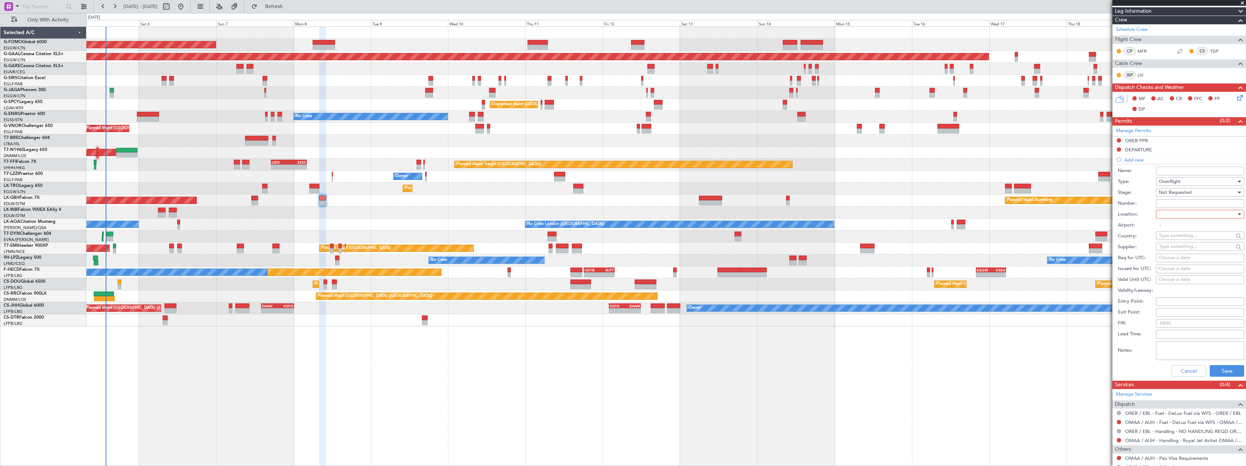
click at [1170, 215] on div at bounding box center [1197, 214] width 77 height 11
click at [1168, 268] on span "Enroute" at bounding box center [1197, 272] width 76 height 11
click at [1179, 236] on input "text" at bounding box center [1196, 235] width 74 height 11
click at [1180, 247] on span "[GEOGRAPHIC_DATA]" at bounding box center [1196, 246] width 71 height 11
type input "[GEOGRAPHIC_DATA]"
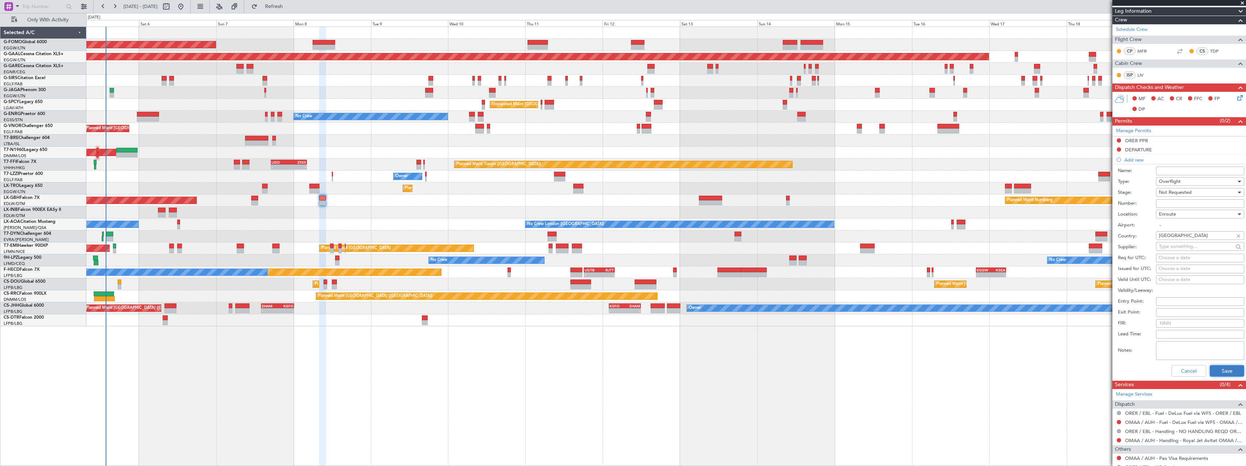
click at [1216, 370] on button "Save" at bounding box center [1226, 371] width 34 height 12
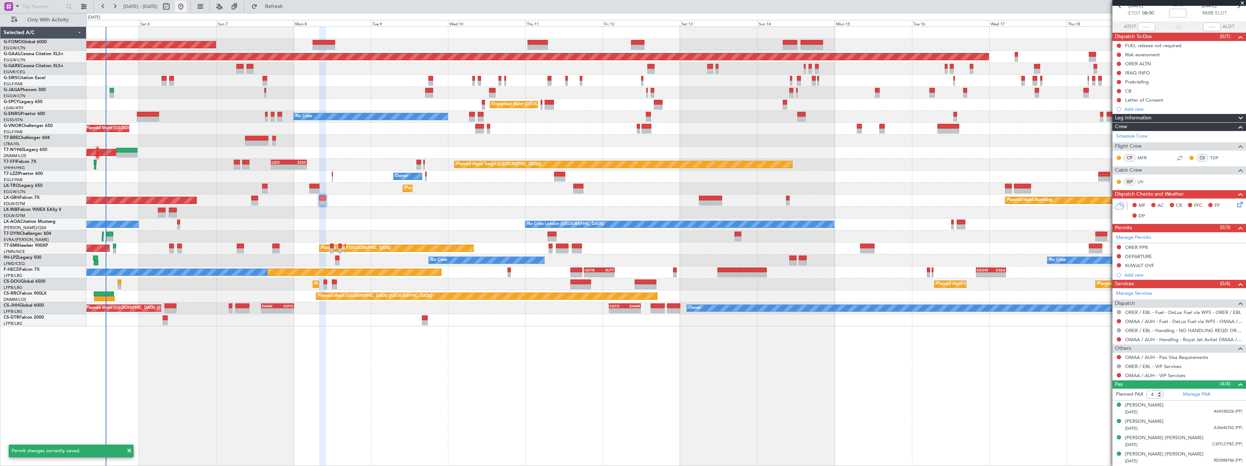
scroll to position [38, 0]
click at [1133, 275] on div "Add new" at bounding box center [1179, 275] width 111 height 6
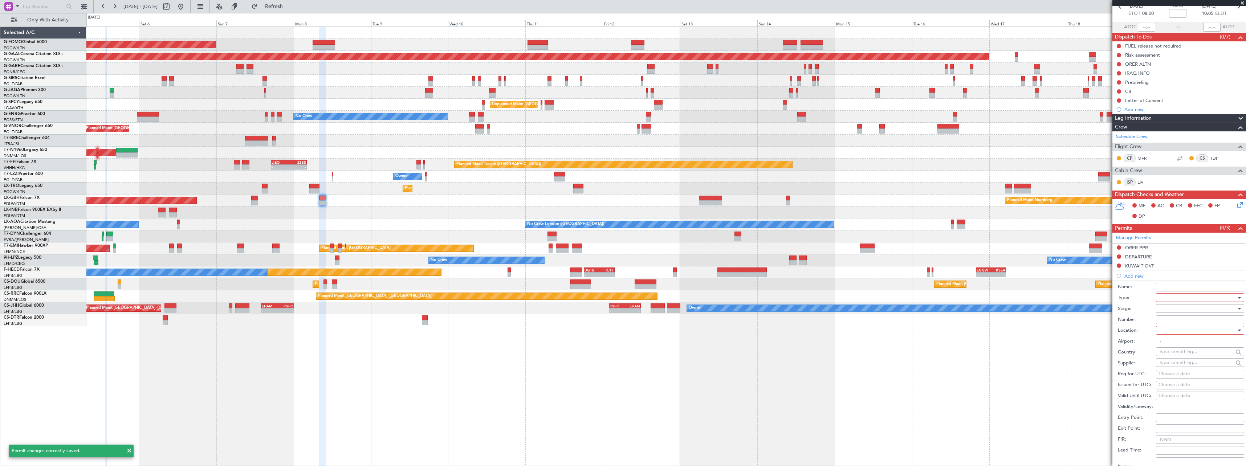
scroll to position [145, 0]
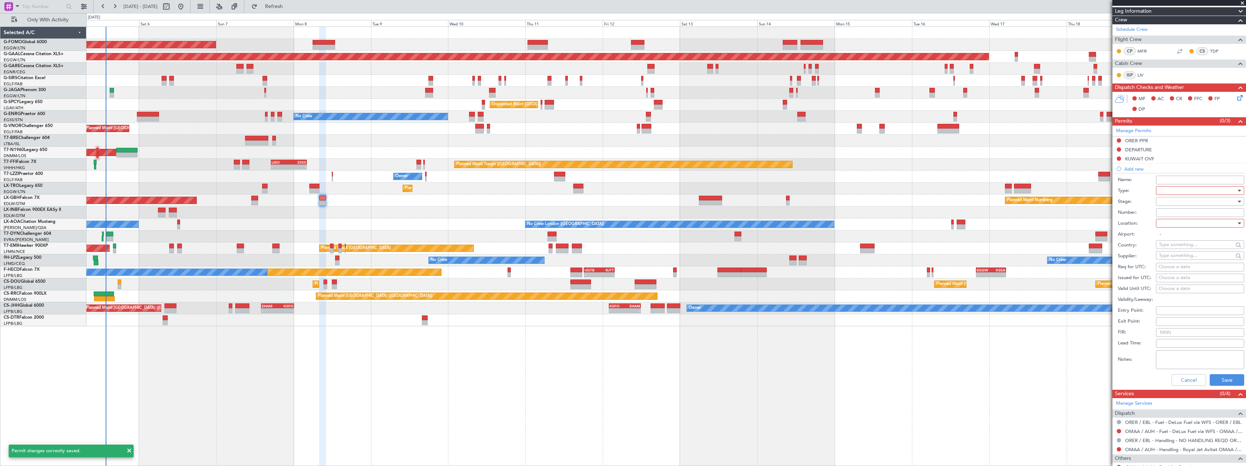
click at [1167, 191] on div at bounding box center [1197, 190] width 77 height 11
click at [1210, 261] on span "Overflight" at bounding box center [1197, 263] width 76 height 11
click at [1181, 200] on div at bounding box center [1197, 201] width 77 height 11
click at [1178, 224] on span "Not Requested" at bounding box center [1197, 227] width 76 height 11
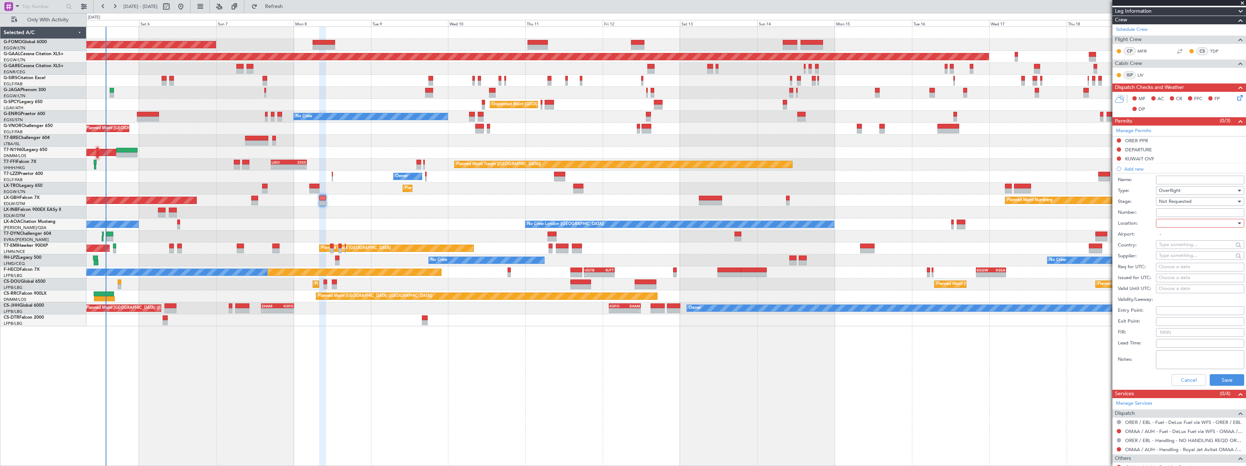
click at [1171, 223] on div at bounding box center [1197, 223] width 77 height 11
click at [1166, 279] on span "Enroute" at bounding box center [1197, 281] width 76 height 11
click at [1169, 243] on input "text" at bounding box center [1196, 244] width 74 height 11
click at [1172, 265] on span "[GEOGRAPHIC_DATA]" at bounding box center [1196, 266] width 71 height 11
type input "[GEOGRAPHIC_DATA]"
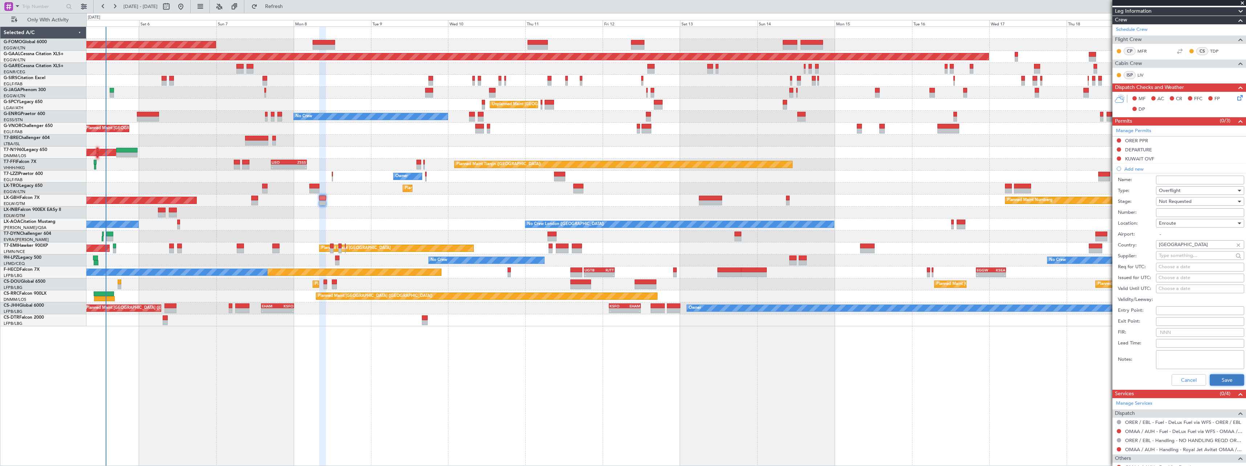
click at [1218, 380] on button "Save" at bounding box center [1226, 380] width 34 height 12
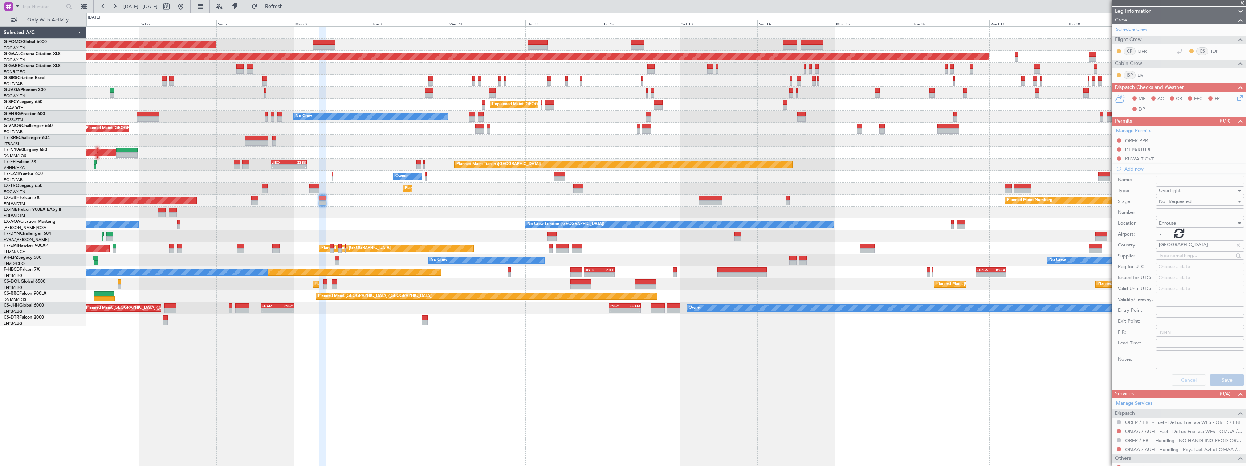
scroll to position [47, 0]
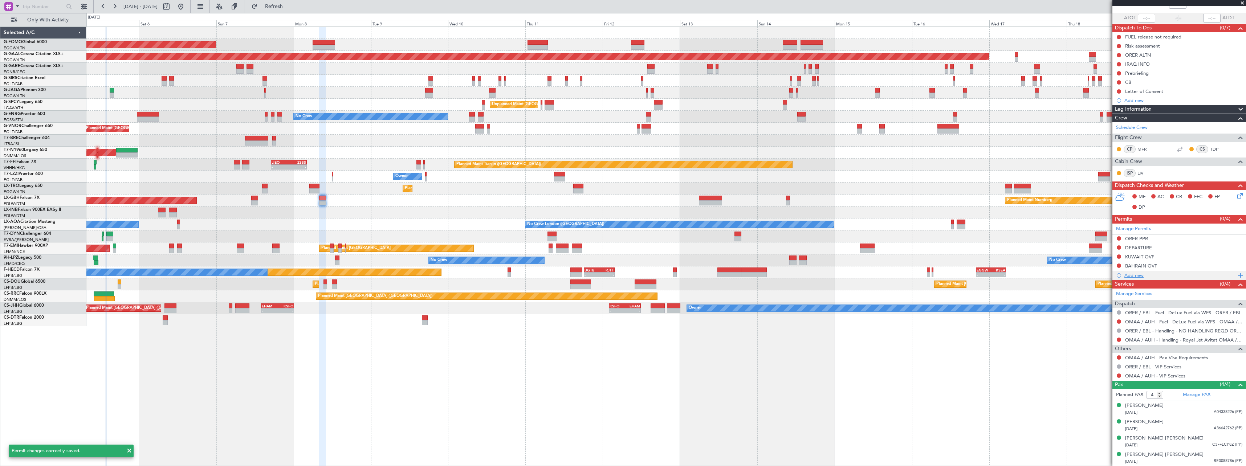
click at [1137, 274] on div "Add new" at bounding box center [1179, 275] width 111 height 6
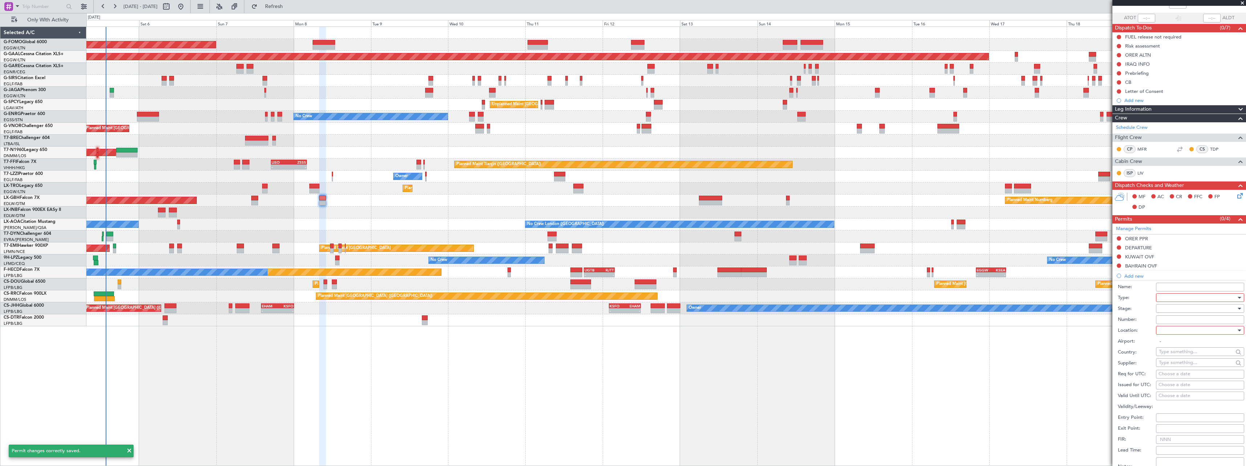
scroll to position [145, 0]
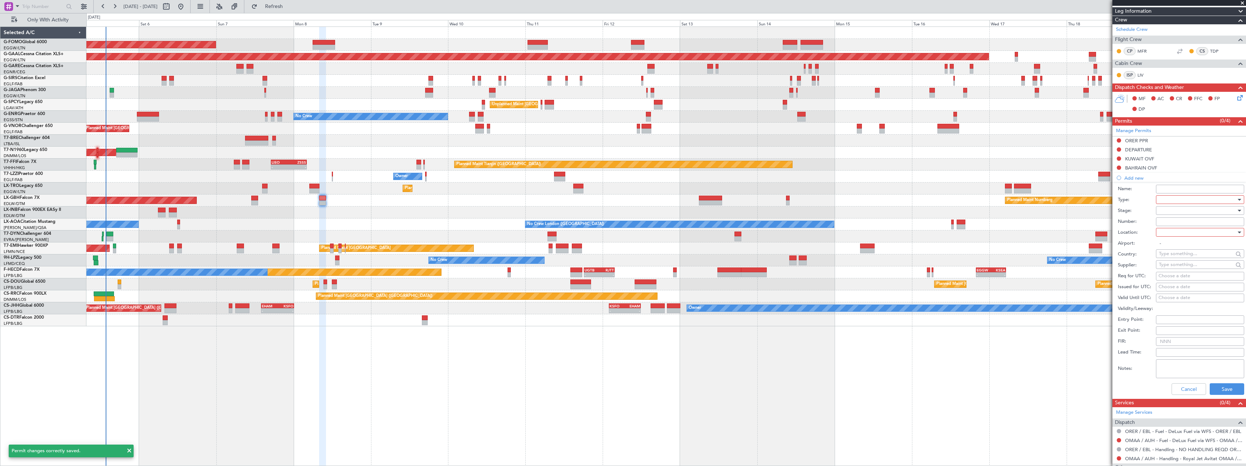
drag, startPoint x: 1163, startPoint y: 197, endPoint x: 1172, endPoint y: 201, distance: 9.9
click at [1164, 197] on div at bounding box center [1197, 199] width 77 height 11
click at [1207, 267] on span "Overflight" at bounding box center [1197, 269] width 76 height 11
click at [1180, 211] on div at bounding box center [1197, 210] width 77 height 11
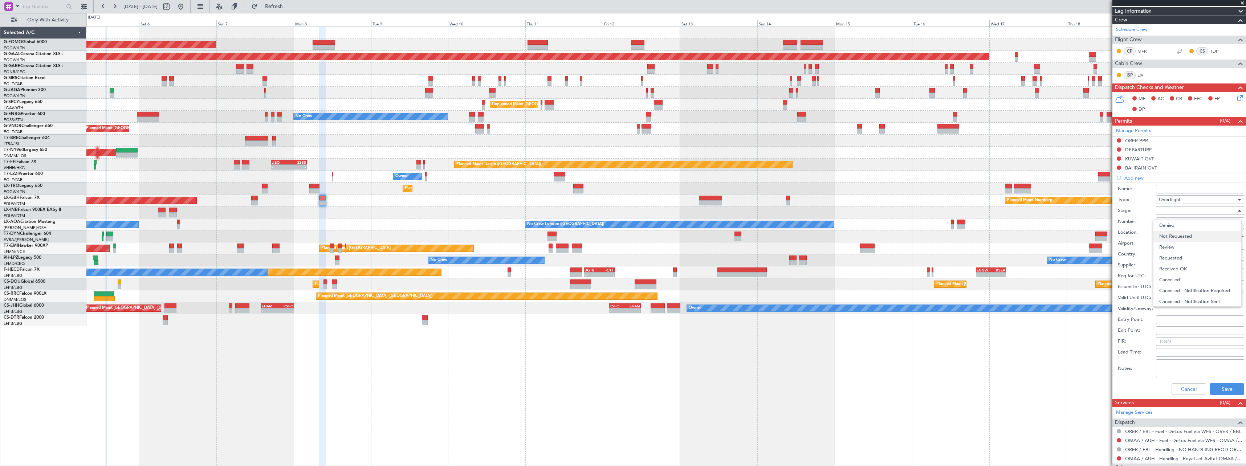
click at [1178, 236] on span "Not Requested" at bounding box center [1197, 236] width 76 height 11
click at [1171, 231] on div at bounding box center [1197, 232] width 77 height 11
click at [1170, 289] on span "Enroute" at bounding box center [1197, 290] width 76 height 11
click at [1168, 254] on input "text" at bounding box center [1196, 253] width 74 height 11
click at [1172, 266] on span "[GEOGRAPHIC_DATA]" at bounding box center [1196, 264] width 71 height 11
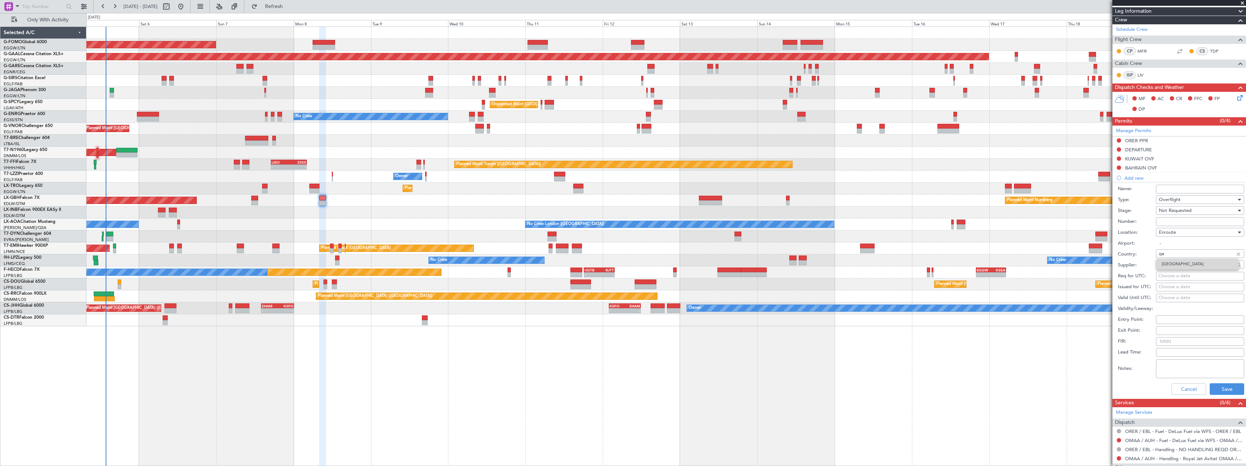
type input "[GEOGRAPHIC_DATA]"
click at [1218, 388] on button "Save" at bounding box center [1226, 389] width 34 height 12
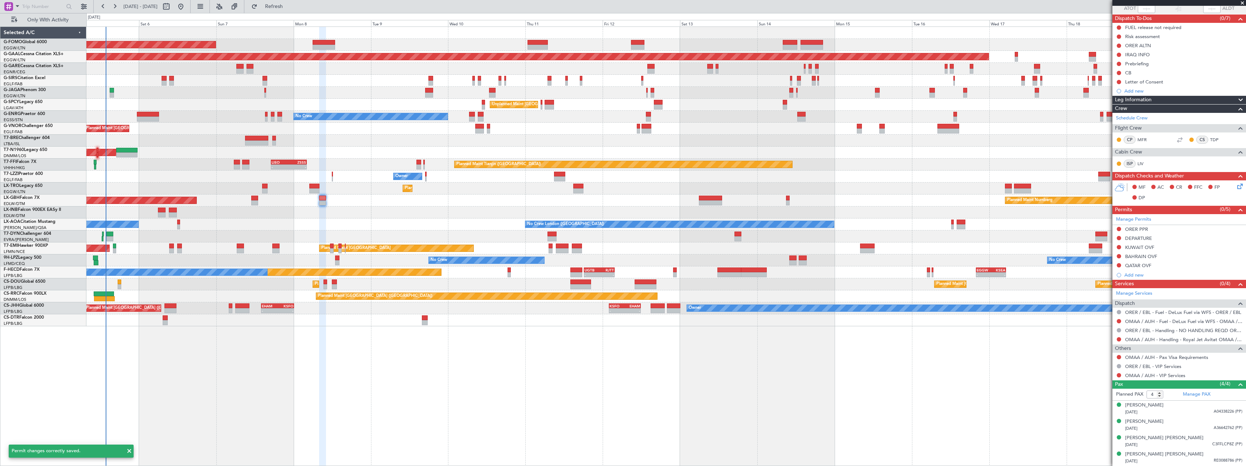
scroll to position [56, 0]
click at [1136, 274] on div "Add new" at bounding box center [1179, 275] width 111 height 6
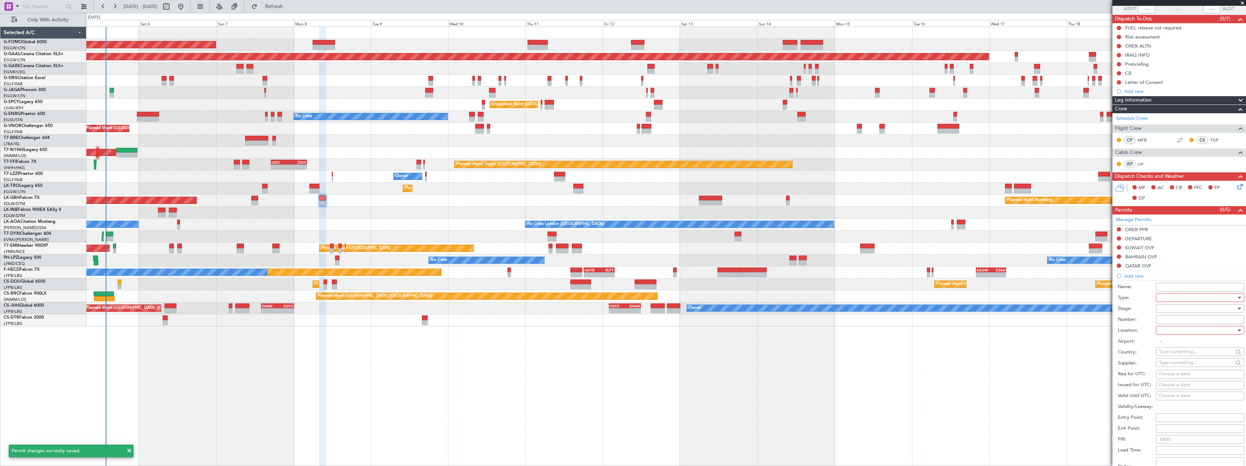
scroll to position [145, 0]
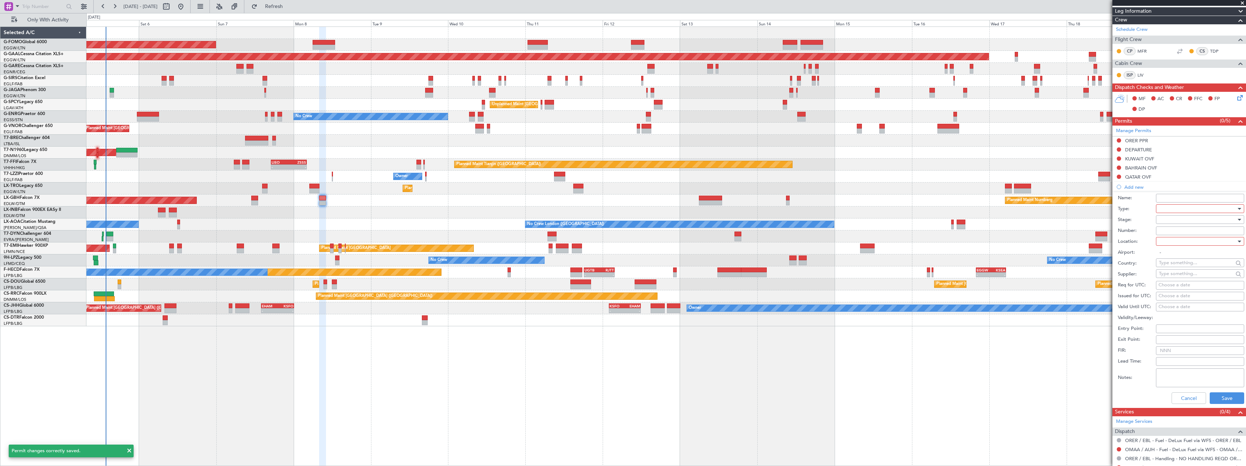
click at [1169, 207] on div at bounding box center [1197, 208] width 77 height 11
click at [1197, 276] on span "Slot" at bounding box center [1197, 277] width 76 height 11
click at [1175, 218] on div at bounding box center [1197, 219] width 77 height 11
click at [1180, 245] on span "Not Requested" at bounding box center [1197, 245] width 76 height 11
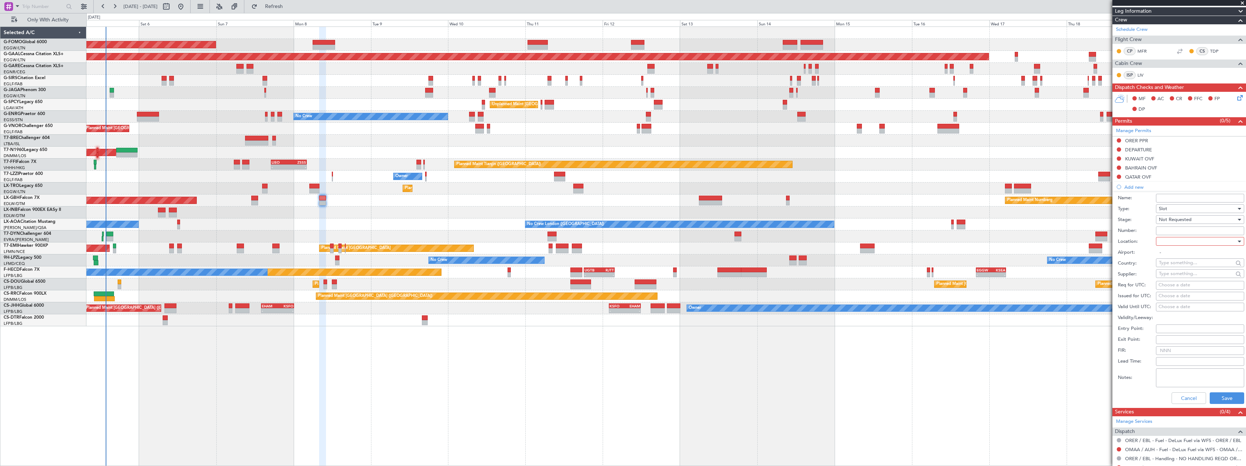
click at [1167, 241] on div at bounding box center [1197, 241] width 77 height 11
click at [1177, 276] on span "Arrival" at bounding box center [1197, 278] width 76 height 11
type input "OMAA / AUH"
click at [1221, 396] on button "Save" at bounding box center [1226, 398] width 34 height 12
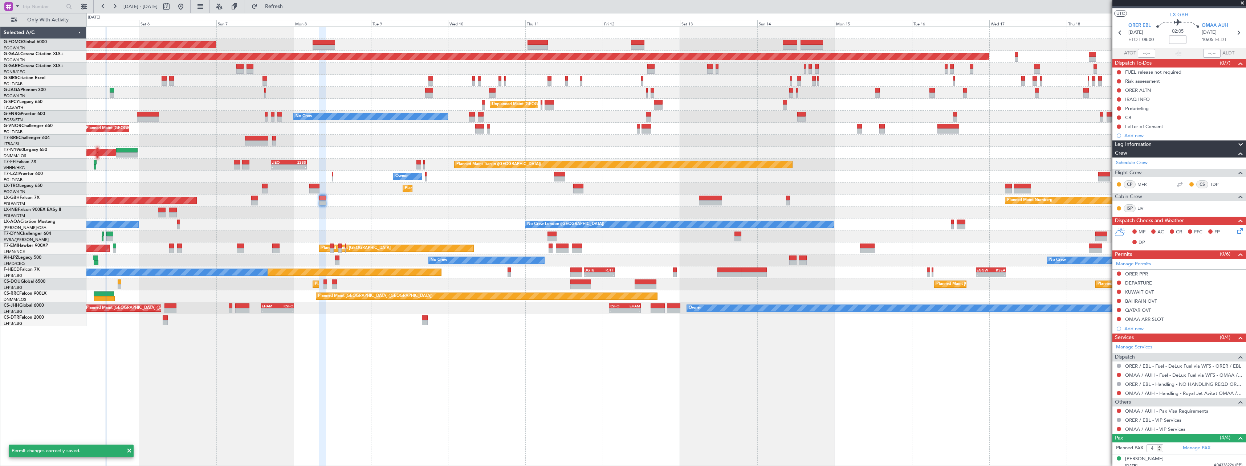
scroll to position [0, 0]
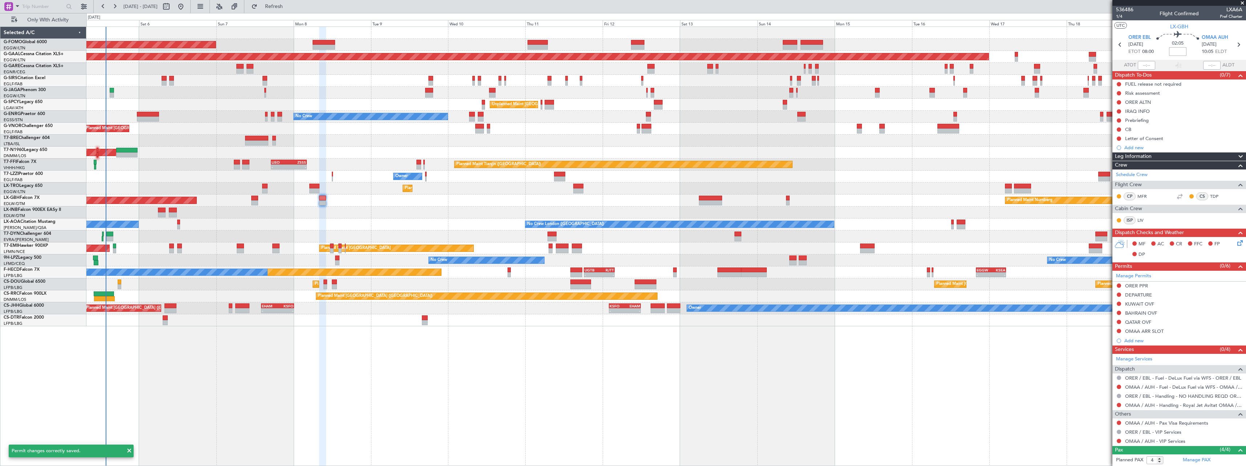
click at [1176, 53] on input at bounding box center [1177, 51] width 17 height 9
type input "+00:10"
click at [1137, 342] on div "Add new" at bounding box center [1179, 341] width 111 height 6
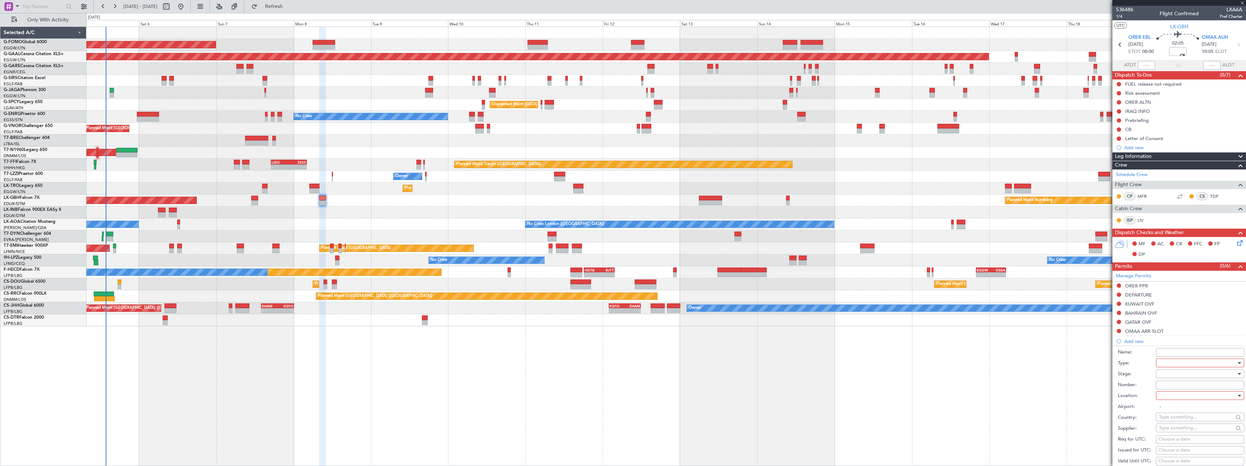
click at [1171, 364] on div at bounding box center [1197, 363] width 77 height 11
click at [1188, 409] on span "Landing" at bounding box center [1197, 409] width 76 height 11
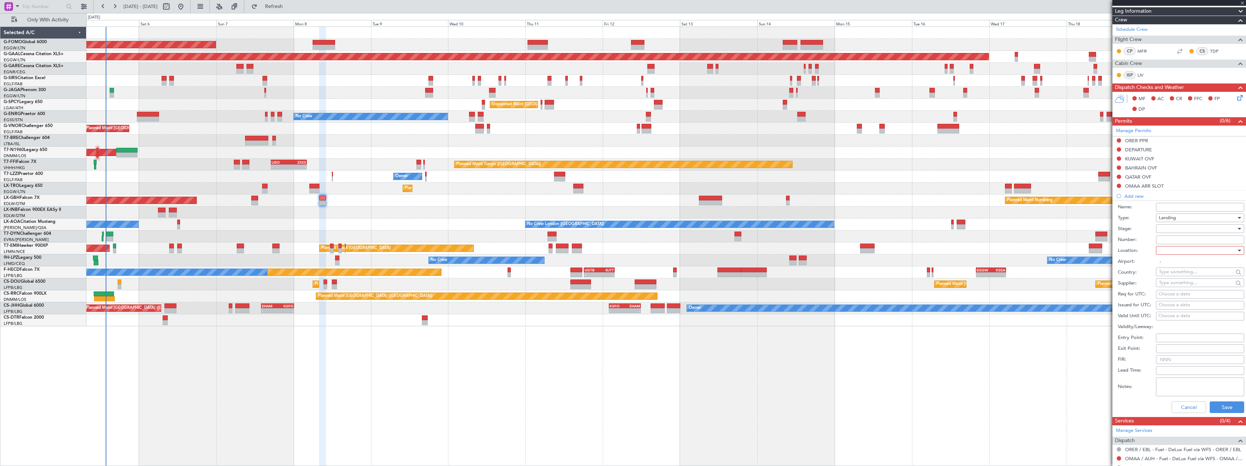
click at [1180, 226] on div at bounding box center [1197, 228] width 77 height 11
click at [1175, 252] on span "Not Requested" at bounding box center [1197, 254] width 76 height 11
drag, startPoint x: 1175, startPoint y: 252, endPoint x: 1167, endPoint y: 252, distance: 8.7
click at [1167, 252] on div at bounding box center [1197, 250] width 77 height 11
click at [1169, 285] on span "Arrival" at bounding box center [1197, 287] width 76 height 11
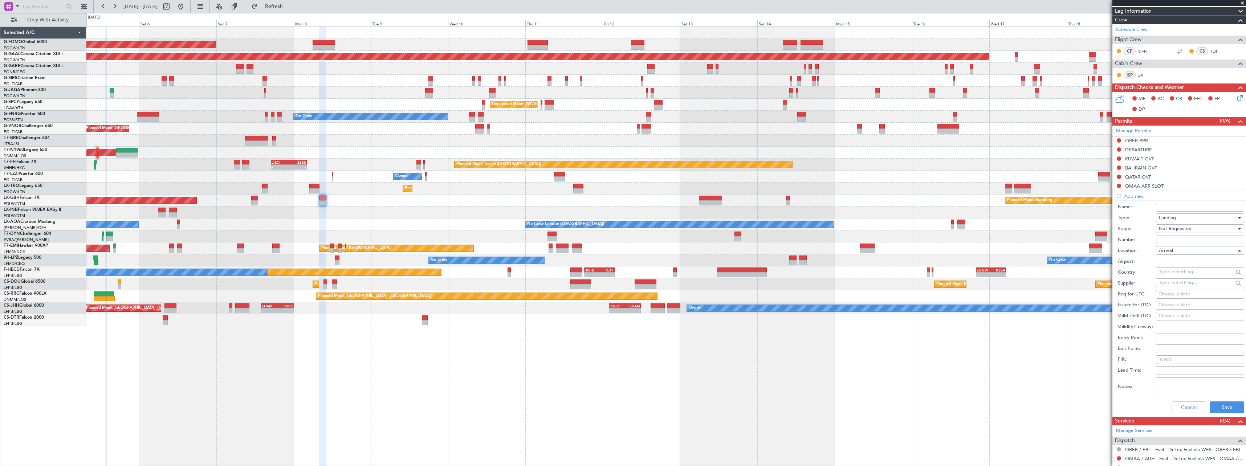
type input "OMAA / AUH"
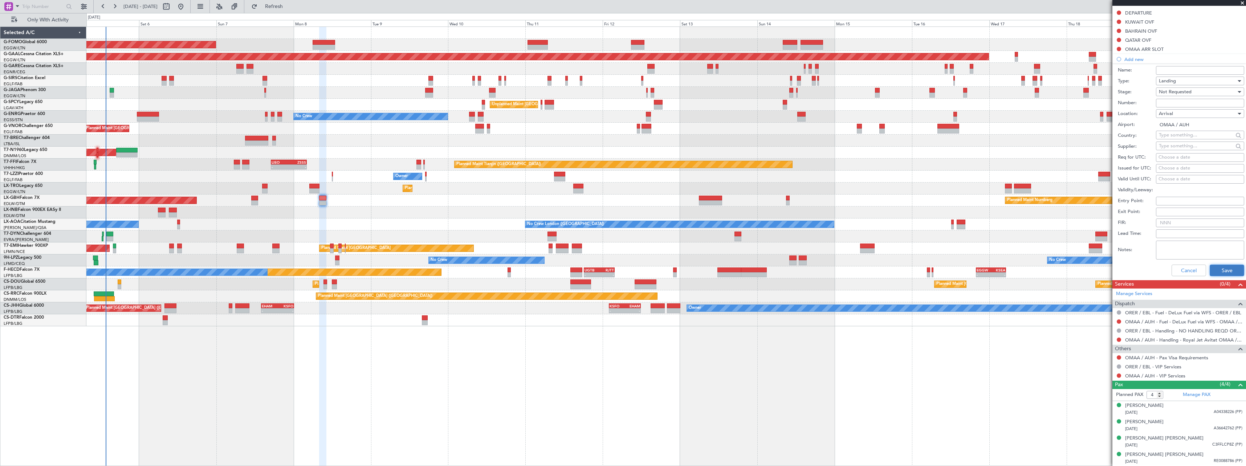
click at [1219, 271] on button "Save" at bounding box center [1226, 271] width 34 height 12
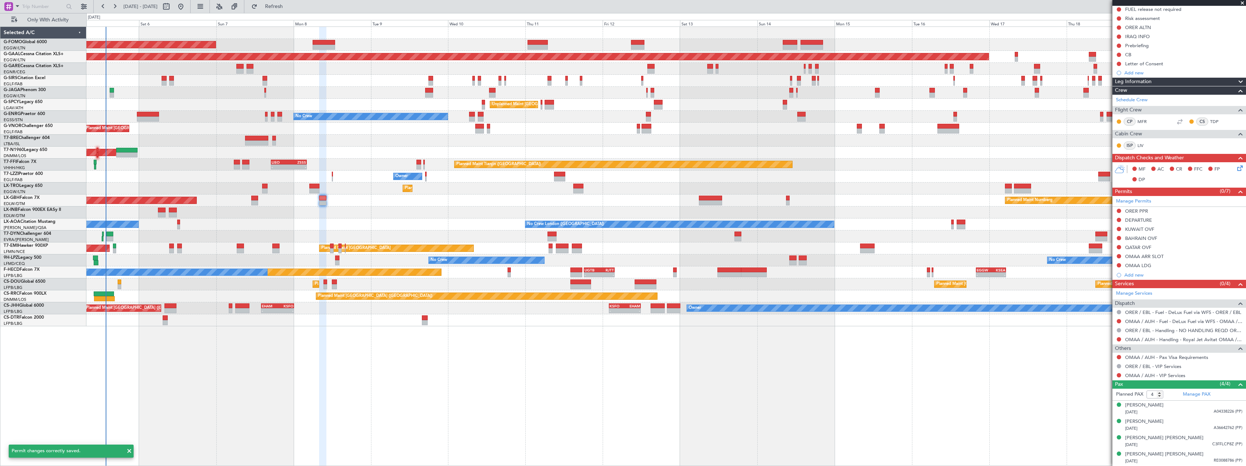
scroll to position [74, 0]
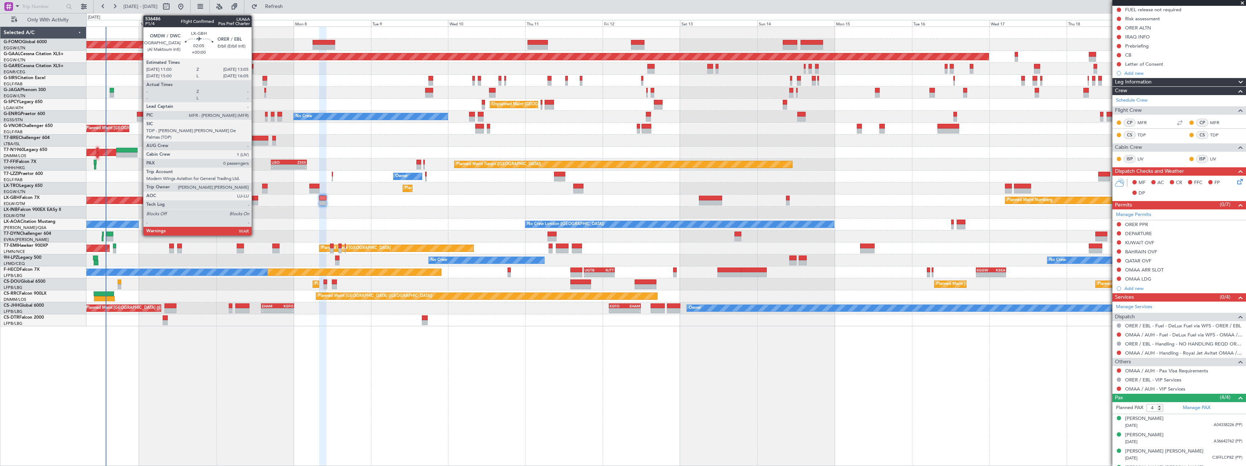
click at [255, 199] on div at bounding box center [254, 198] width 7 height 5
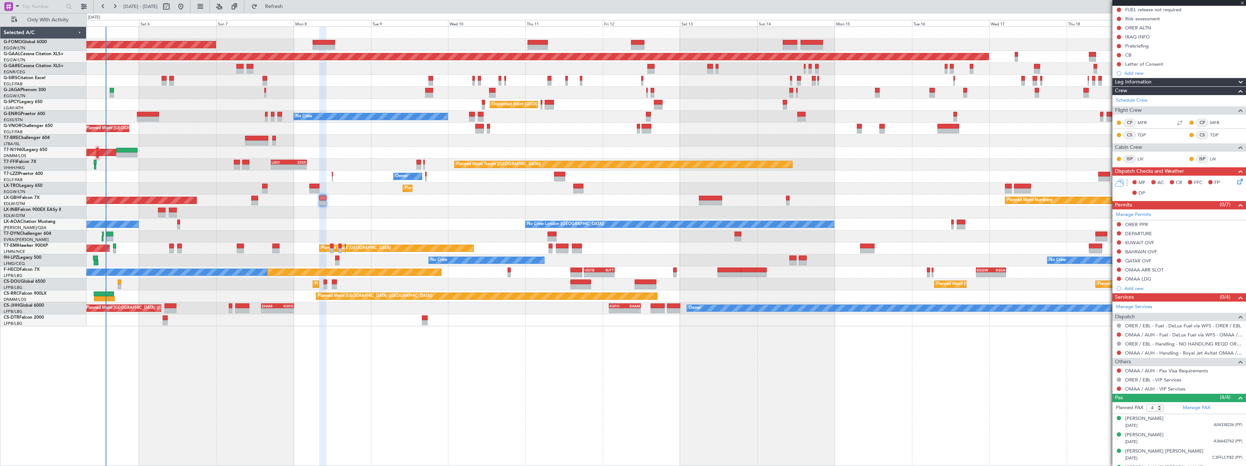
type input "0"
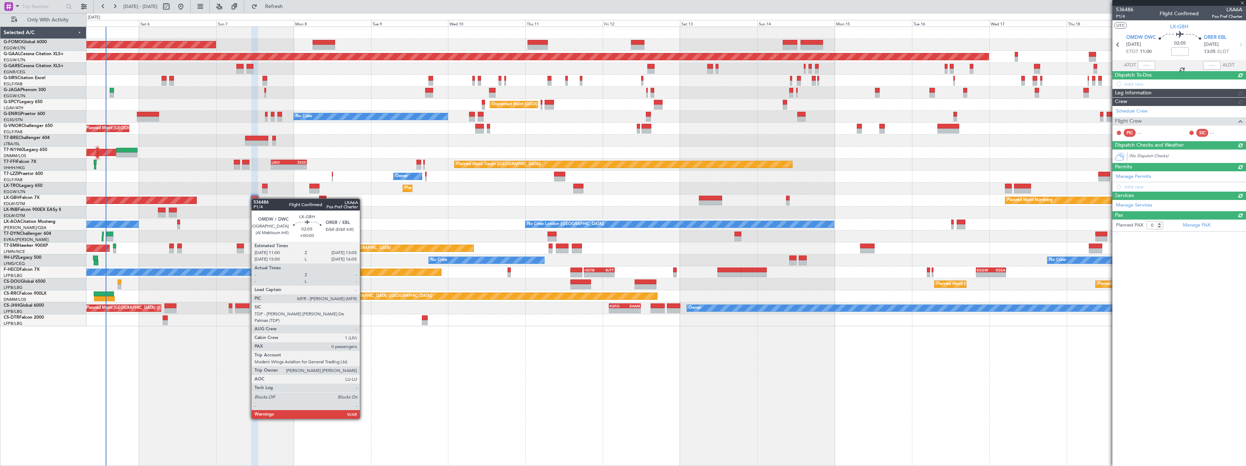
scroll to position [0, 0]
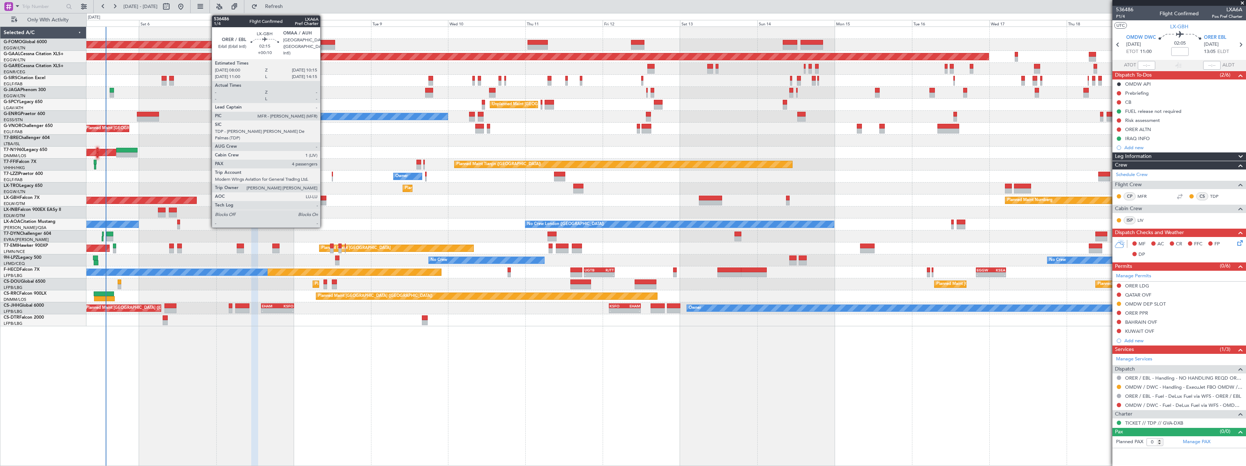
click at [323, 199] on div at bounding box center [322, 198] width 7 height 5
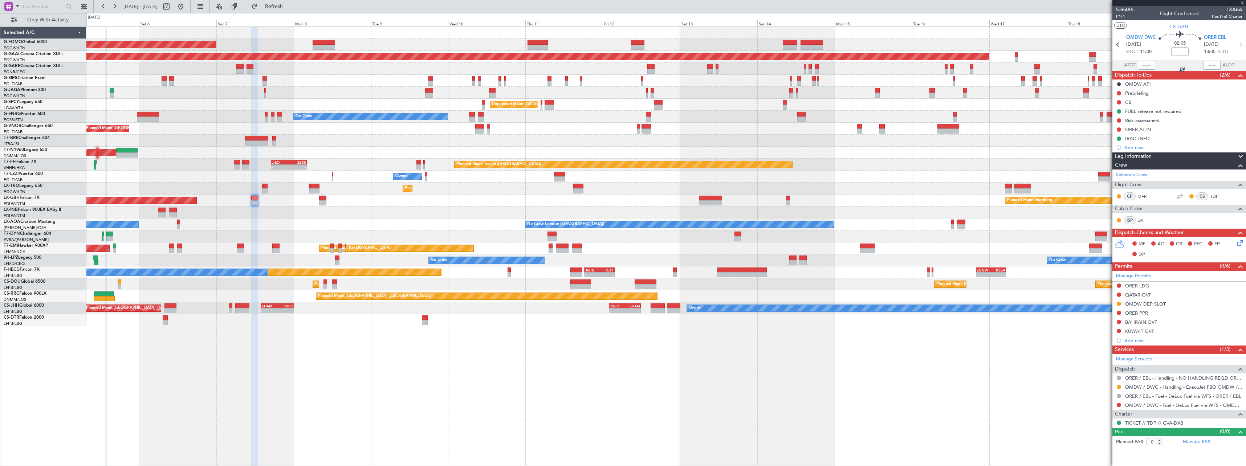
type input "+00:10"
type input "4"
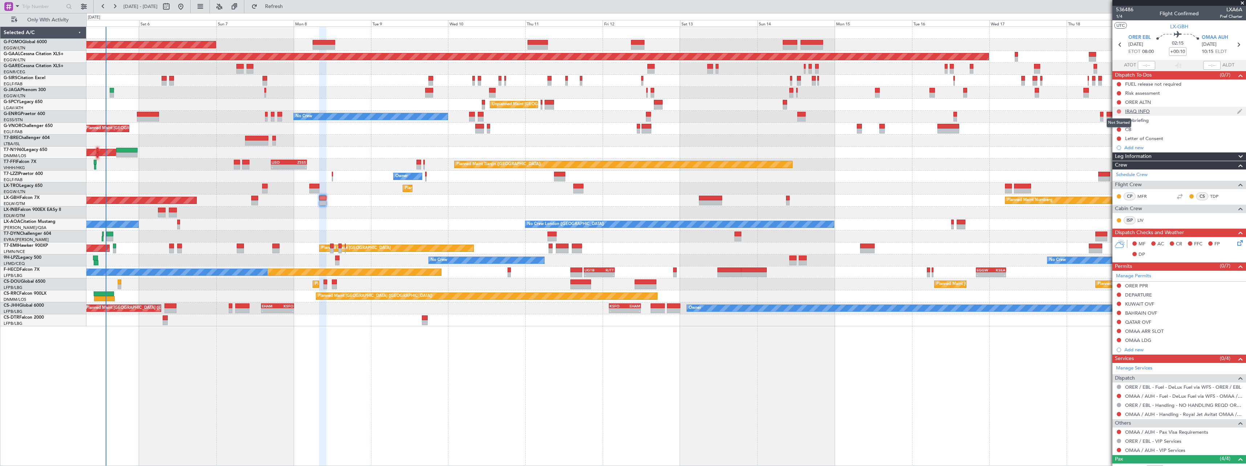
click at [1118, 112] on button at bounding box center [1118, 111] width 4 height 4
click at [1120, 144] on span "Completed" at bounding box center [1122, 143] width 24 height 7
click at [1118, 101] on button at bounding box center [1118, 102] width 4 height 4
click at [1113, 147] on span "Cancelled" at bounding box center [1120, 145] width 21 height 7
click at [1118, 83] on button at bounding box center [1118, 84] width 4 height 4
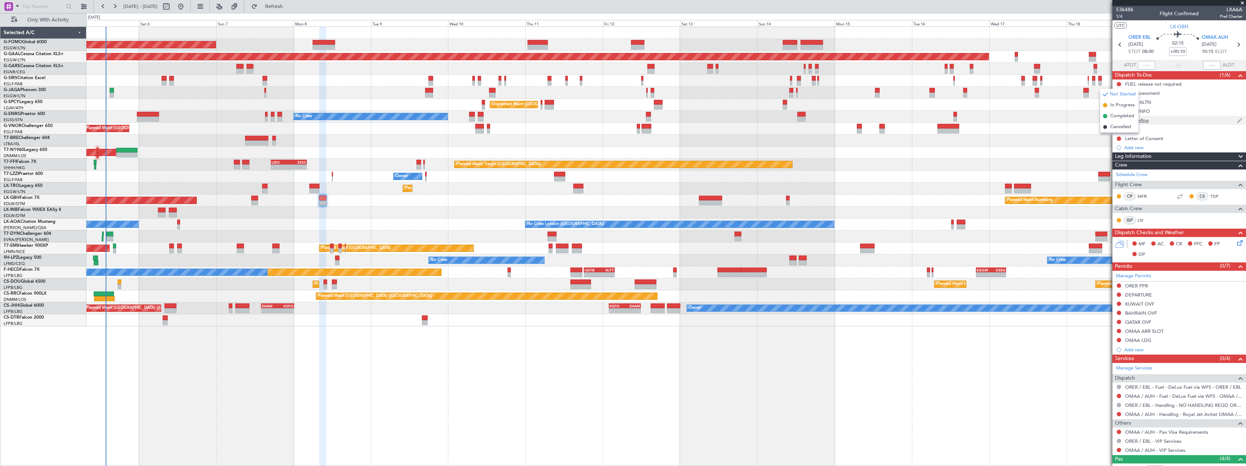
click at [1114, 114] on span "Completed" at bounding box center [1122, 116] width 24 height 7
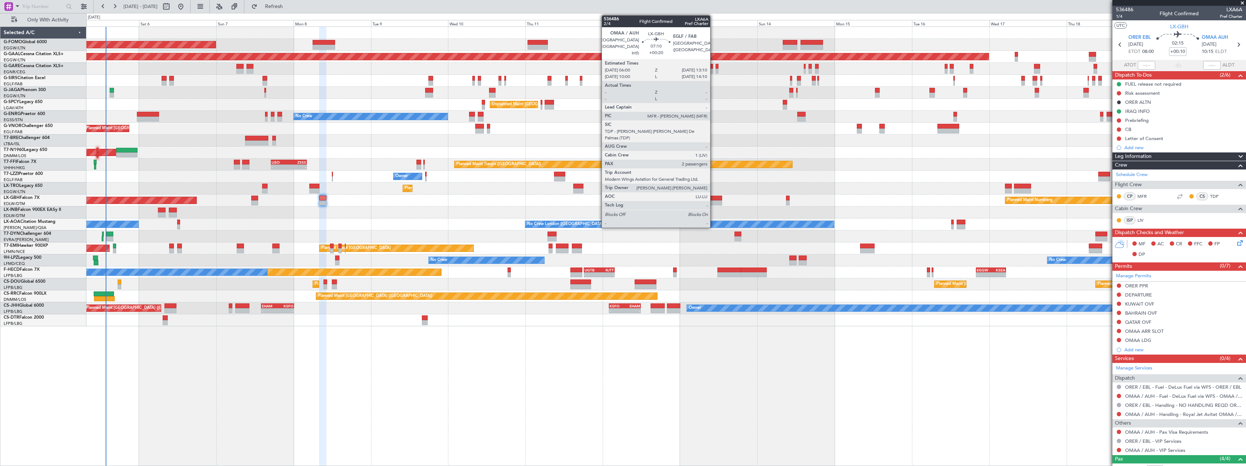
click at [713, 198] on div at bounding box center [710, 198] width 23 height 5
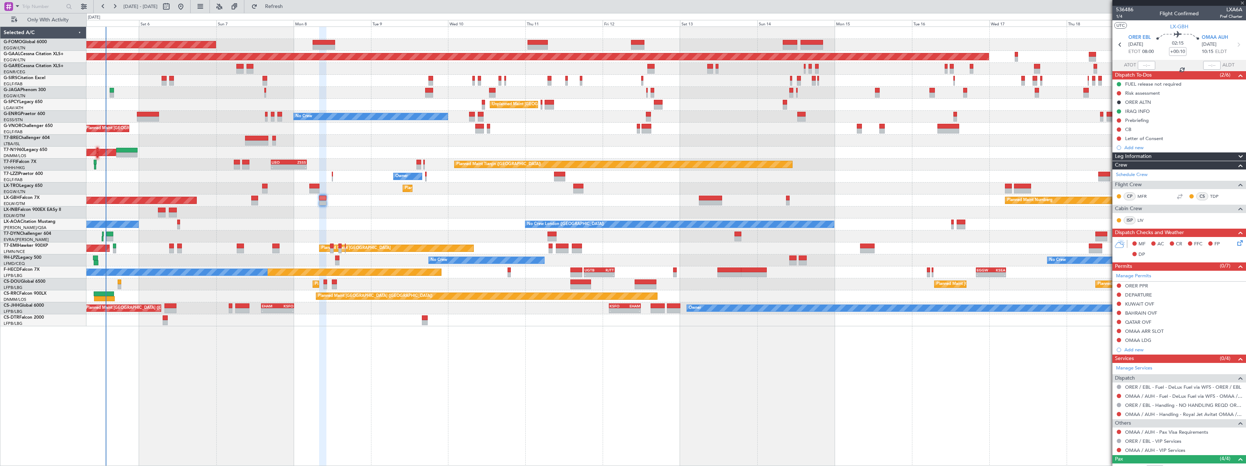
type input "+00:20"
type input "2"
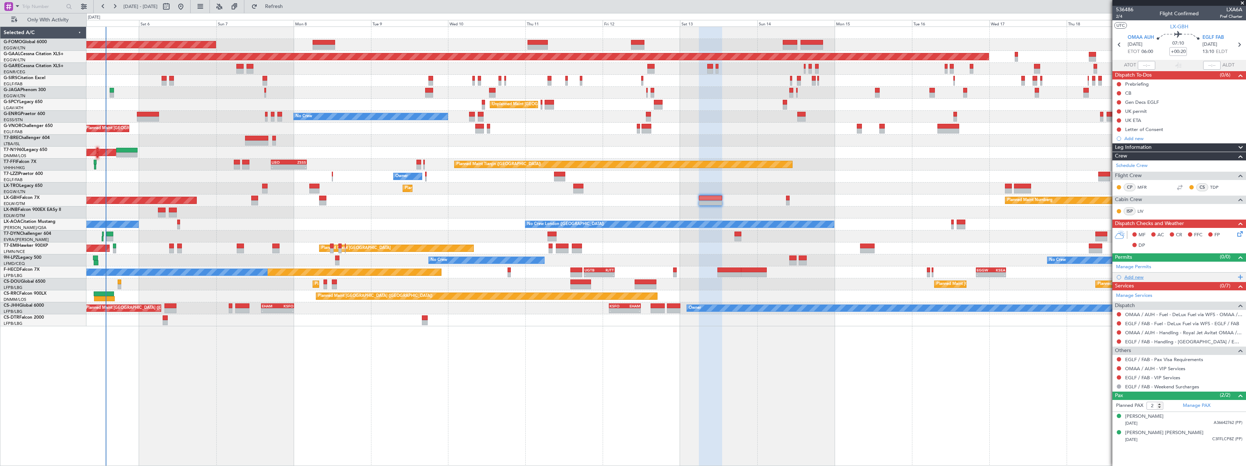
click at [1136, 277] on div "Add new" at bounding box center [1179, 277] width 111 height 6
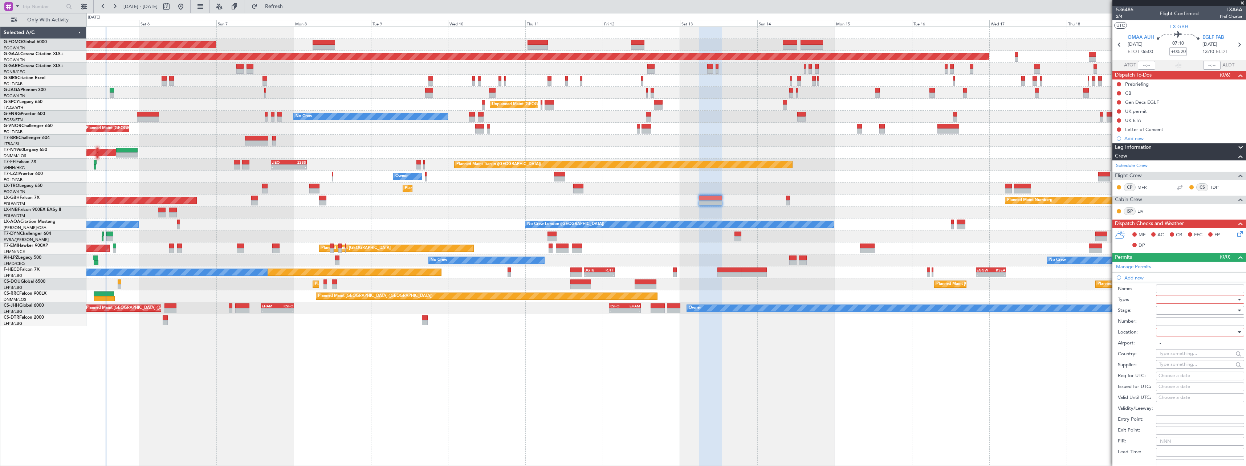
click at [1165, 301] on div at bounding box center [1197, 299] width 77 height 11
click at [1177, 341] on span "Landing" at bounding box center [1197, 341] width 76 height 11
click at [1170, 309] on div at bounding box center [1197, 310] width 77 height 11
click at [1170, 332] on span "Not Requested" at bounding box center [1197, 336] width 76 height 11
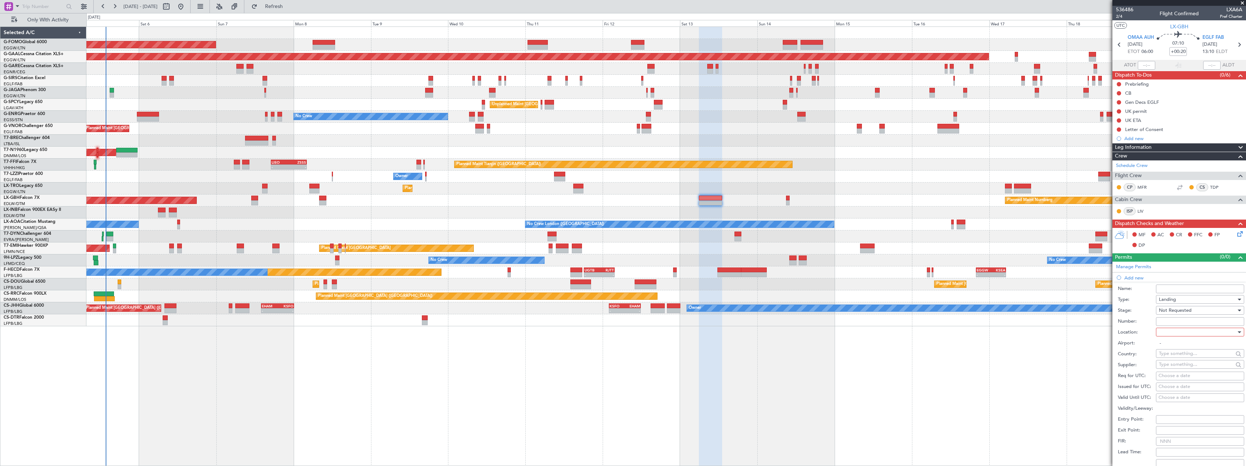
click at [1171, 327] on div at bounding box center [1197, 332] width 77 height 11
click at [1172, 367] on span "Arrival" at bounding box center [1197, 368] width 76 height 11
type input "EGLF / FAB"
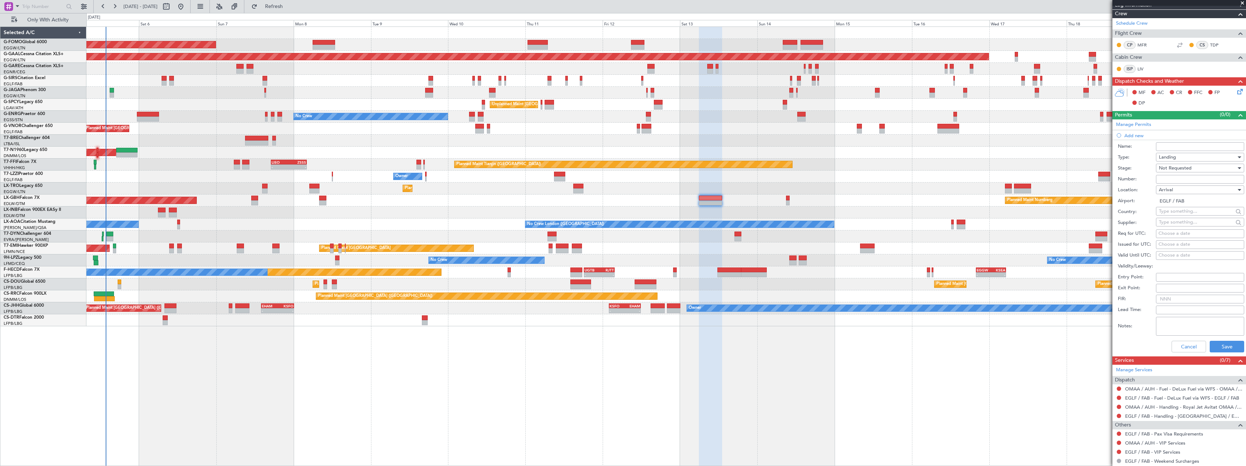
scroll to position [145, 0]
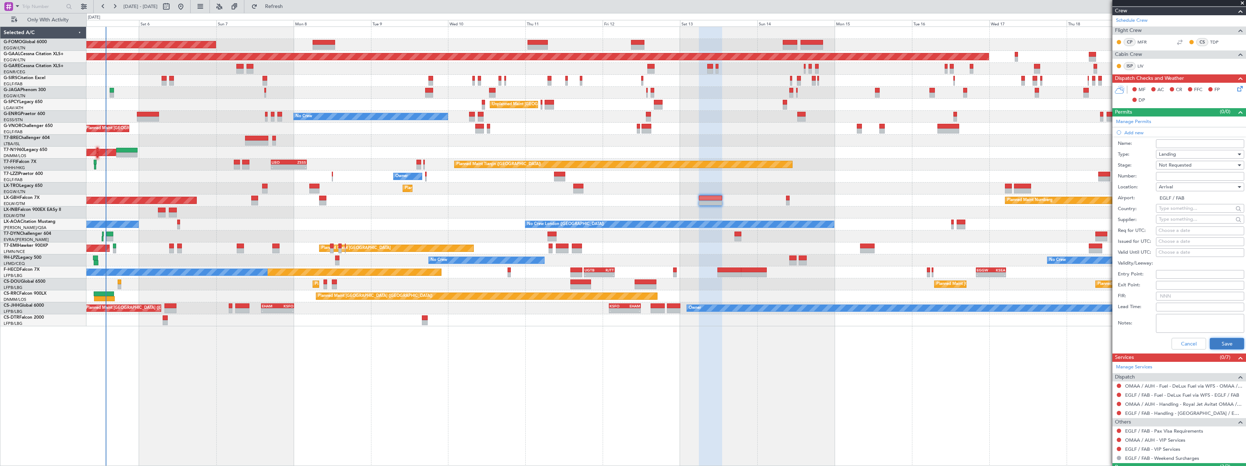
click at [1217, 342] on button "Save" at bounding box center [1226, 344] width 34 height 12
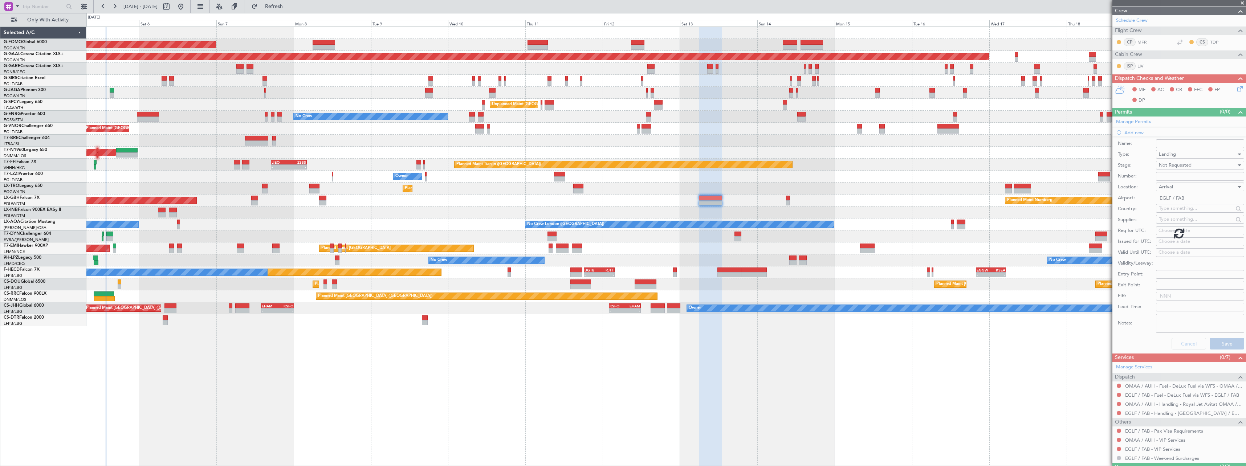
scroll to position [0, 0]
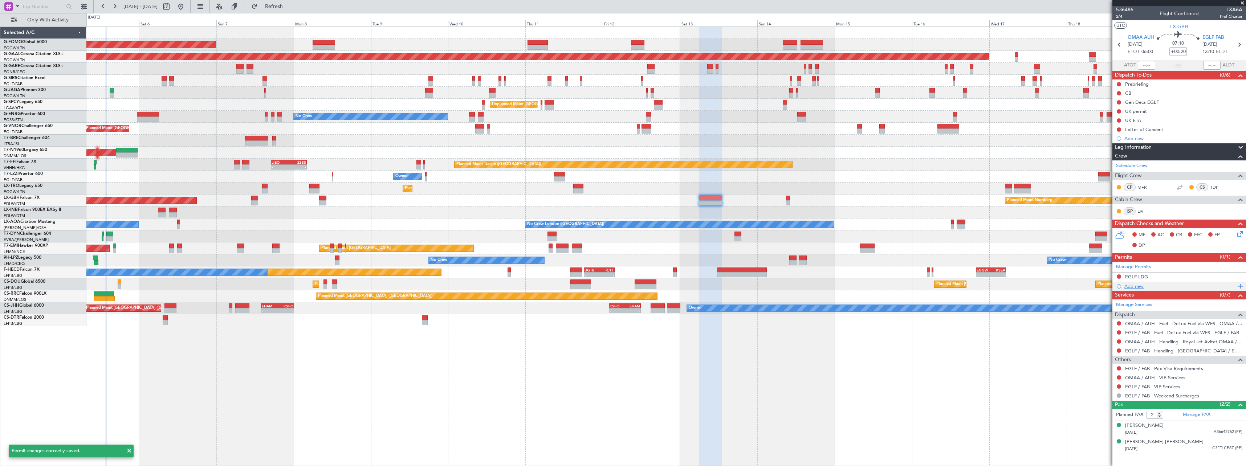
click at [1137, 287] on div "Add new" at bounding box center [1179, 286] width 111 height 6
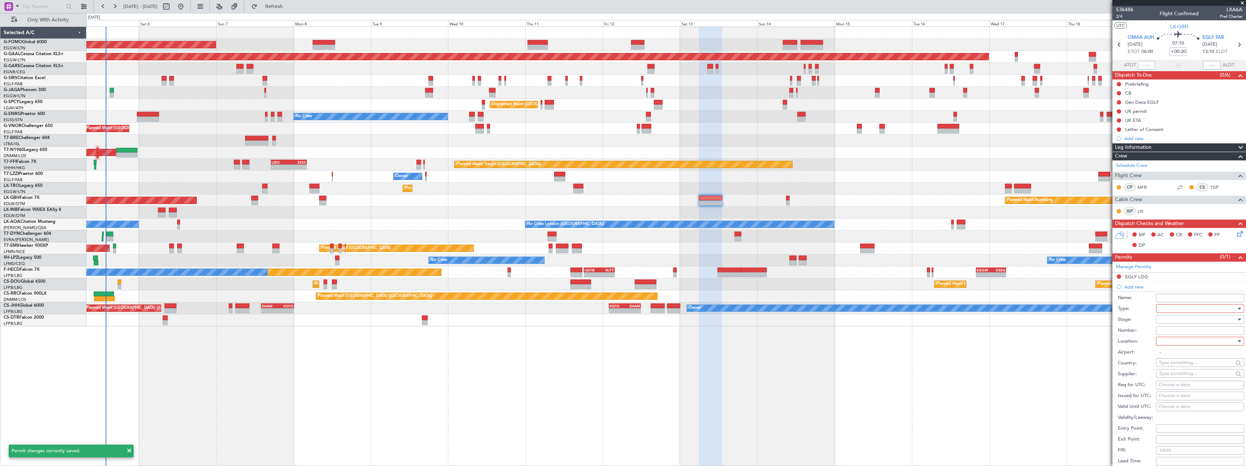
click at [1165, 307] on div at bounding box center [1197, 308] width 77 height 11
click at [1176, 373] on span "Slot" at bounding box center [1197, 377] width 76 height 11
click at [1172, 319] on div at bounding box center [1197, 319] width 77 height 11
click at [1172, 344] on span "Not Requested" at bounding box center [1197, 345] width 76 height 11
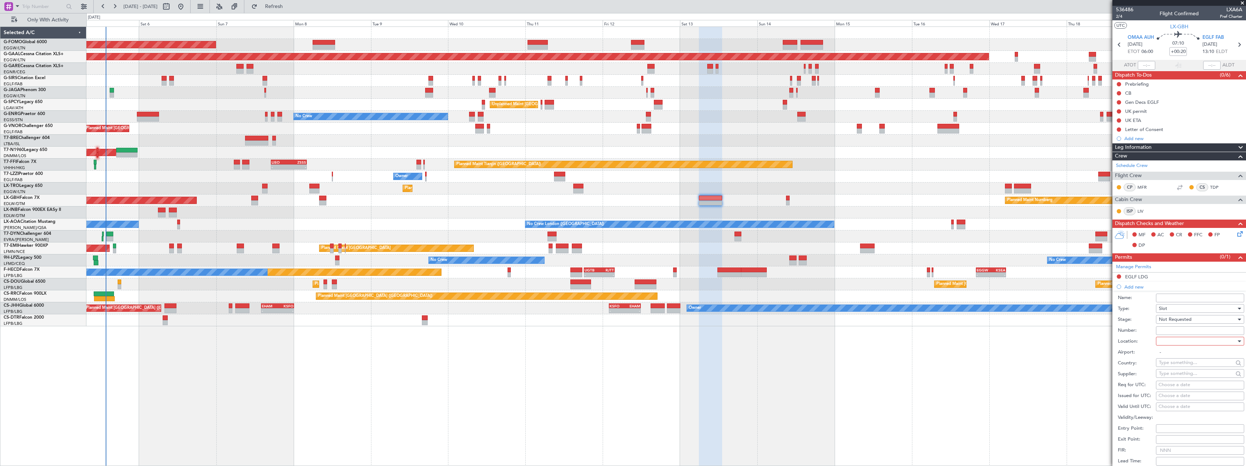
click at [1168, 342] on div at bounding box center [1197, 341] width 77 height 11
click at [1168, 355] on span "Departure" at bounding box center [1197, 356] width 76 height 11
type input "OMAA / AUH"
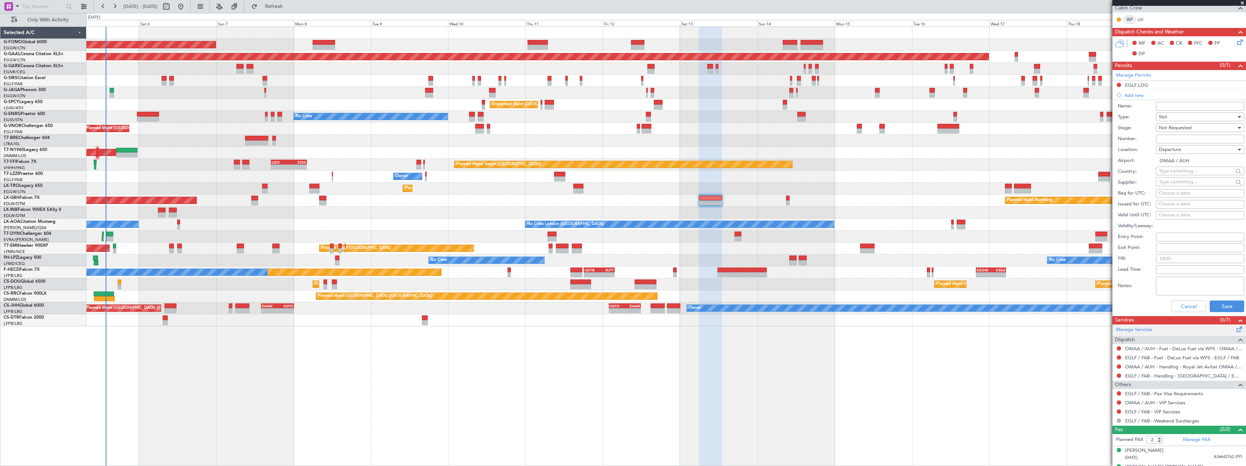
scroll to position [204, 0]
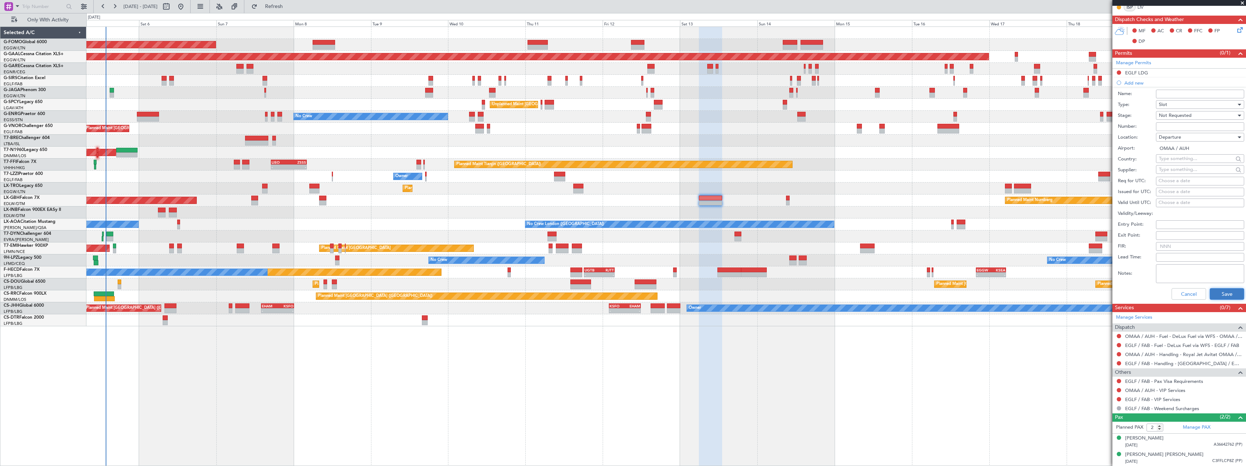
click at [1216, 296] on button "Save" at bounding box center [1226, 294] width 34 height 12
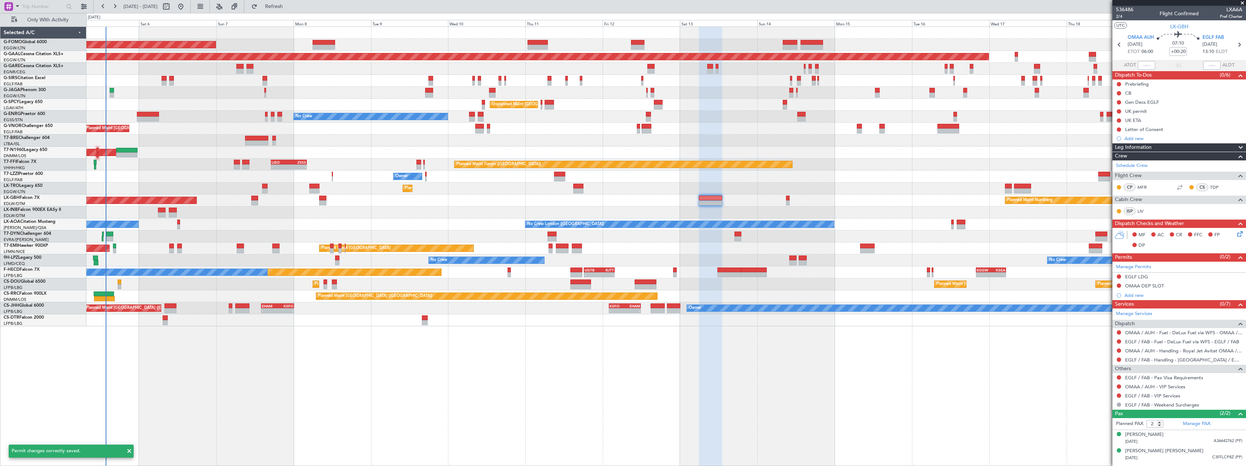
scroll to position [0, 0]
click at [1136, 296] on div "Add new" at bounding box center [1179, 295] width 111 height 6
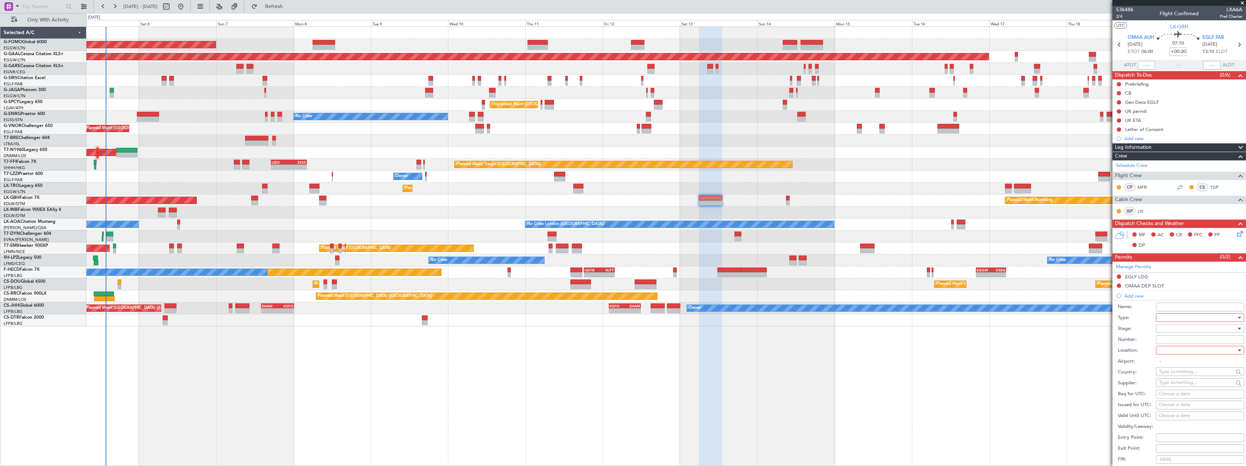
click at [1163, 314] on div at bounding box center [1197, 317] width 77 height 11
click at [1185, 387] on span "Overflight" at bounding box center [1197, 382] width 76 height 11
click at [1172, 330] on div at bounding box center [1197, 328] width 77 height 11
click at [1174, 353] on span "Not Requested" at bounding box center [1197, 354] width 76 height 11
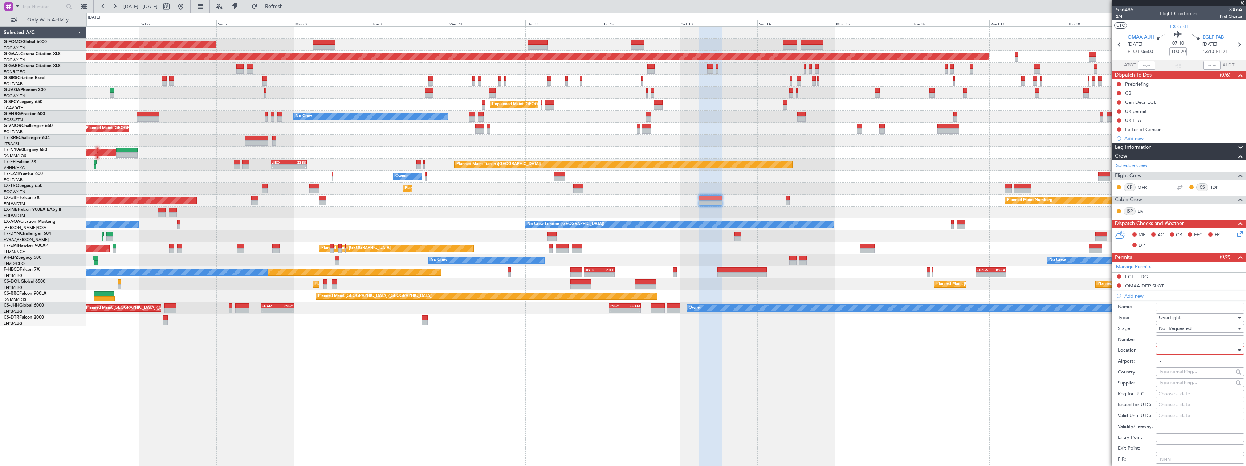
click at [1171, 352] on div at bounding box center [1197, 350] width 77 height 11
click at [1163, 407] on span "Enroute" at bounding box center [1197, 408] width 76 height 11
click at [1164, 372] on input "text" at bounding box center [1196, 371] width 74 height 11
click at [1167, 382] on span "[GEOGRAPHIC_DATA]" at bounding box center [1196, 382] width 71 height 11
type input "[GEOGRAPHIC_DATA]"
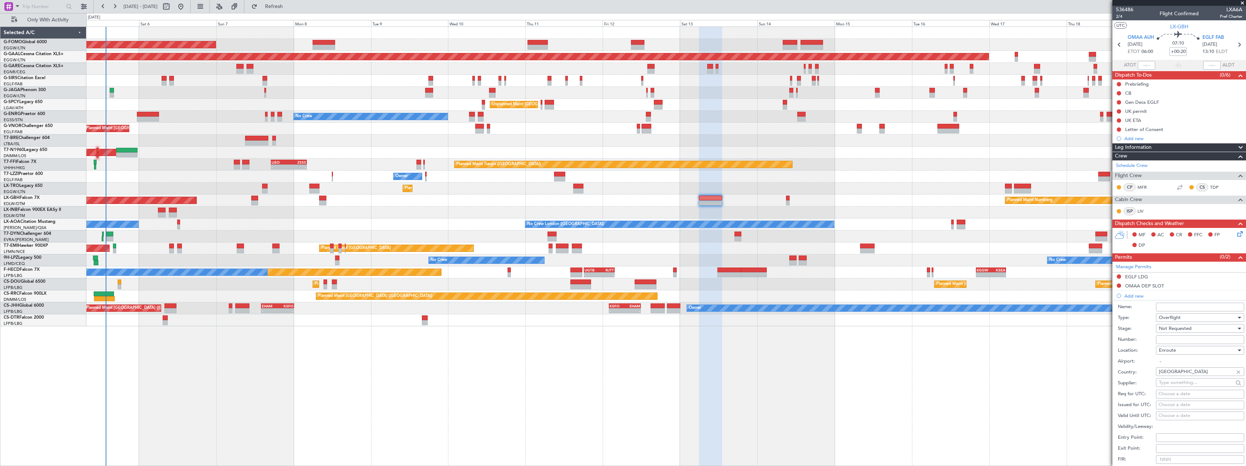
scroll to position [213, 0]
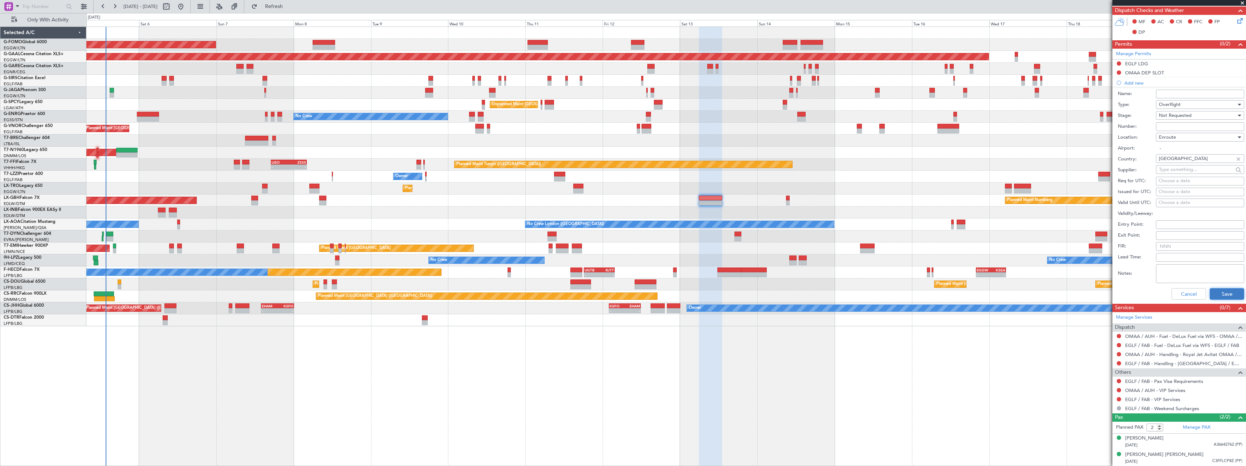
click at [1222, 294] on button "Save" at bounding box center [1226, 294] width 34 height 12
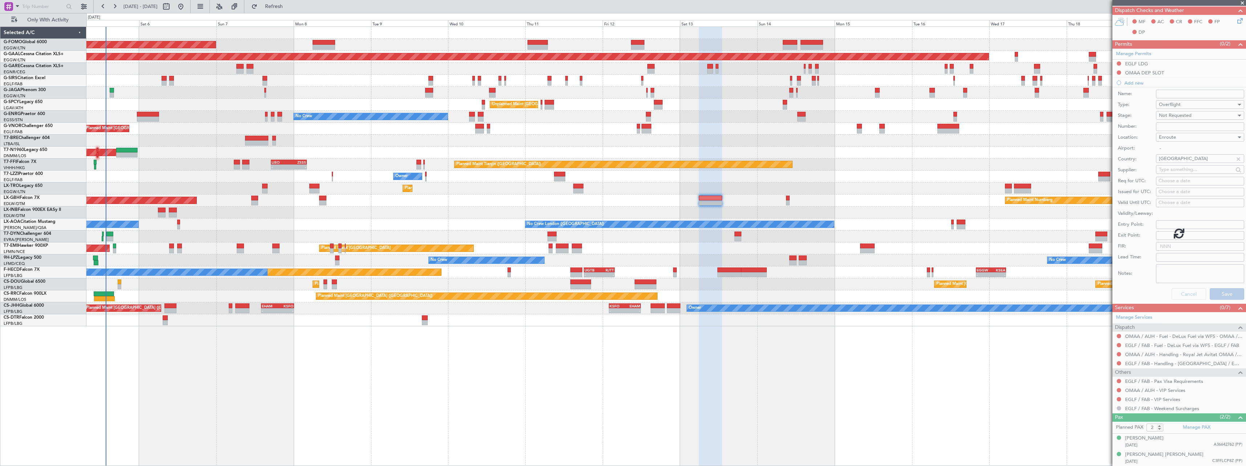
scroll to position [5, 0]
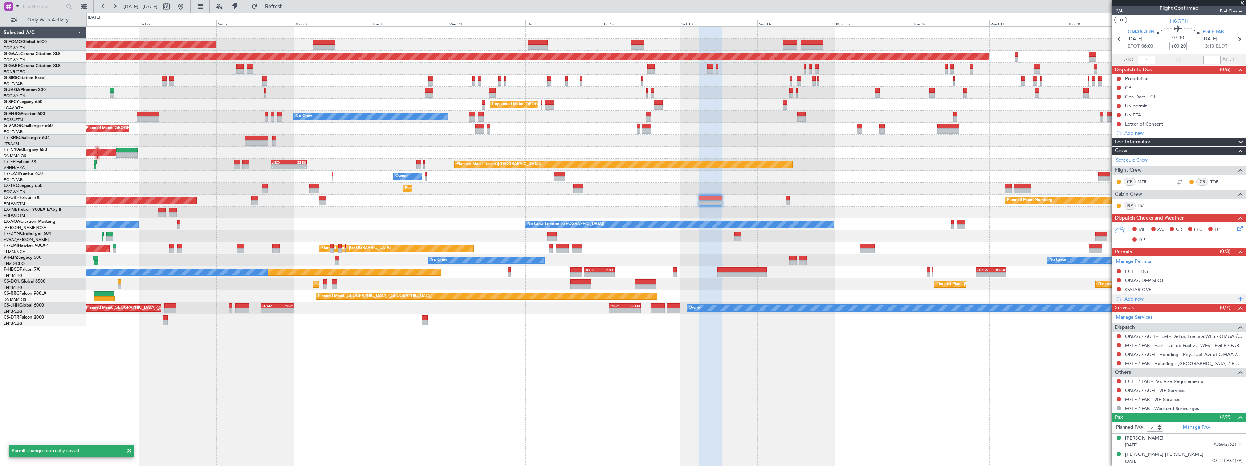
click at [1137, 297] on div "Add new" at bounding box center [1179, 299] width 111 height 6
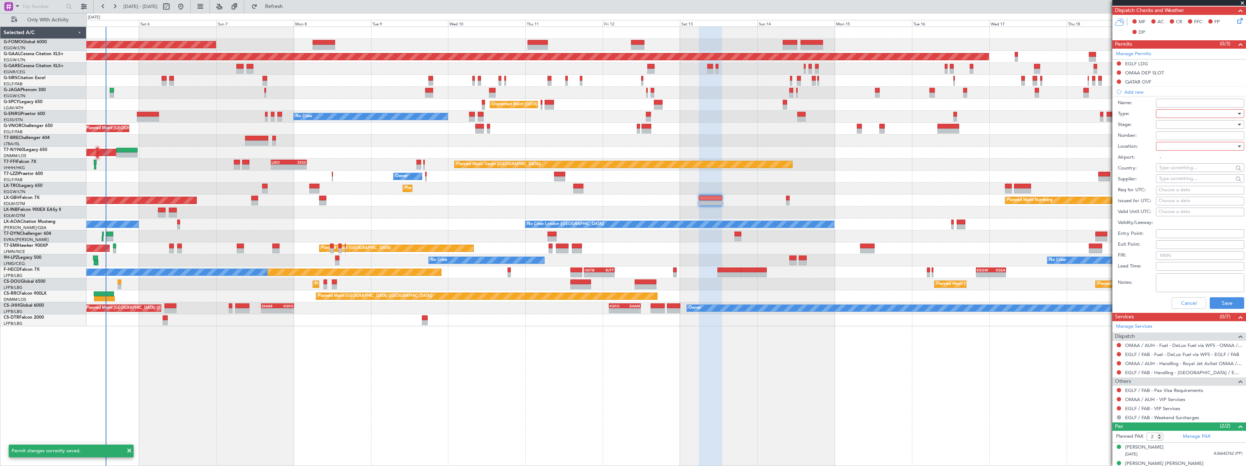
click at [1164, 113] on div at bounding box center [1197, 113] width 77 height 11
click at [1186, 174] on span "Overflight" at bounding box center [1197, 174] width 76 height 11
click at [1171, 122] on div at bounding box center [1197, 124] width 77 height 11
click at [1175, 151] on span "Not Requested" at bounding box center [1197, 150] width 76 height 11
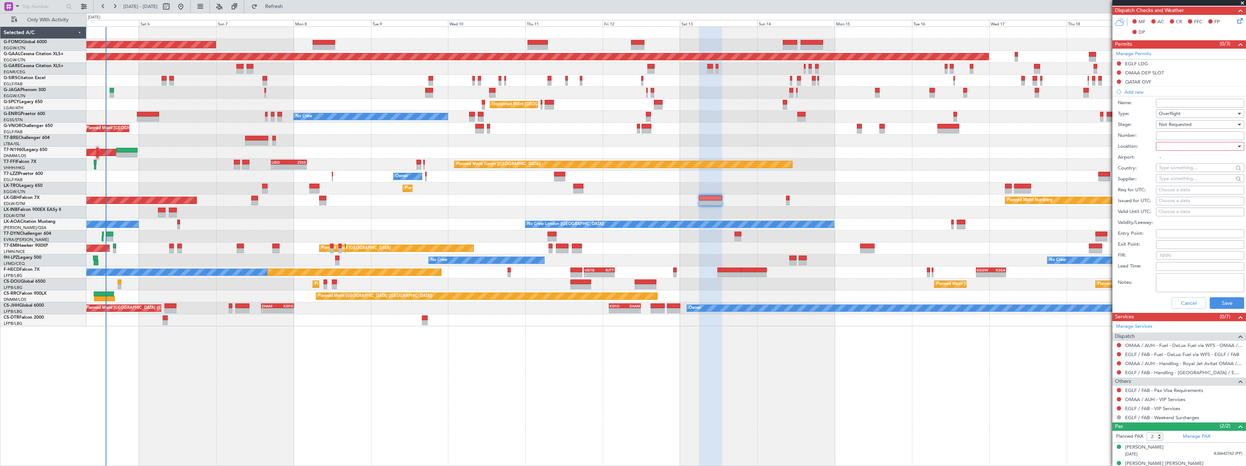
click at [1169, 147] on div at bounding box center [1197, 146] width 77 height 11
click at [1165, 201] on span "Enroute" at bounding box center [1197, 204] width 76 height 11
click at [1167, 166] on input "text" at bounding box center [1196, 167] width 74 height 11
click at [1170, 188] on span "[GEOGRAPHIC_DATA]" at bounding box center [1196, 189] width 71 height 11
type input "[GEOGRAPHIC_DATA]"
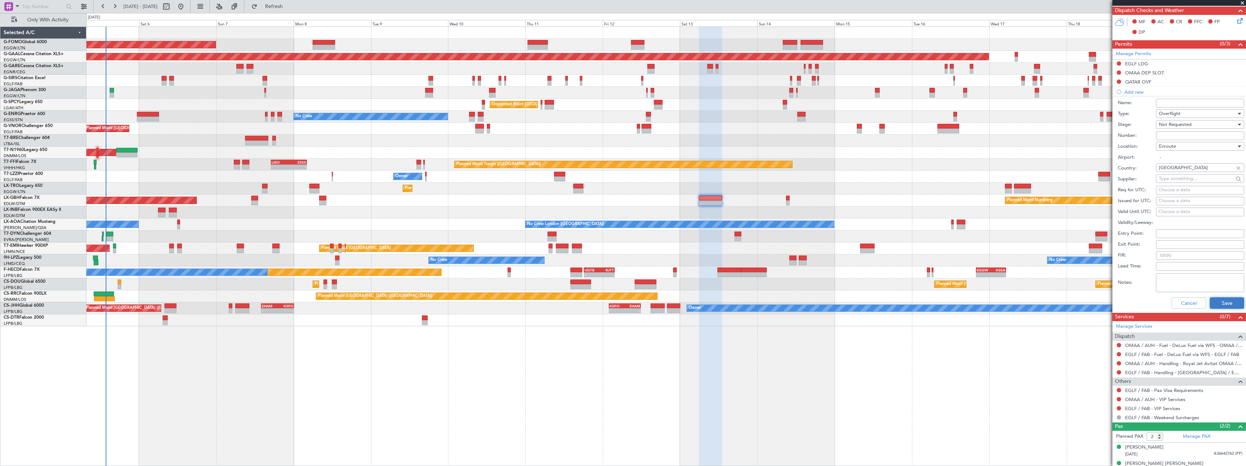
click at [1218, 302] on button "Save" at bounding box center [1226, 303] width 34 height 12
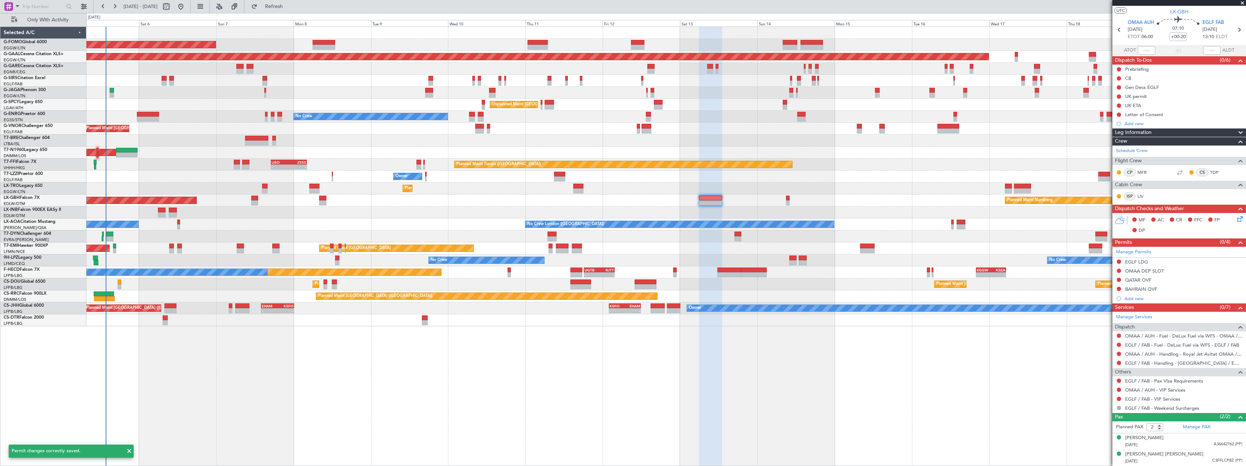
scroll to position [15, 0]
click at [1138, 298] on div "Add new" at bounding box center [1179, 299] width 111 height 6
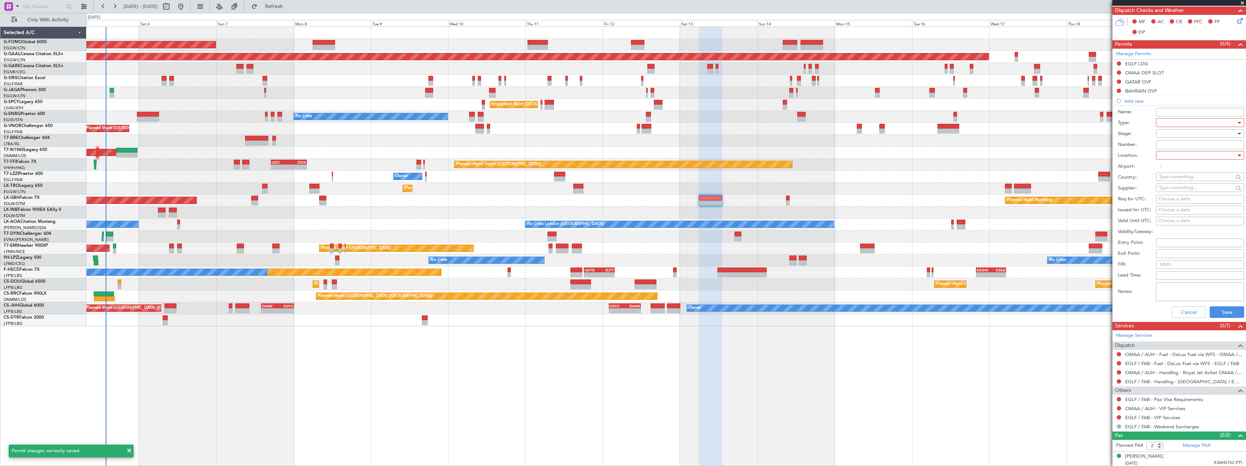
click at [1170, 123] on div at bounding box center [1197, 122] width 77 height 11
click at [1187, 181] on span "Overflight" at bounding box center [1197, 184] width 76 height 11
click at [1174, 133] on div at bounding box center [1197, 133] width 77 height 11
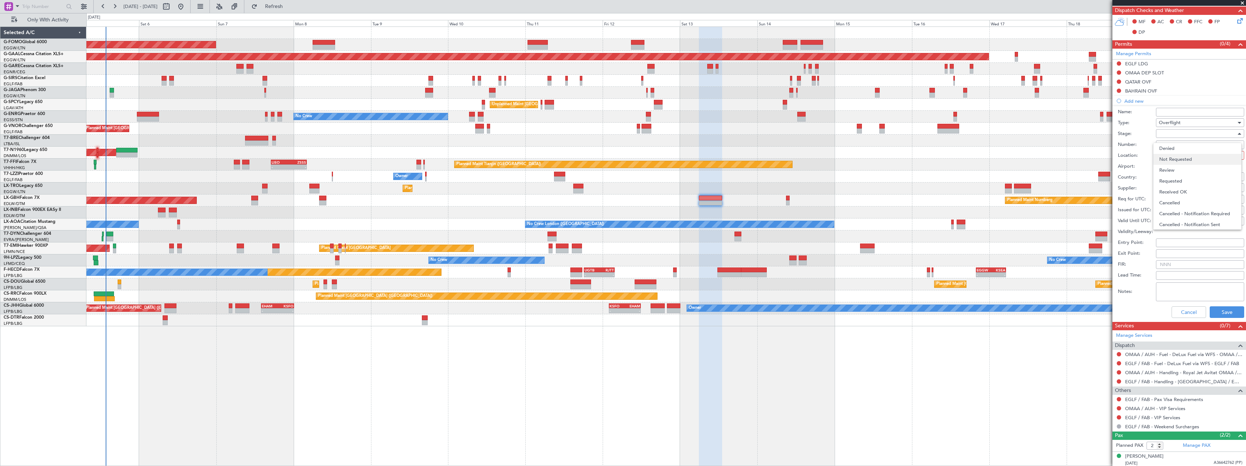
click at [1178, 157] on span "Not Requested" at bounding box center [1197, 159] width 76 height 11
click at [1168, 157] on div at bounding box center [1197, 155] width 77 height 11
click at [1168, 210] on span "Enroute" at bounding box center [1197, 213] width 76 height 11
click at [1167, 176] on input "text" at bounding box center [1196, 176] width 74 height 11
click at [1171, 199] on span "[GEOGRAPHIC_DATA]" at bounding box center [1196, 198] width 71 height 11
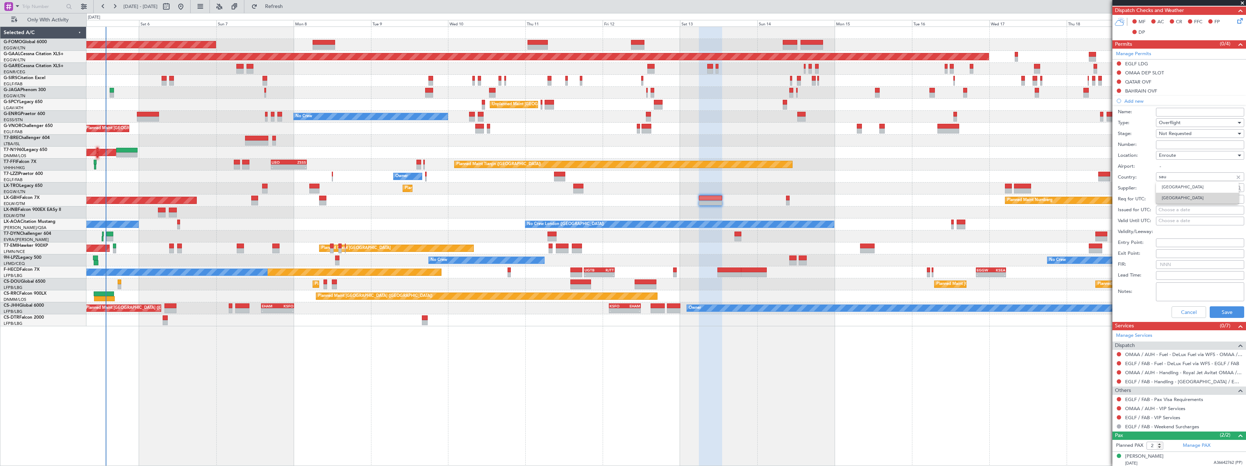
type input "[GEOGRAPHIC_DATA]"
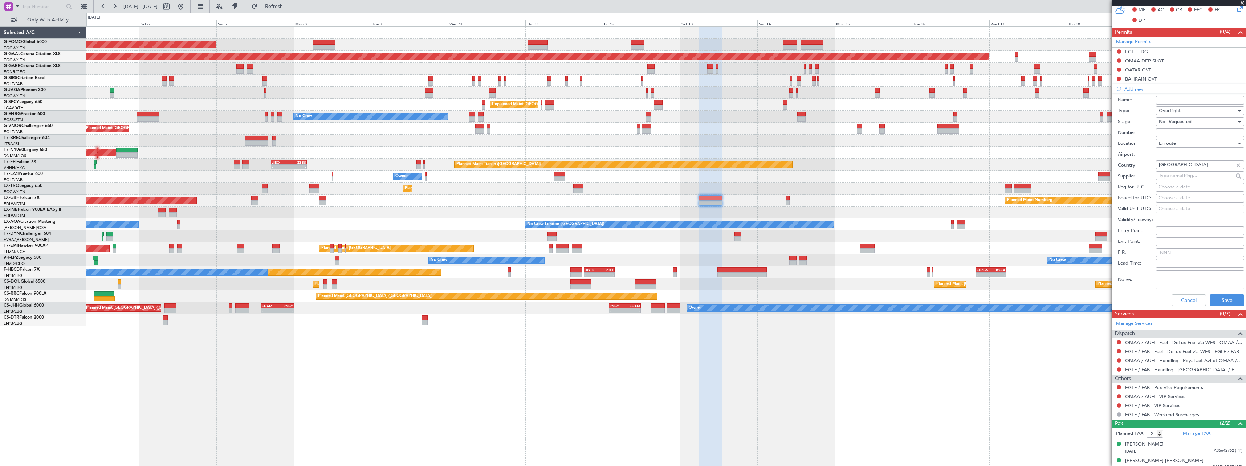
scroll to position [231, 0]
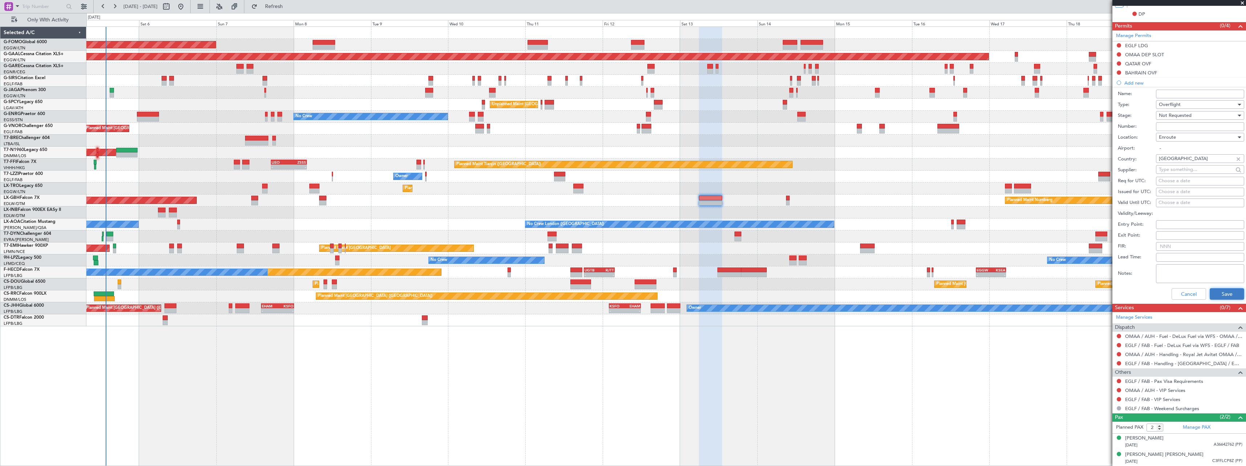
click at [1219, 294] on button "Save" at bounding box center [1226, 294] width 34 height 12
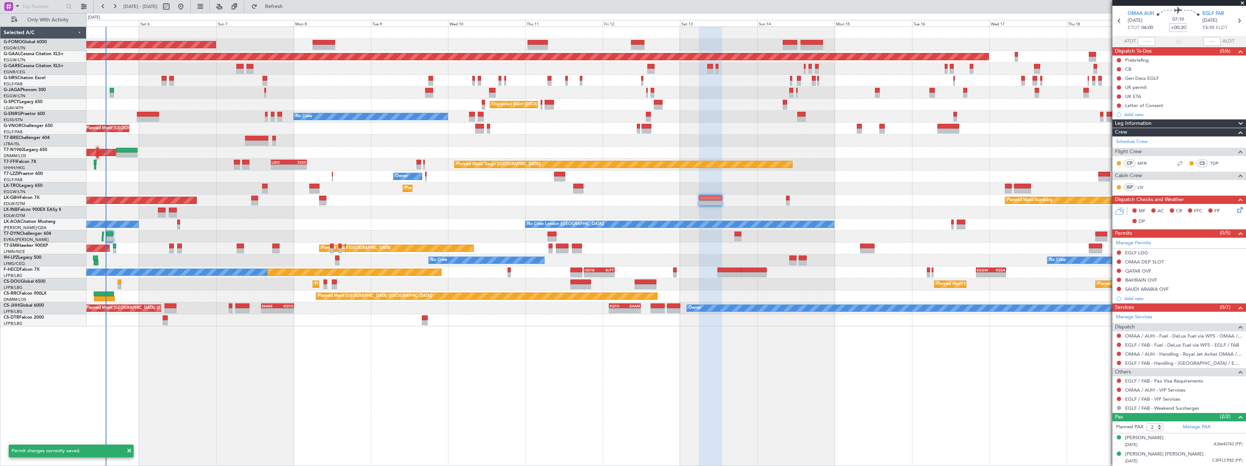
scroll to position [24, 0]
click at [1132, 299] on div "Add new" at bounding box center [1179, 299] width 111 height 6
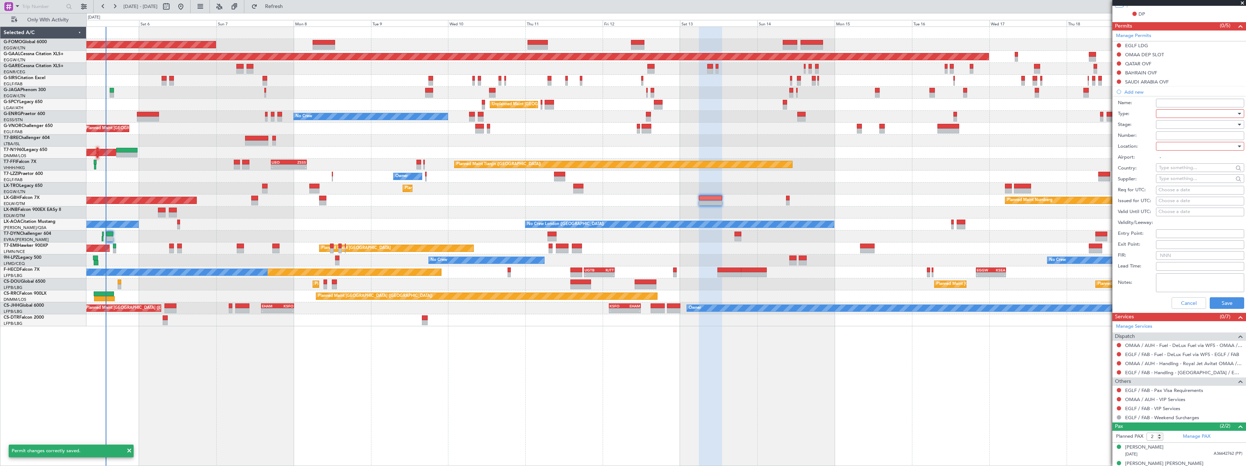
click at [1170, 111] on div at bounding box center [1197, 113] width 77 height 11
click at [1193, 193] on span "Overflight" at bounding box center [1197, 194] width 76 height 11
click at [1180, 124] on div at bounding box center [1197, 124] width 77 height 11
click at [1178, 151] on span "Not Requested" at bounding box center [1197, 150] width 76 height 11
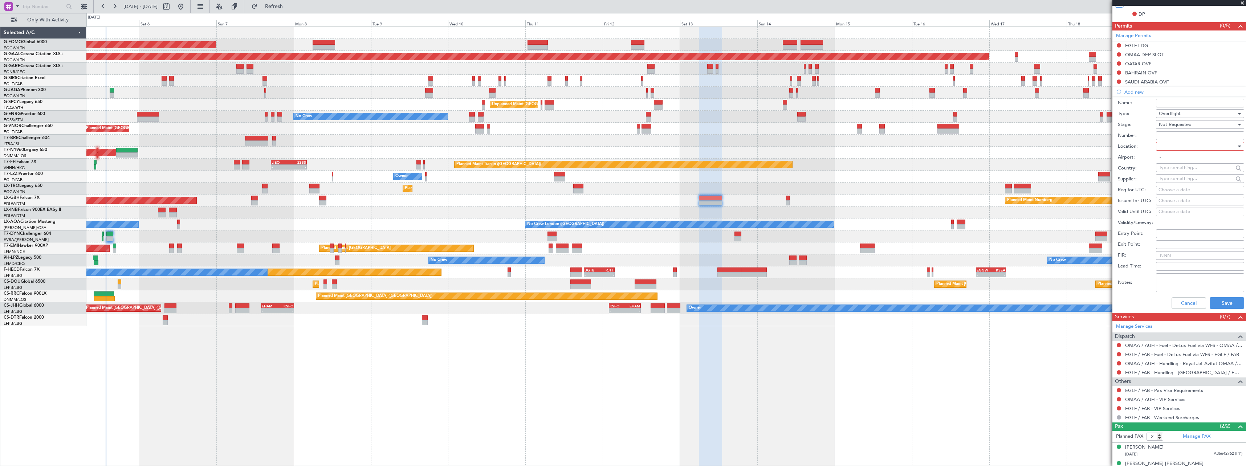
click at [1168, 148] on div at bounding box center [1197, 146] width 77 height 11
click at [1170, 202] on span "Enroute" at bounding box center [1197, 204] width 76 height 11
click at [1167, 169] on input "text" at bounding box center [1196, 167] width 74 height 11
click at [1170, 188] on span "[GEOGRAPHIC_DATA]" at bounding box center [1196, 189] width 71 height 11
type input "[GEOGRAPHIC_DATA]"
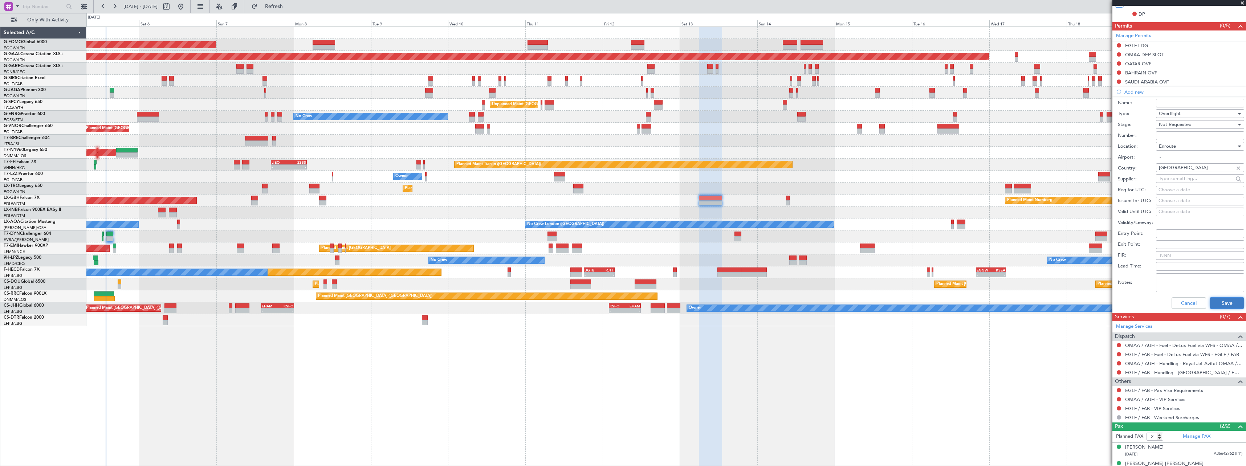
click at [1213, 305] on button "Save" at bounding box center [1226, 303] width 34 height 12
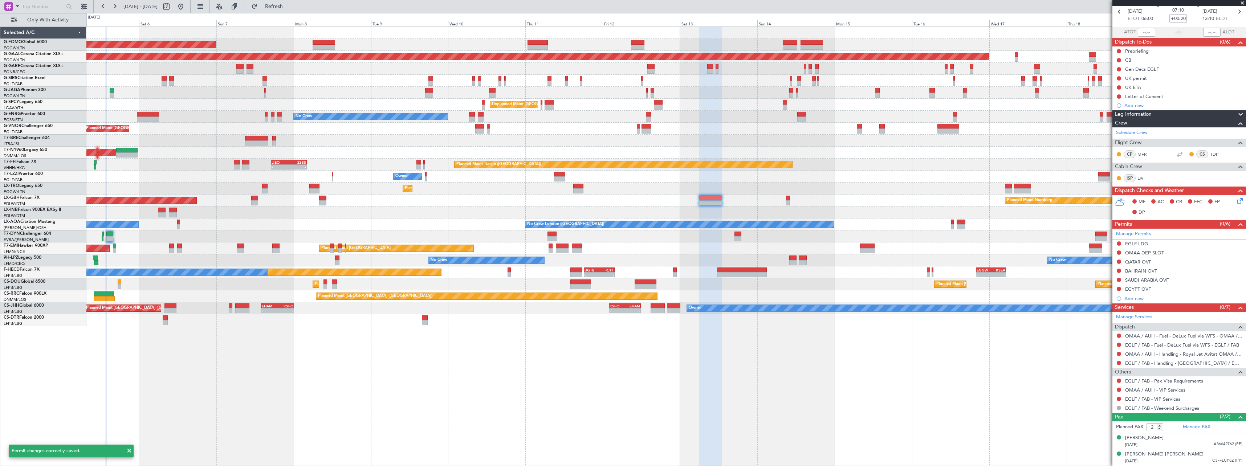
scroll to position [33, 0]
click at [1133, 301] on div "Add new" at bounding box center [1179, 299] width 111 height 6
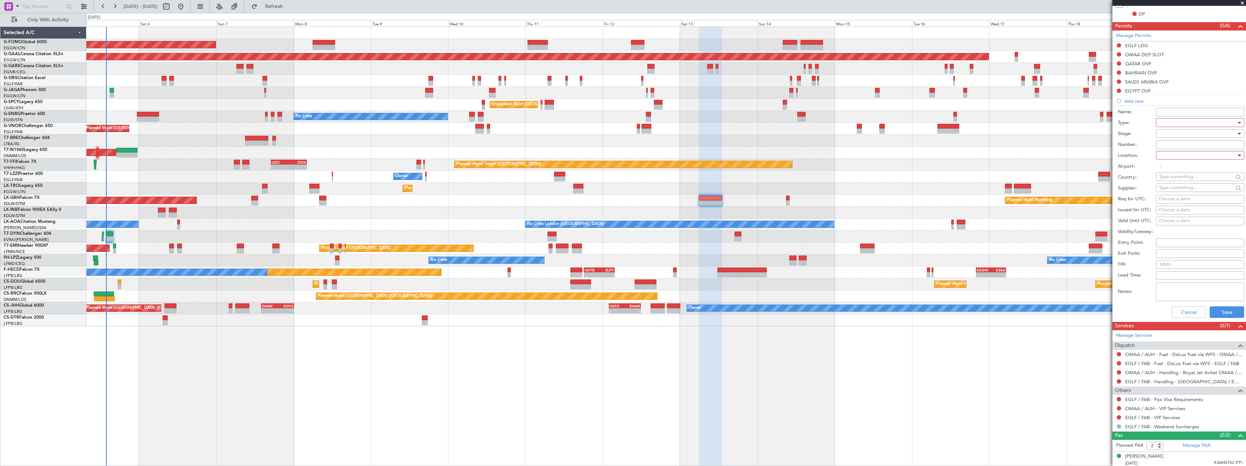
click at [1169, 124] on div at bounding box center [1197, 122] width 77 height 11
click at [1170, 157] on span "PPR" at bounding box center [1197, 158] width 76 height 11
click at [1168, 135] on div at bounding box center [1197, 133] width 77 height 11
click at [1172, 159] on span "Not Requested" at bounding box center [1197, 159] width 76 height 11
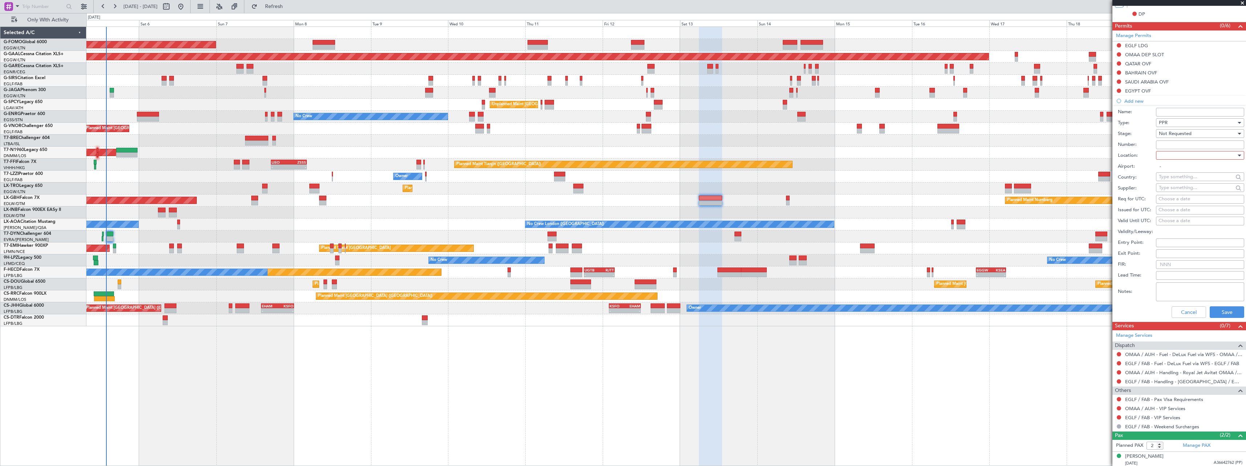
click at [1173, 156] on div at bounding box center [1197, 155] width 77 height 11
click at [1168, 190] on span "Arrival" at bounding box center [1197, 192] width 76 height 11
type input "EGLF / FAB"
click at [1217, 309] on button "Save" at bounding box center [1226, 312] width 34 height 12
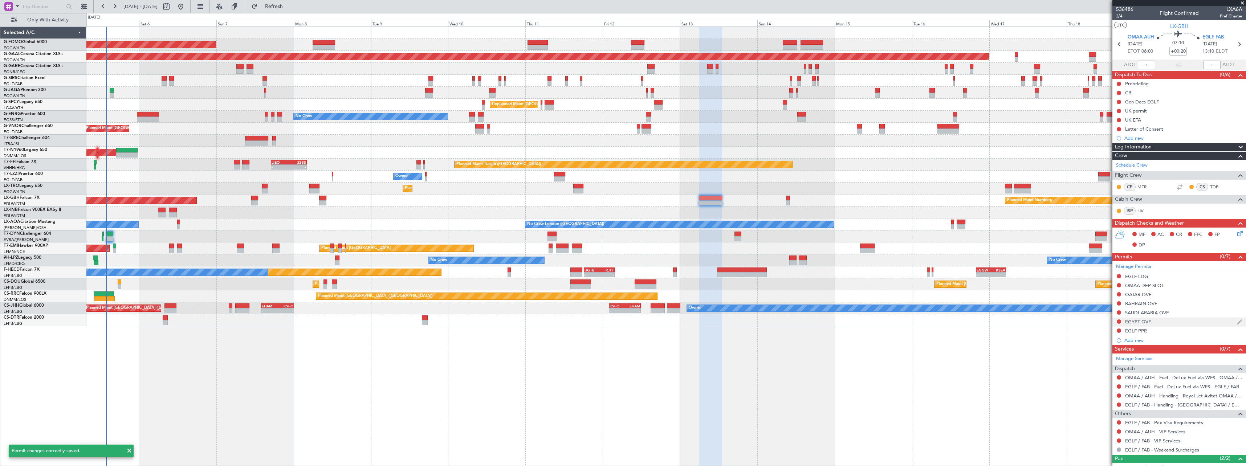
scroll to position [0, 0]
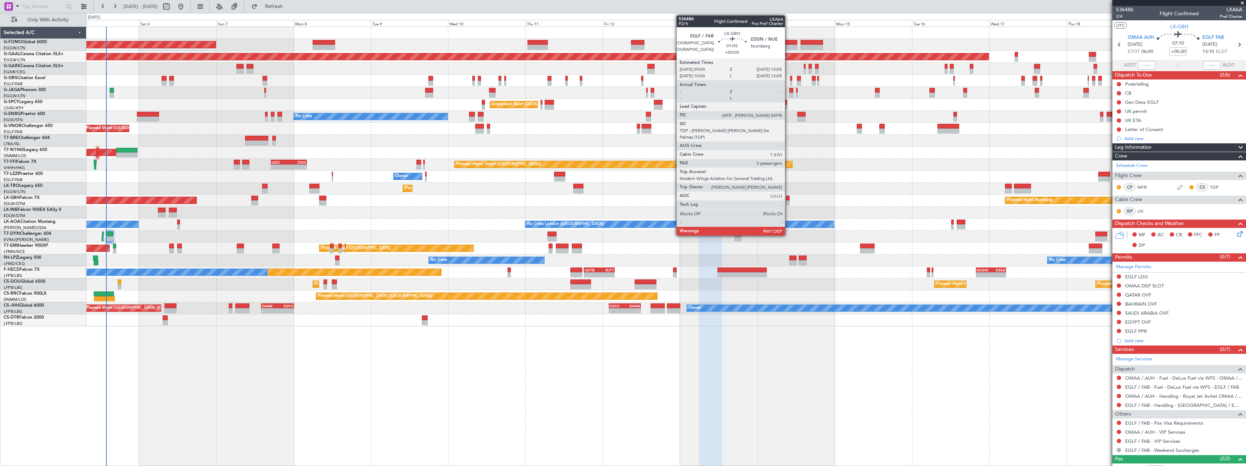
click at [788, 201] on div at bounding box center [788, 202] width 4 height 5
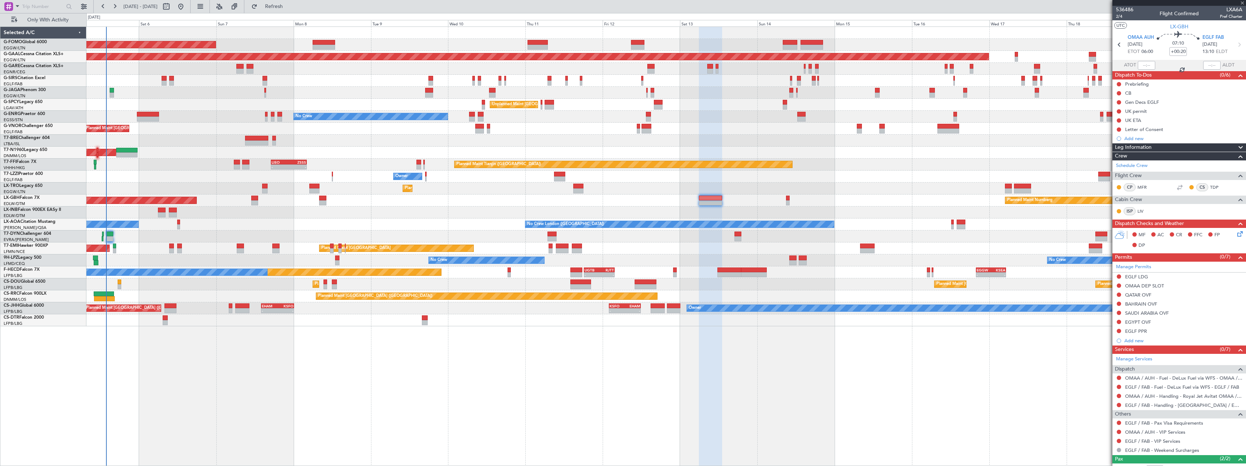
type input "0"
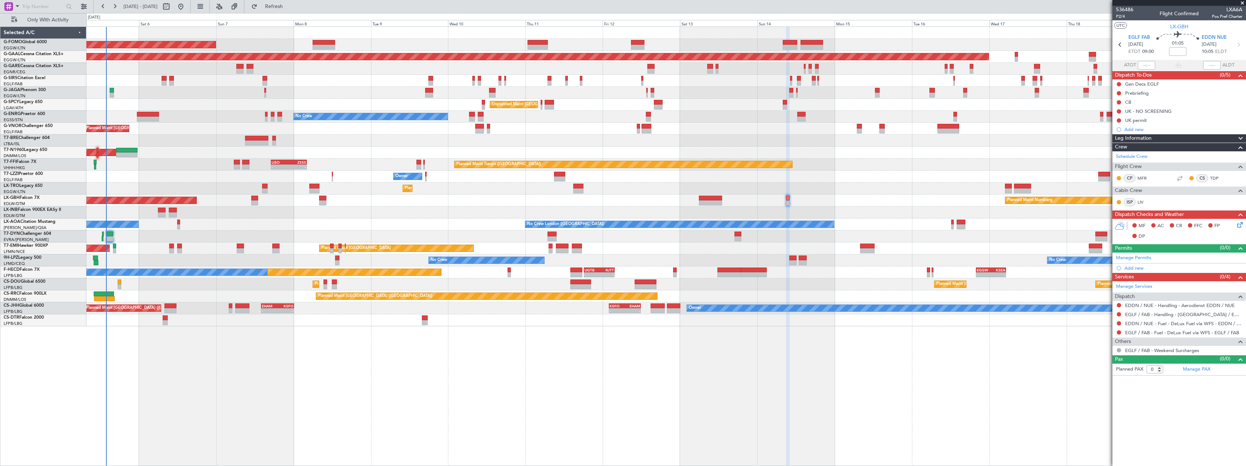
drag, startPoint x: 1138, startPoint y: 267, endPoint x: 1139, endPoint y: 271, distance: 4.1
click at [1137, 268] on div "Add new" at bounding box center [1183, 268] width 118 height 6
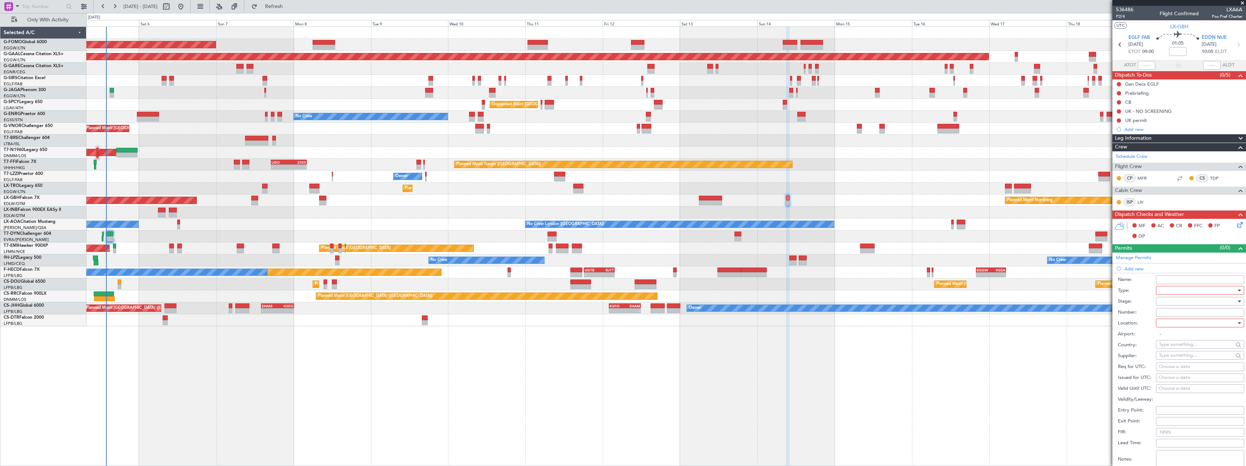
click at [1165, 290] on div at bounding box center [1197, 290] width 77 height 11
click at [1168, 327] on span "PPR" at bounding box center [1197, 326] width 76 height 11
click at [1169, 301] on div at bounding box center [1197, 301] width 77 height 11
click at [1167, 324] on span "Not Requested" at bounding box center [1197, 327] width 76 height 11
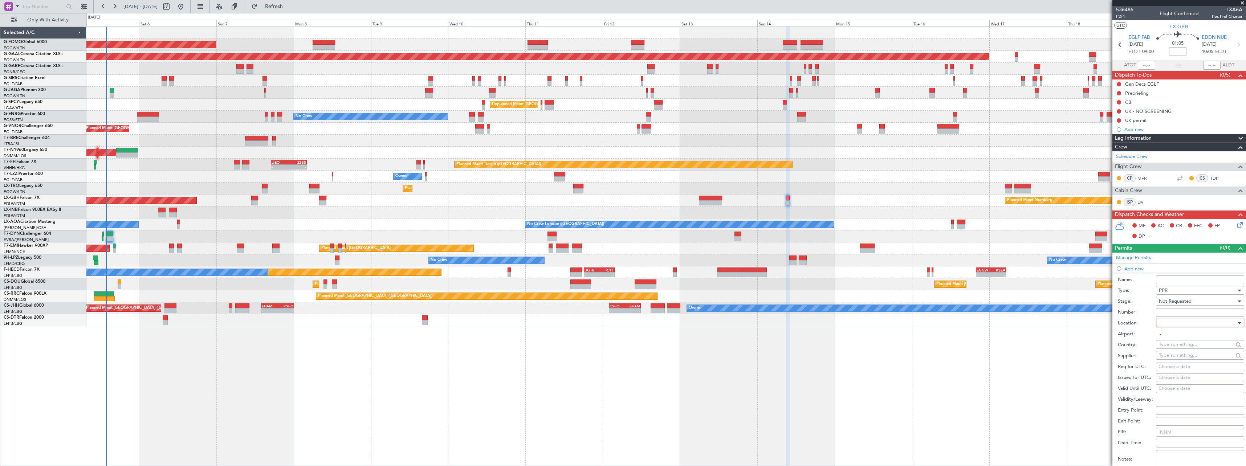
click at [1167, 324] on div at bounding box center [1197, 323] width 77 height 11
click at [1167, 335] on span "Departure" at bounding box center [1197, 337] width 76 height 11
type input "EGLF / FAB"
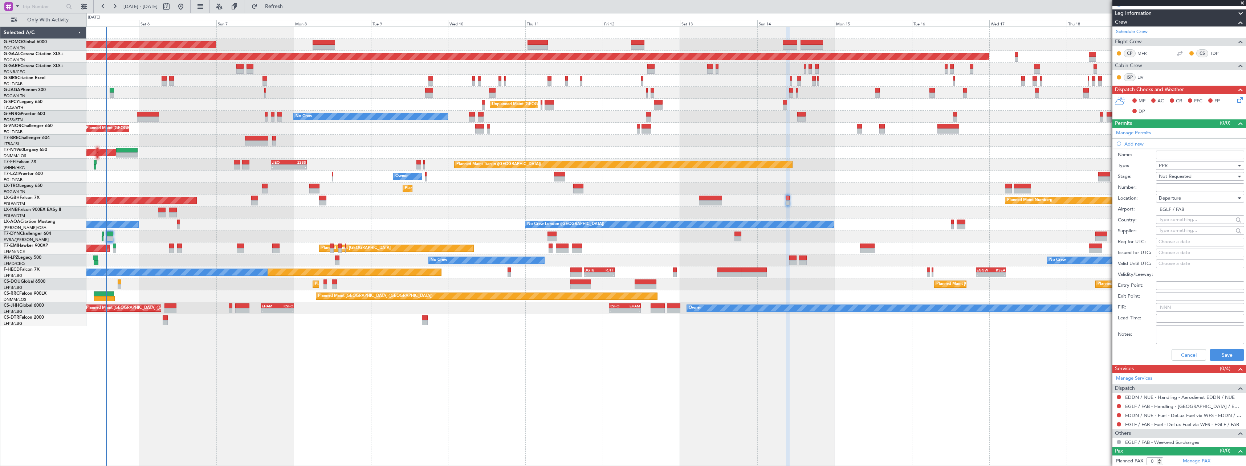
scroll to position [126, 0]
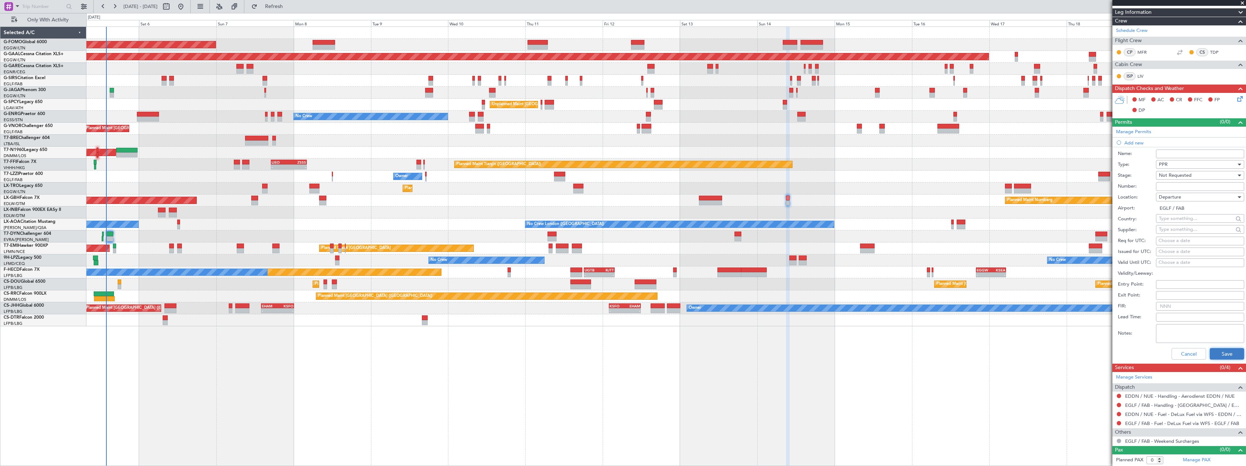
click at [1214, 351] on button "Save" at bounding box center [1226, 354] width 34 height 12
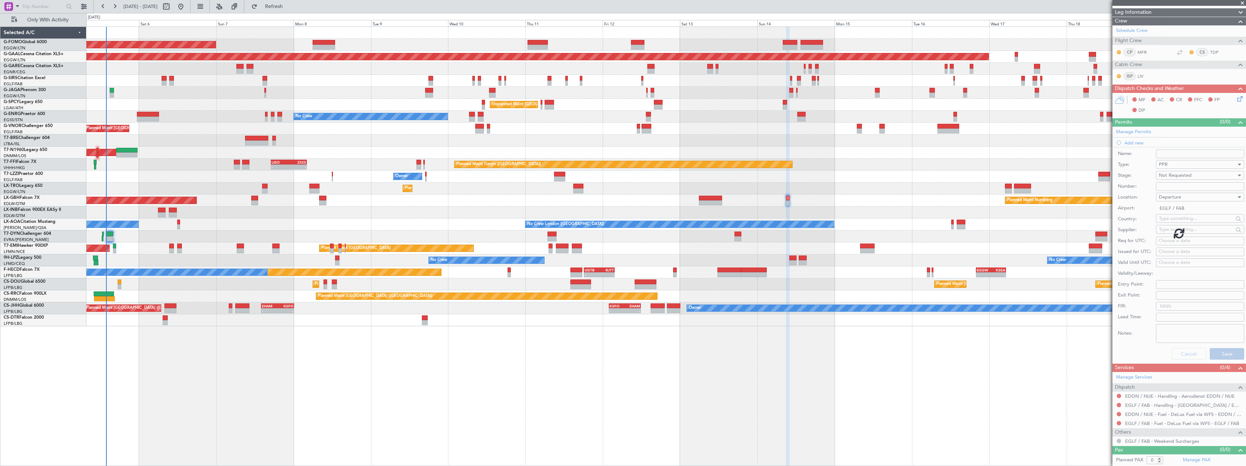
scroll to position [0, 0]
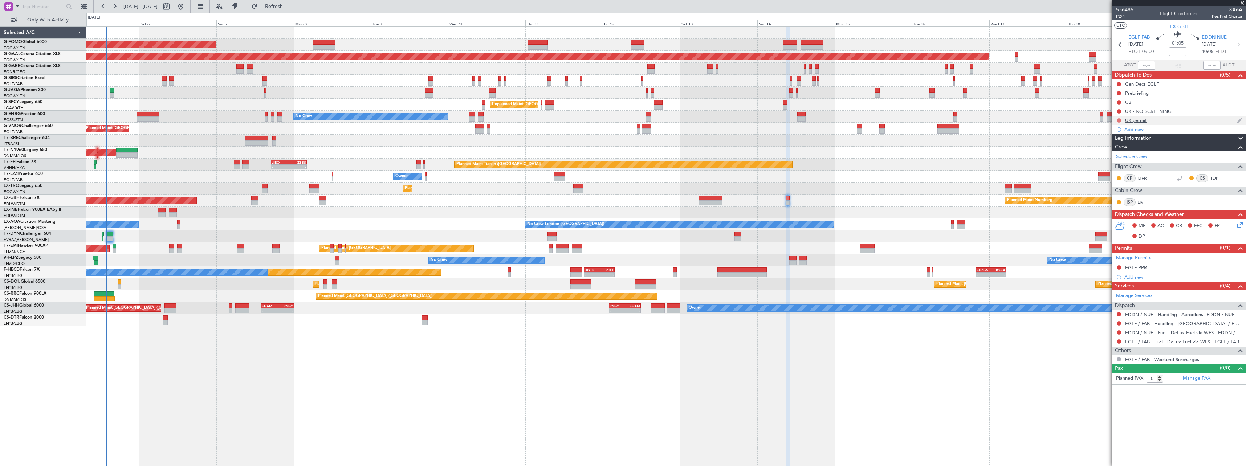
click at [1118, 120] on button at bounding box center [1118, 120] width 4 height 4
drag, startPoint x: 1115, startPoint y: 162, endPoint x: 1048, endPoint y: 189, distance: 72.3
click at [1115, 162] on span "Cancelled" at bounding box center [1120, 163] width 21 height 7
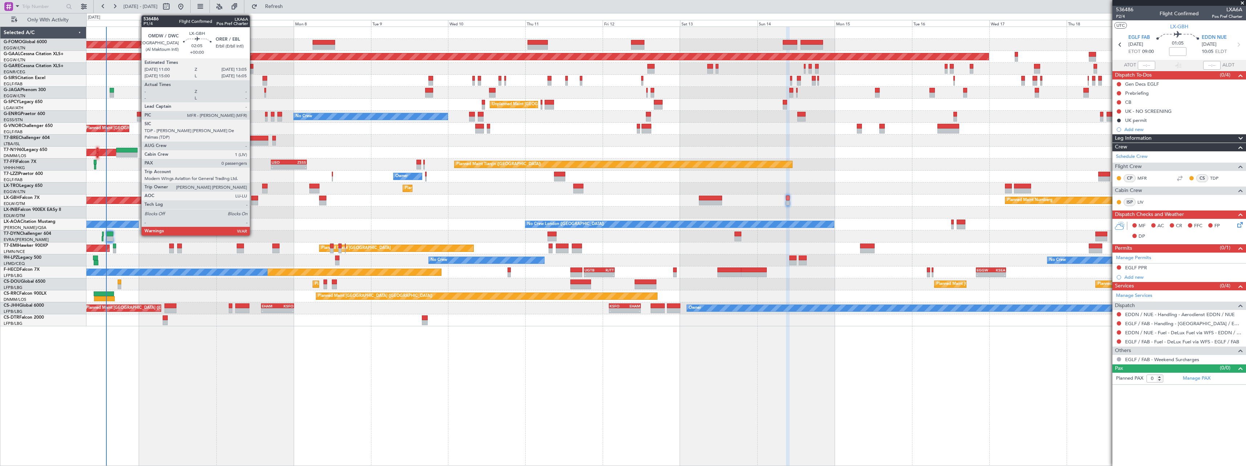
click at [253, 198] on div at bounding box center [254, 198] width 7 height 5
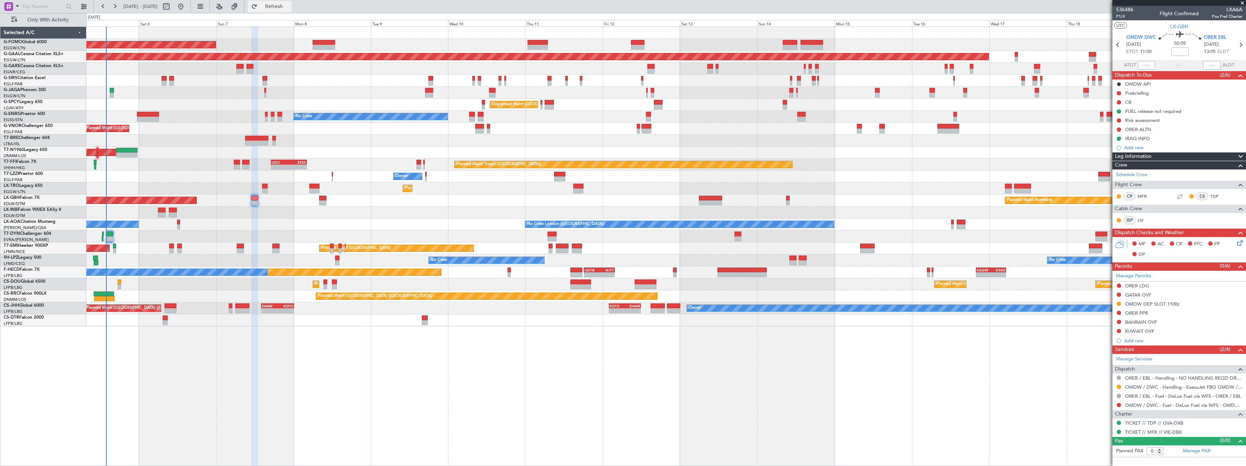
click at [289, 5] on span "Refresh" at bounding box center [274, 6] width 30 height 5
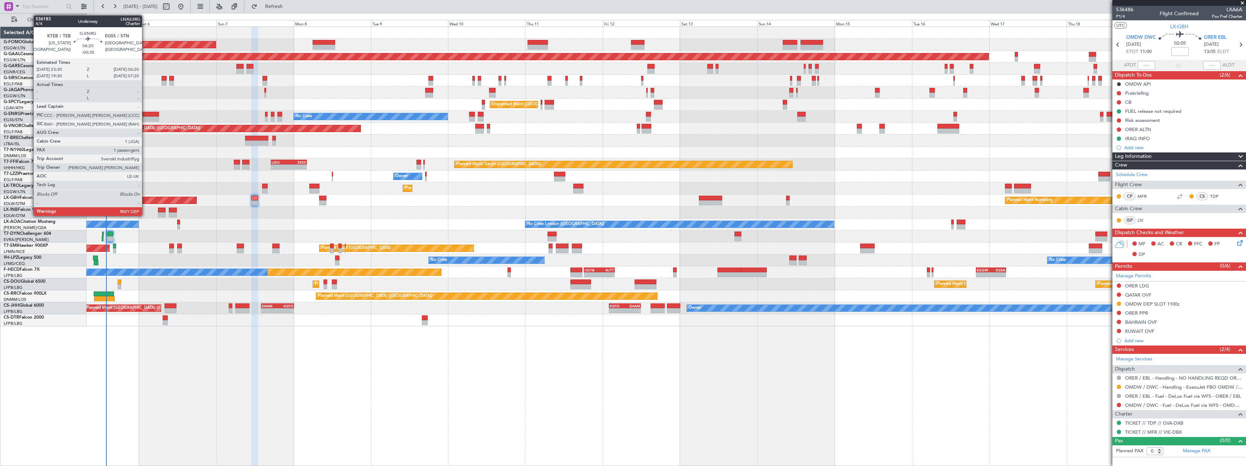
click at [145, 115] on div at bounding box center [148, 114] width 22 height 5
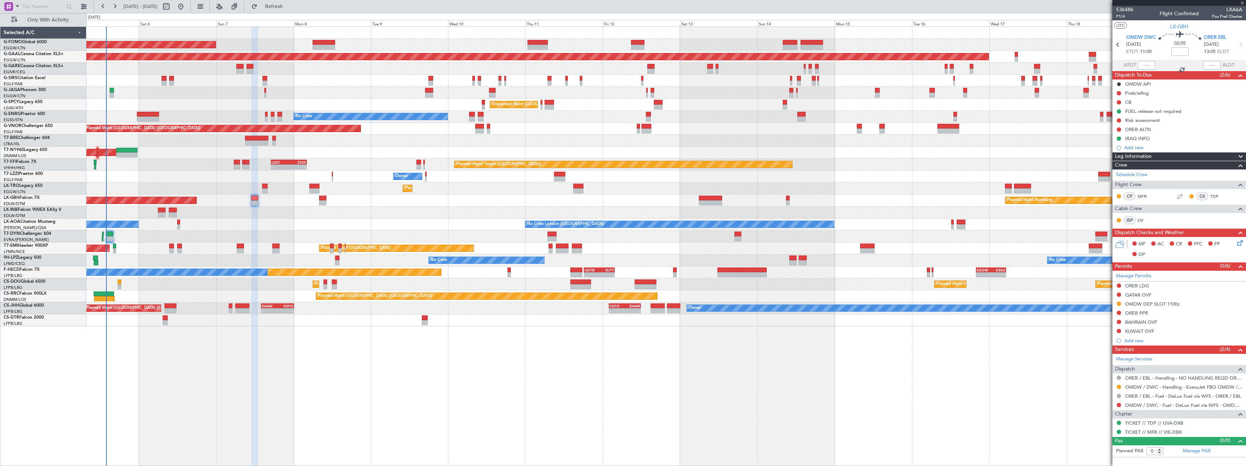
type input "-00:35"
type input "1"
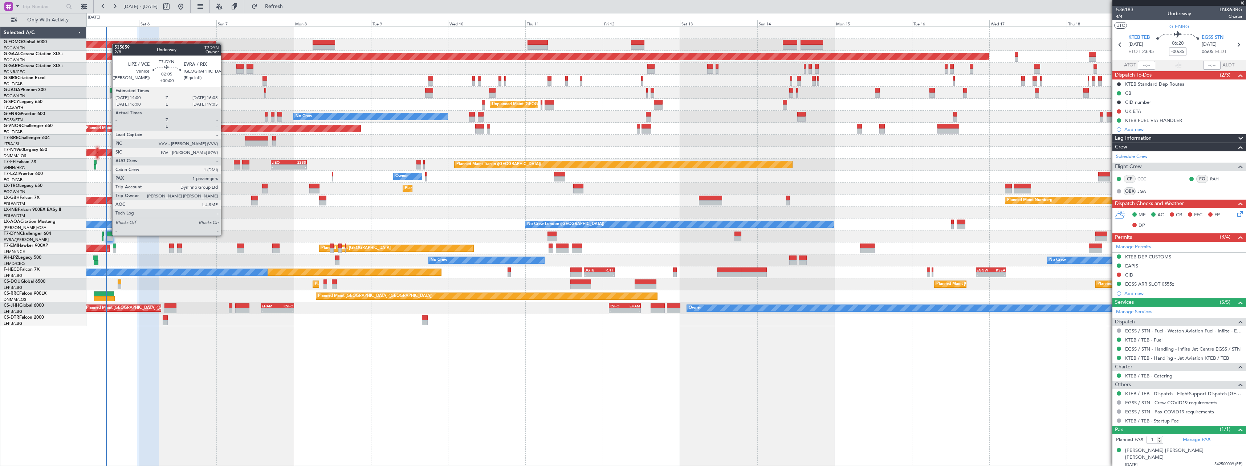
click at [109, 235] on div at bounding box center [109, 234] width 7 height 5
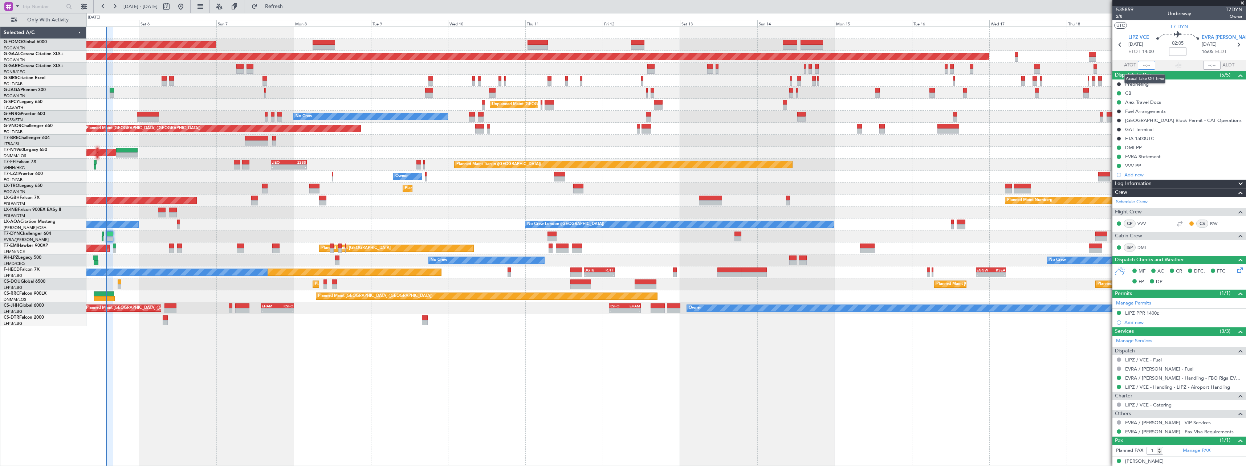
click at [1144, 65] on input "text" at bounding box center [1145, 65] width 17 height 9
type input "13:50"
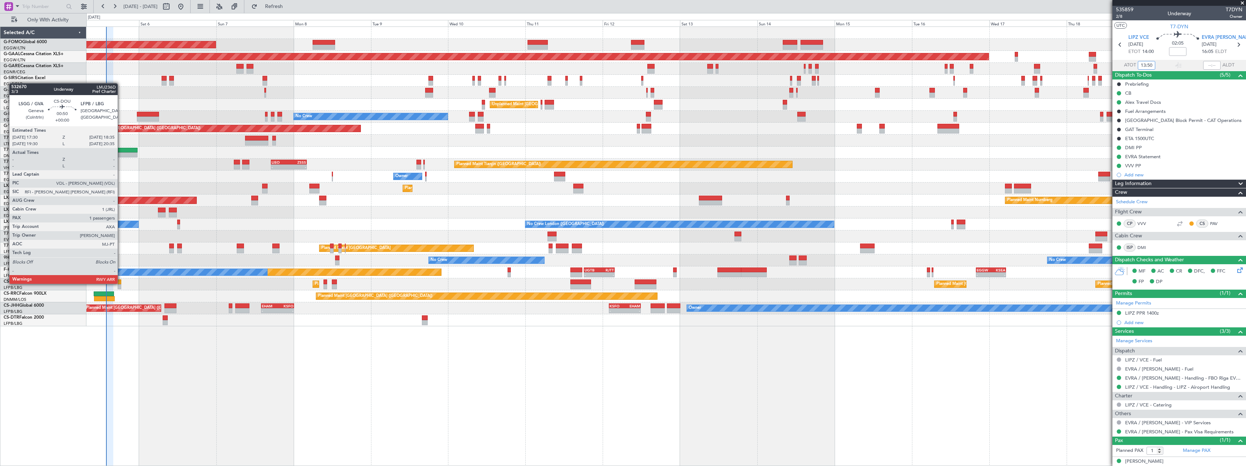
click at [121, 283] on div at bounding box center [120, 281] width 4 height 5
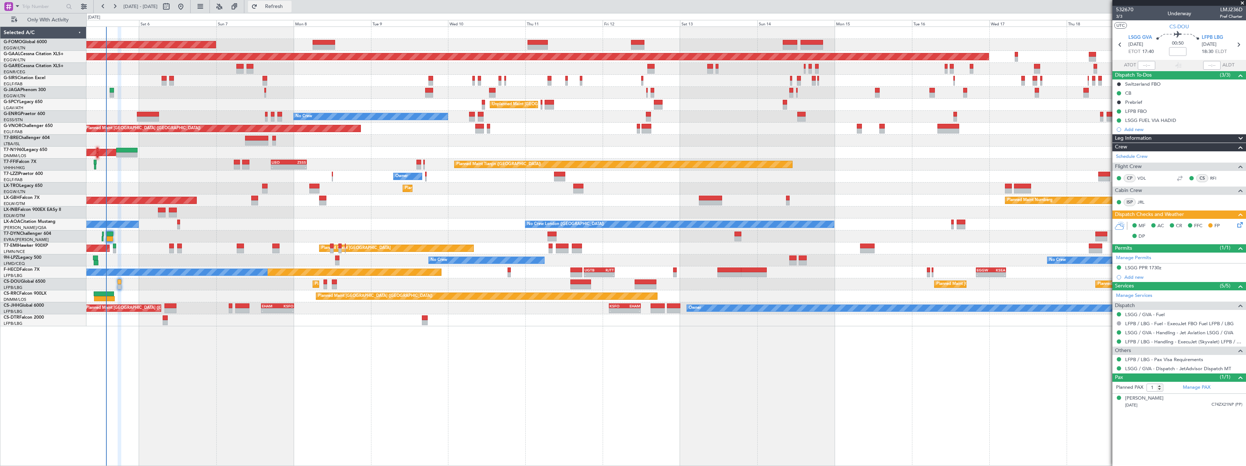
click at [289, 4] on span "Refresh" at bounding box center [274, 6] width 30 height 5
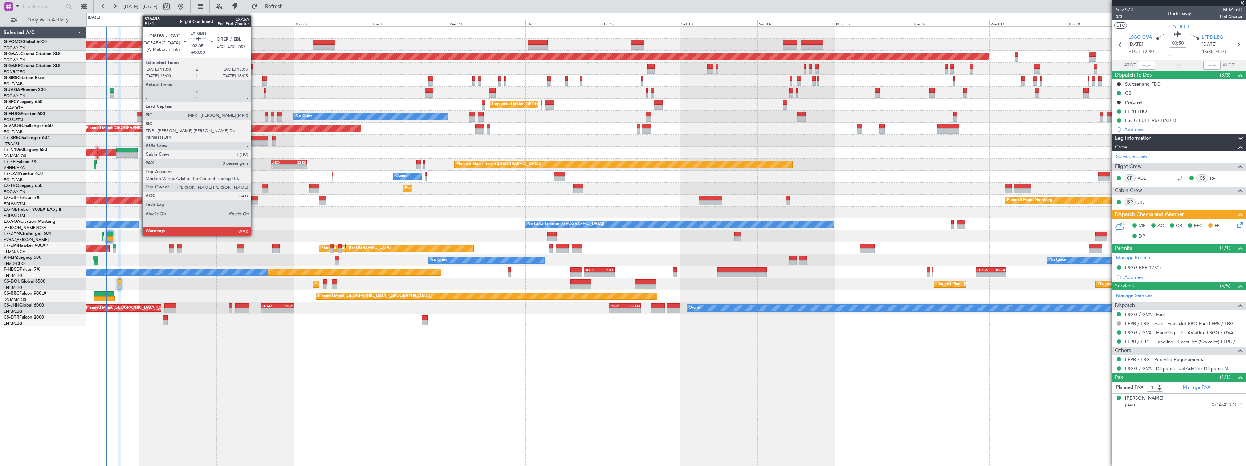
click at [254, 199] on div at bounding box center [254, 198] width 7 height 5
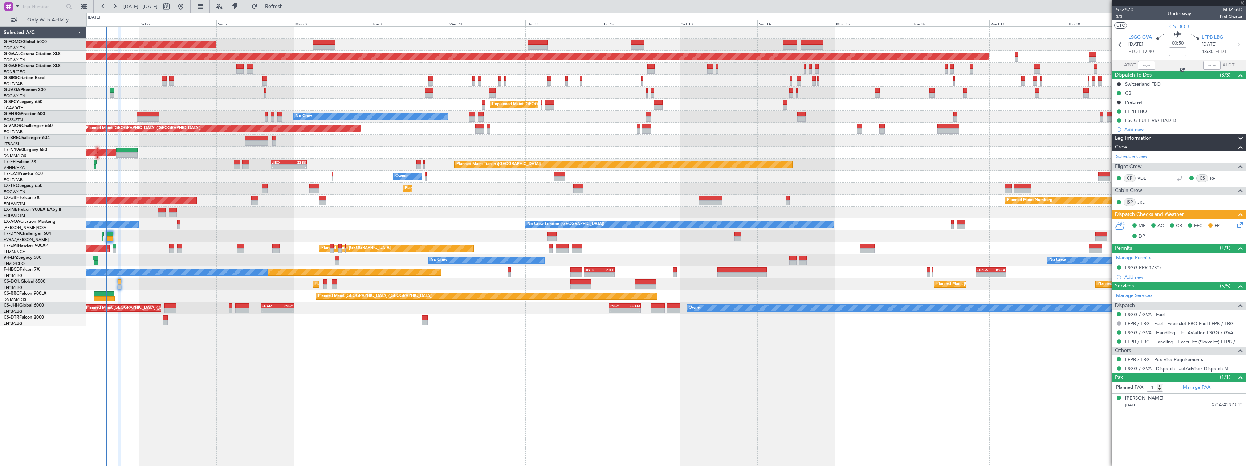
type input "0"
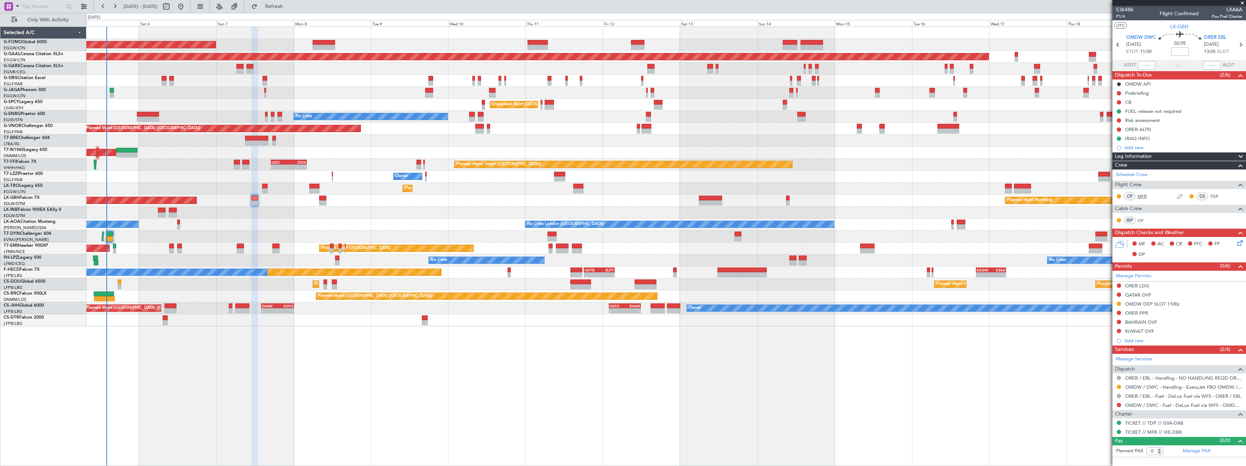
click at [1141, 196] on link "MFR" at bounding box center [1145, 196] width 16 height 7
click at [289, 9] on span "Refresh" at bounding box center [274, 6] width 30 height 5
click at [1161, 158] on div "Leg Information" at bounding box center [1179, 156] width 134 height 8
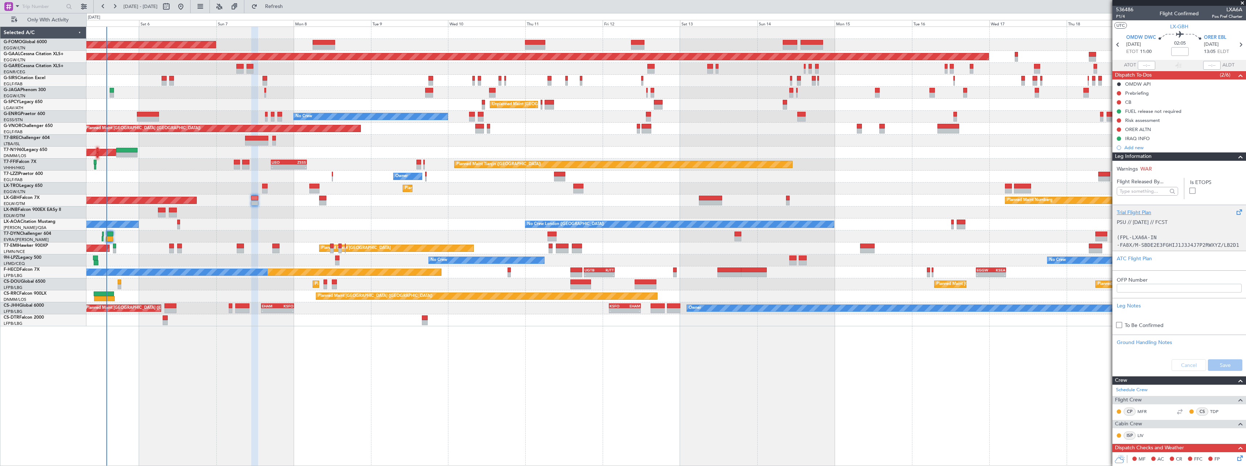
click at [1161, 232] on p at bounding box center [1178, 230] width 125 height 8
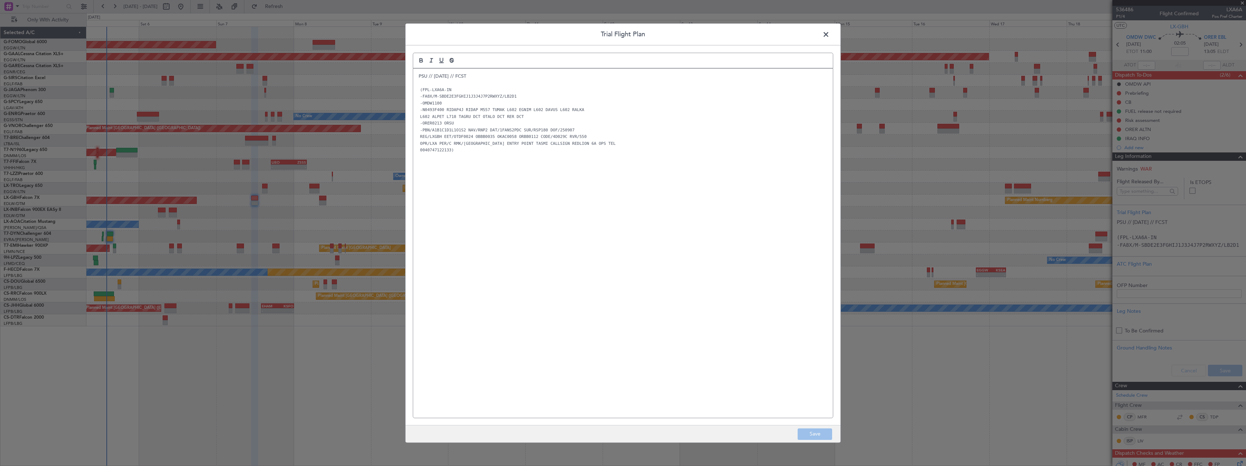
click at [829, 34] on span at bounding box center [829, 36] width 0 height 15
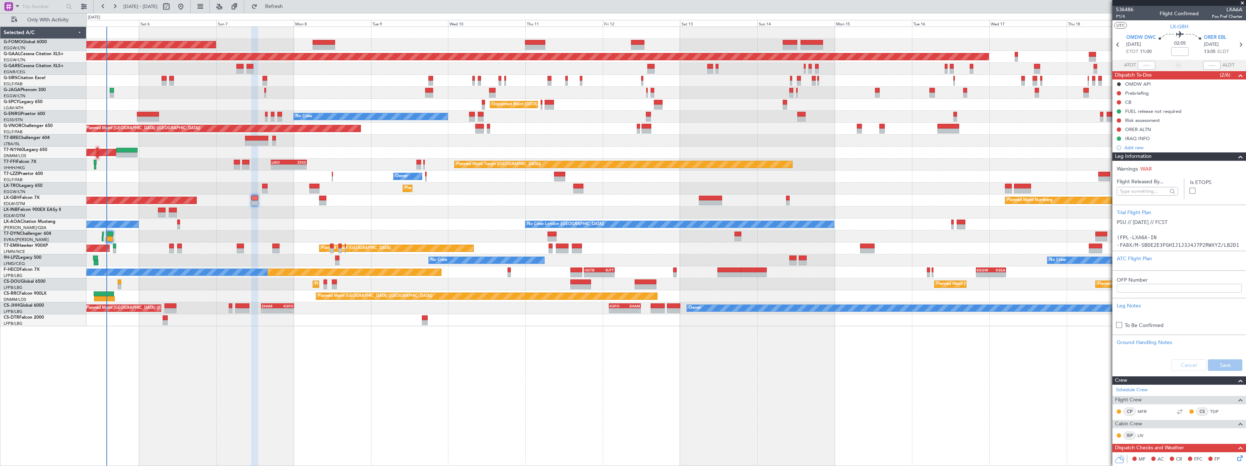
click at [1163, 158] on div "Leg Information" at bounding box center [1179, 156] width 134 height 8
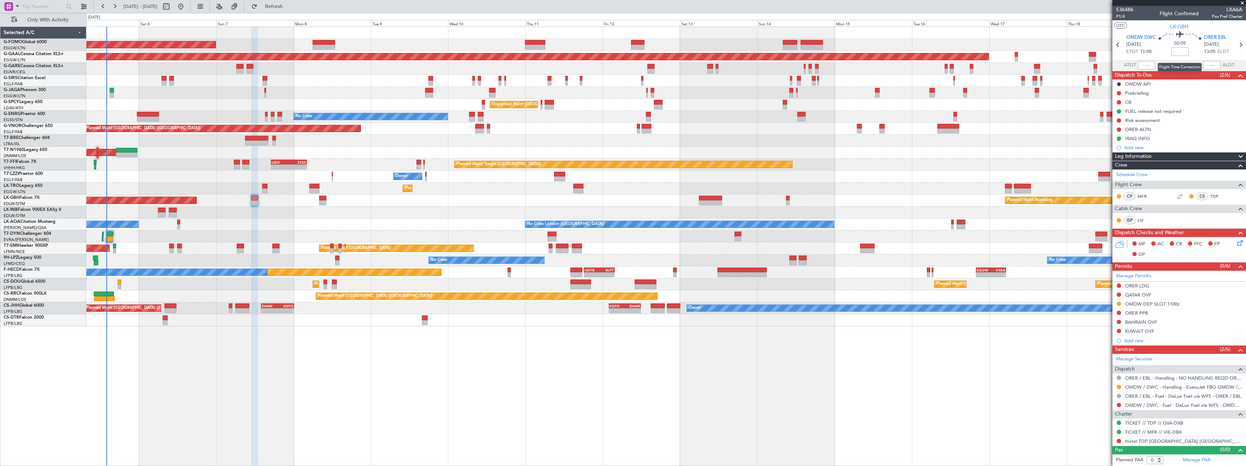
click at [1180, 52] on input at bounding box center [1179, 51] width 17 height 9
type input "+00:10"
click at [1156, 155] on div "Leg Information" at bounding box center [1179, 156] width 134 height 8
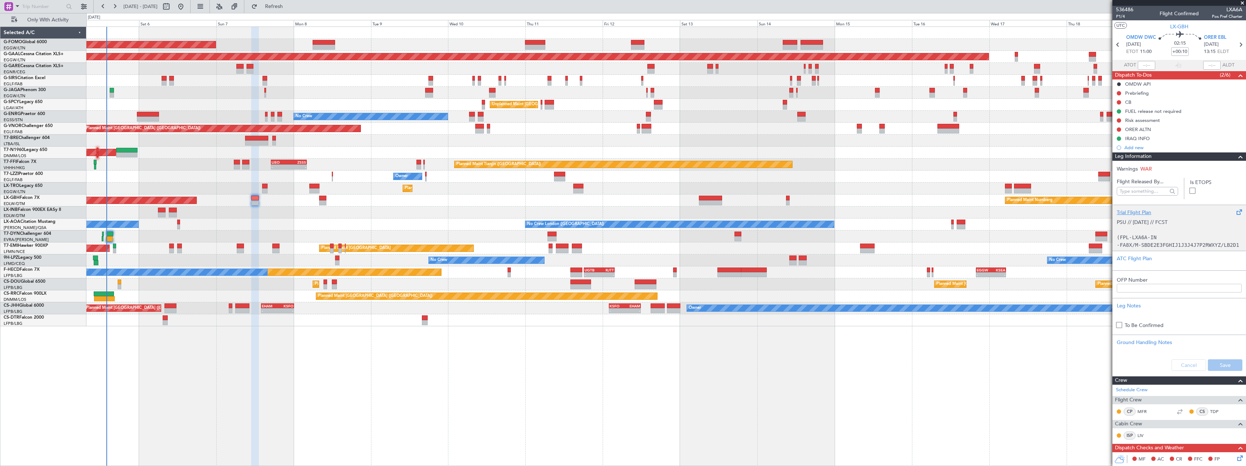
click at [1147, 229] on p at bounding box center [1178, 230] width 125 height 8
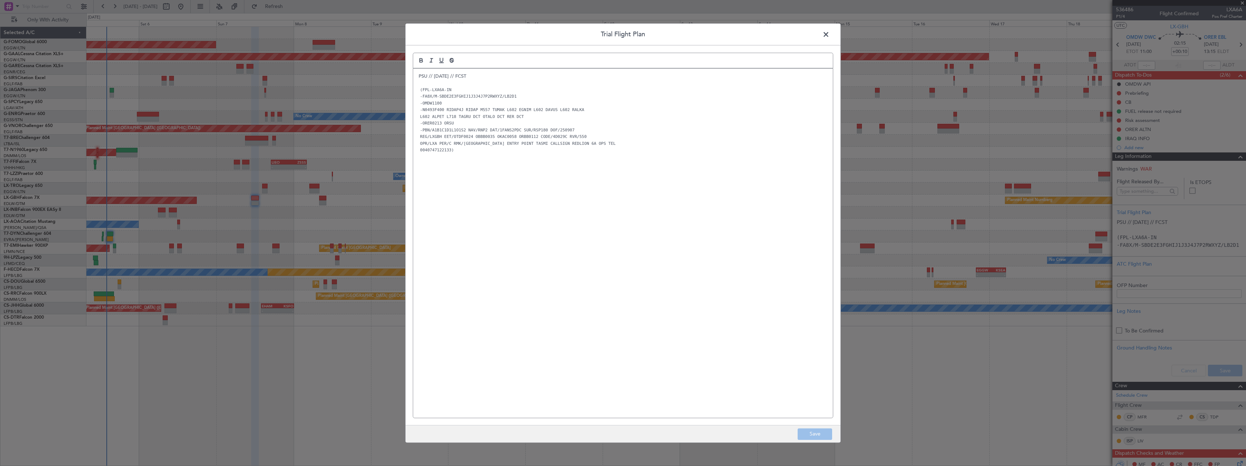
click at [829, 34] on span at bounding box center [829, 36] width 0 height 15
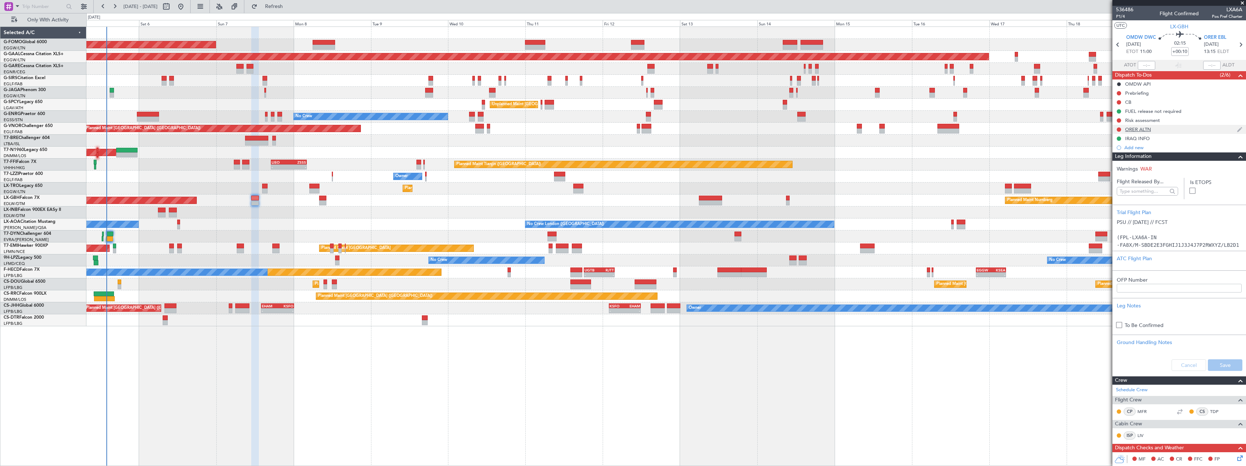
click at [1142, 130] on div "ORER ALTN" at bounding box center [1138, 129] width 26 height 6
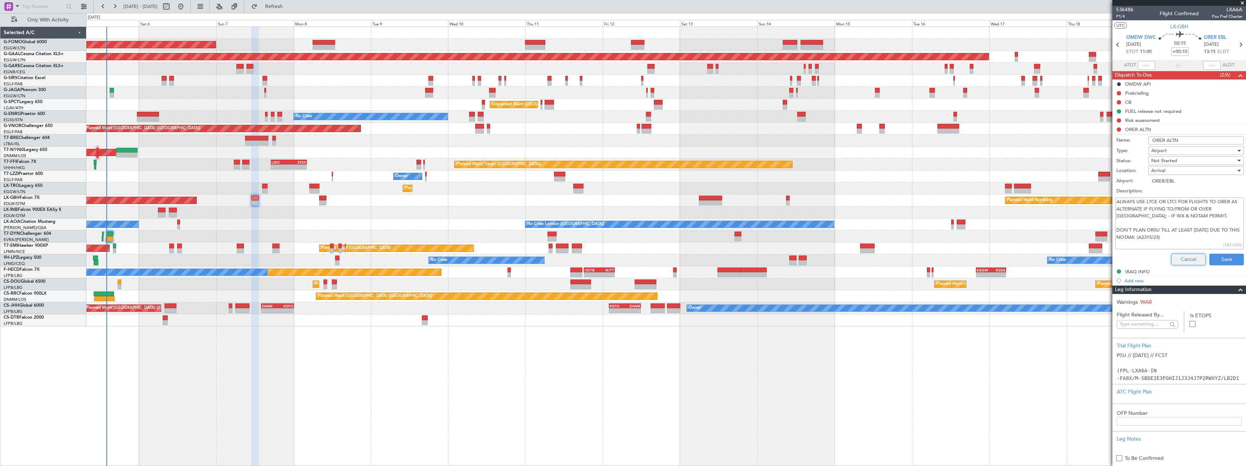
click at [1186, 260] on button "Cancel" at bounding box center [1188, 260] width 34 height 12
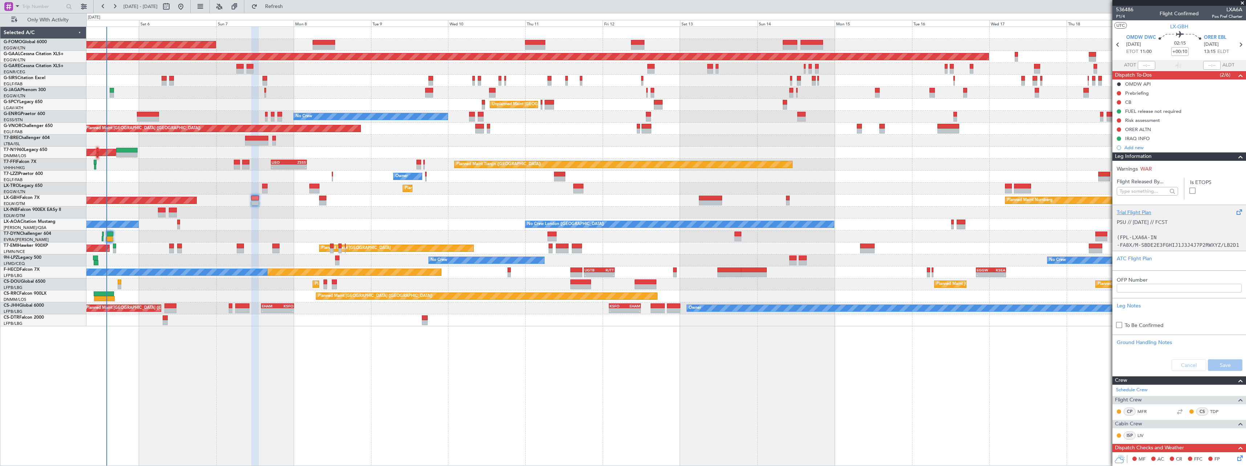
click at [1167, 232] on p at bounding box center [1178, 230] width 125 height 8
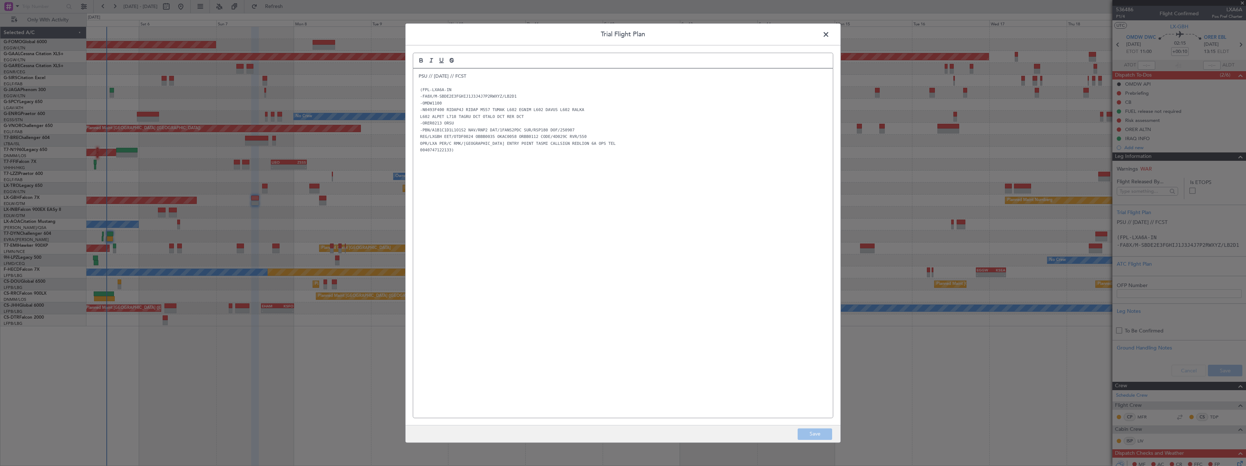
click at [829, 33] on span at bounding box center [829, 36] width 0 height 15
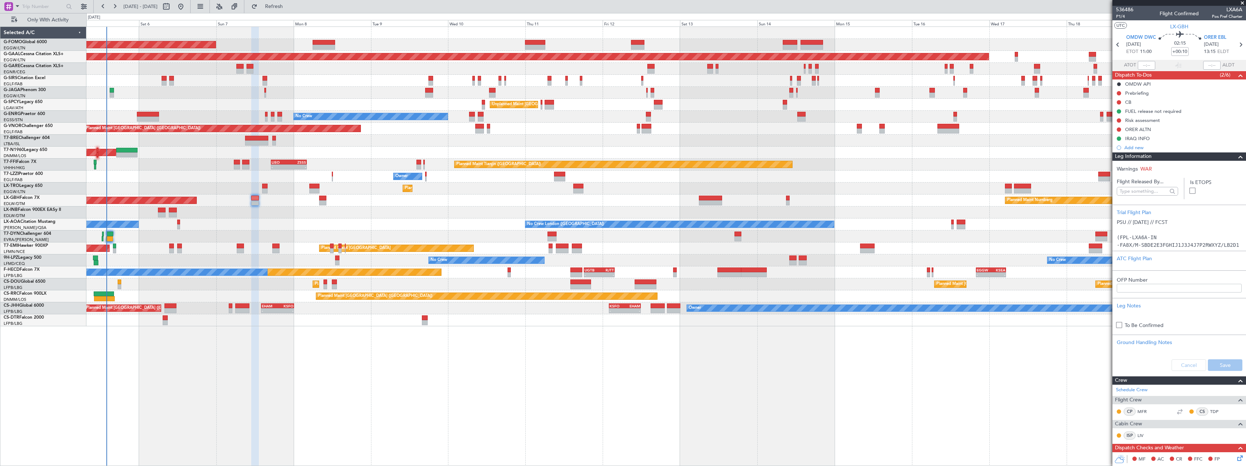
click at [1169, 155] on div "Leg Information" at bounding box center [1179, 156] width 134 height 8
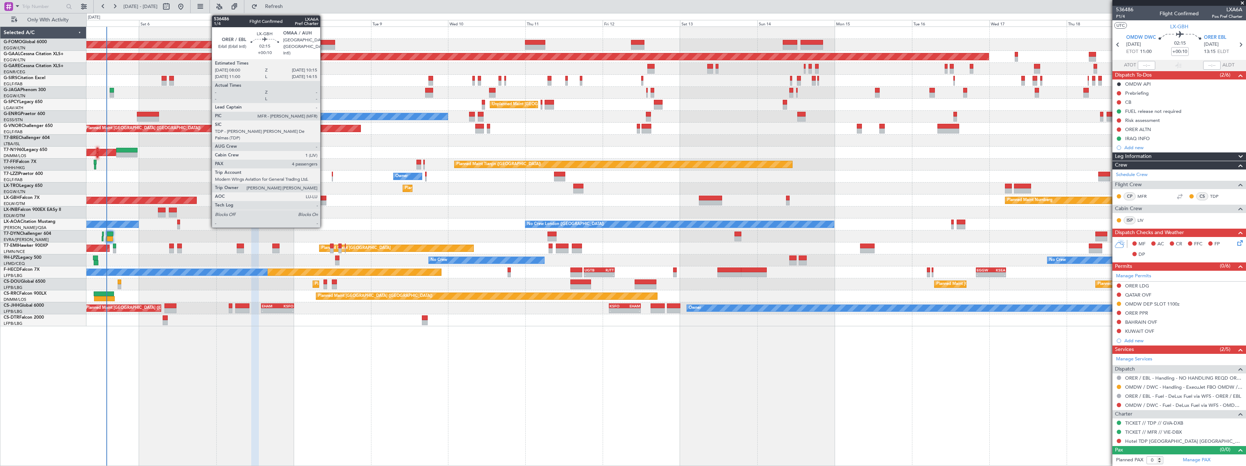
click at [323, 197] on div at bounding box center [322, 198] width 7 height 5
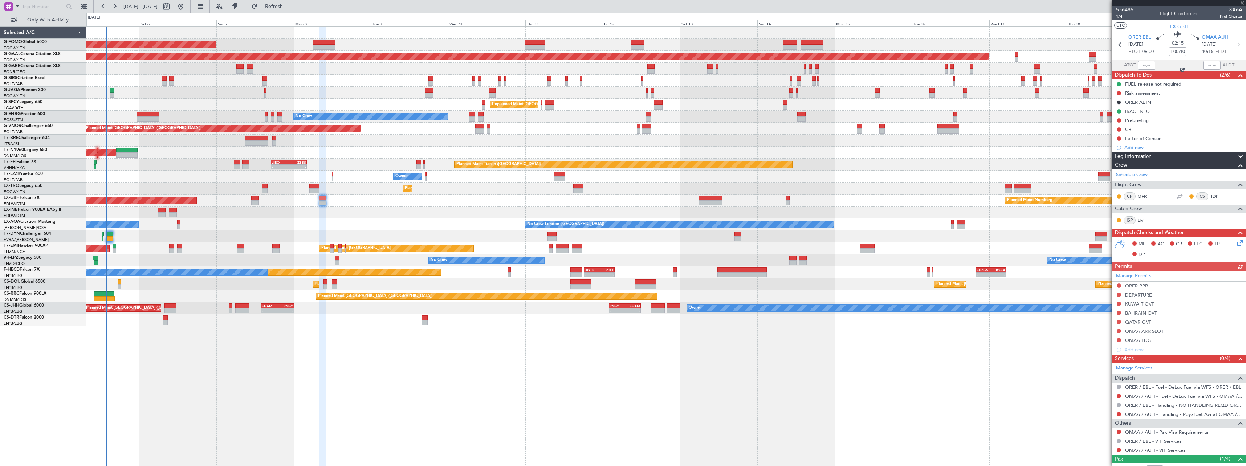
click at [1160, 155] on div "Leg Information" at bounding box center [1179, 156] width 134 height 8
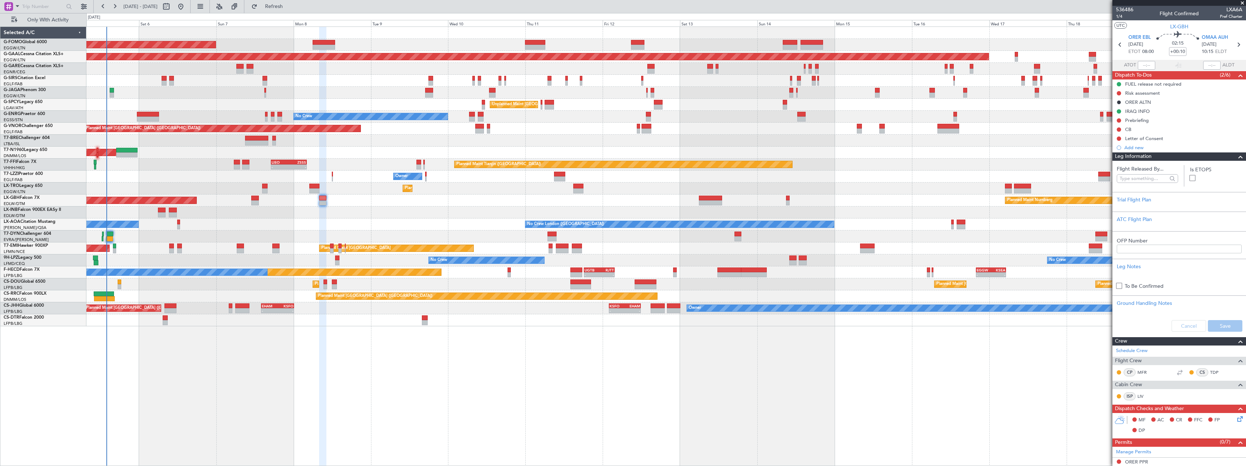
scroll to position [145, 0]
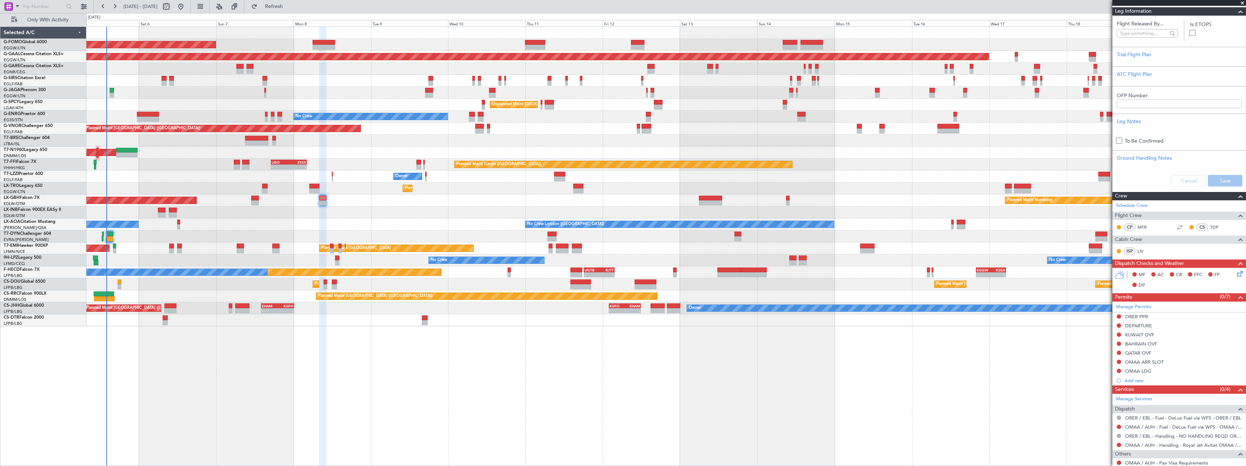
click at [1185, 181] on div "Cancel Save" at bounding box center [1179, 181] width 134 height 22
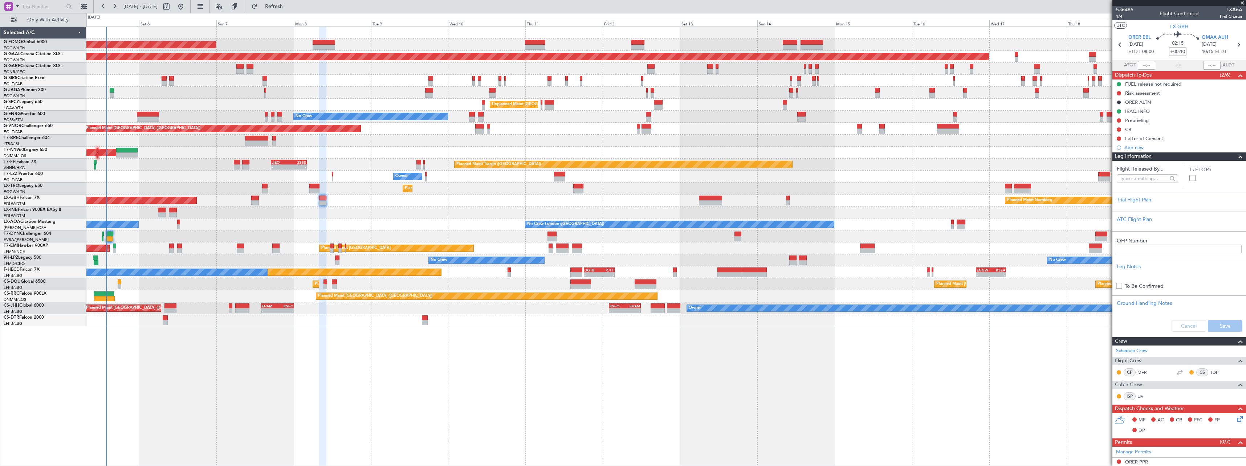
click at [1161, 159] on div "Leg Information" at bounding box center [1179, 156] width 134 height 8
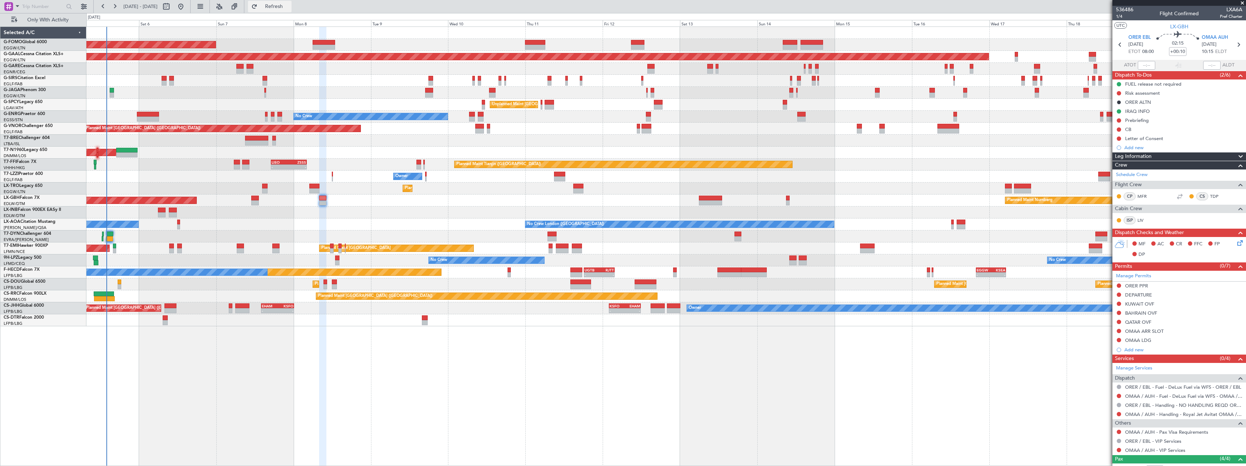
click at [289, 4] on span "Refresh" at bounding box center [274, 6] width 30 height 5
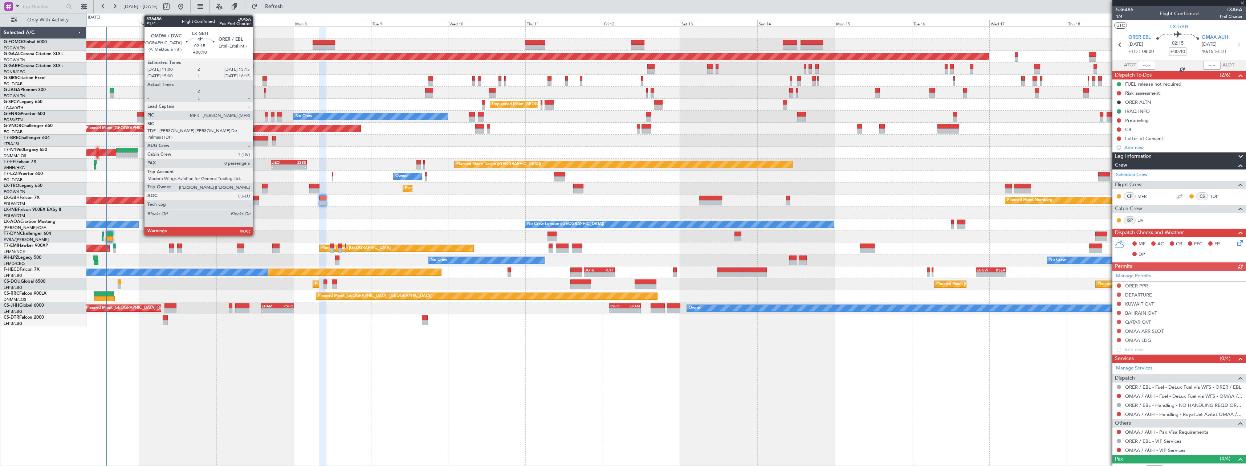
click at [256, 198] on div at bounding box center [254, 198] width 7 height 5
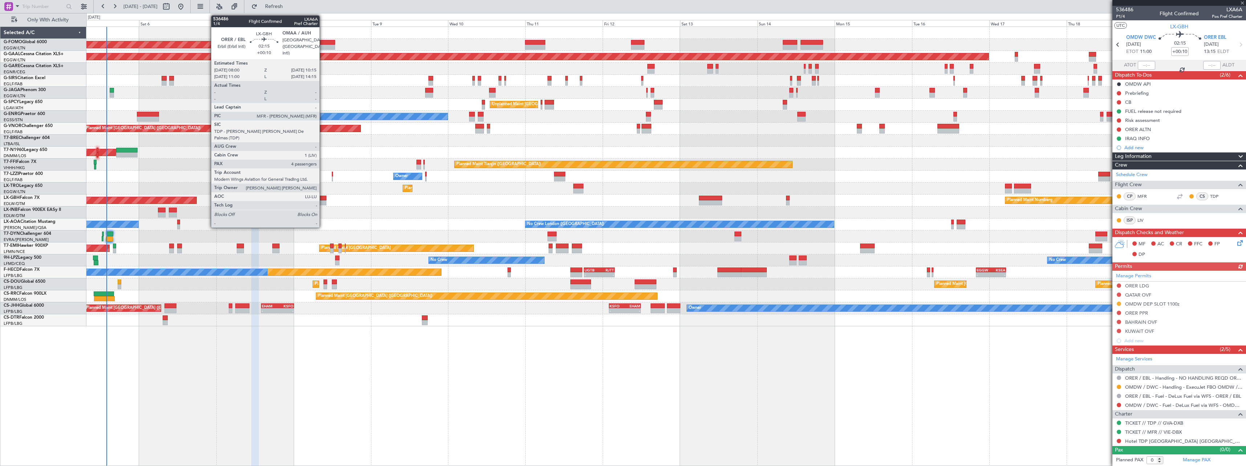
click at [323, 198] on div at bounding box center [322, 198] width 7 height 5
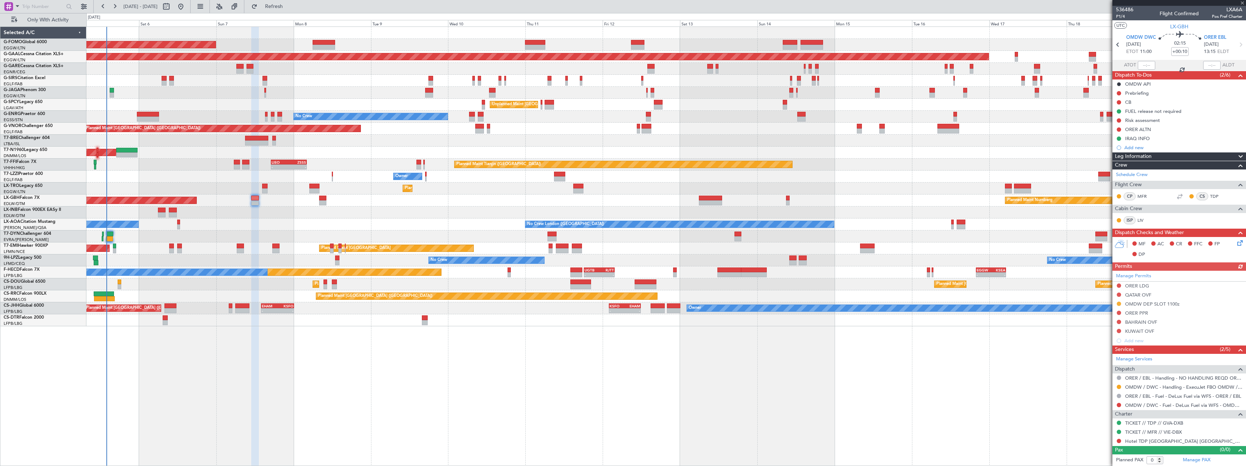
type input "4"
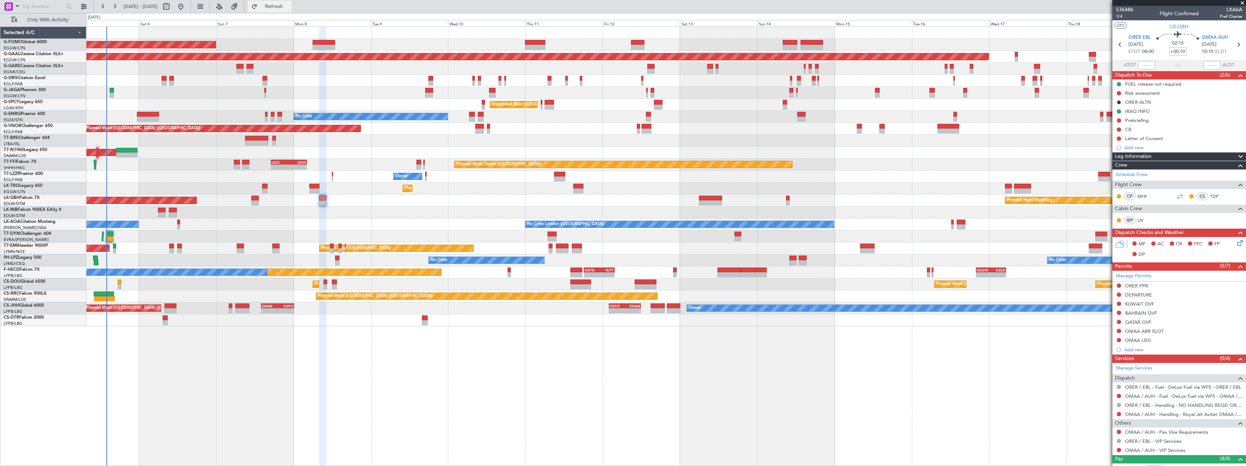
click at [287, 5] on span "Refresh" at bounding box center [274, 6] width 30 height 5
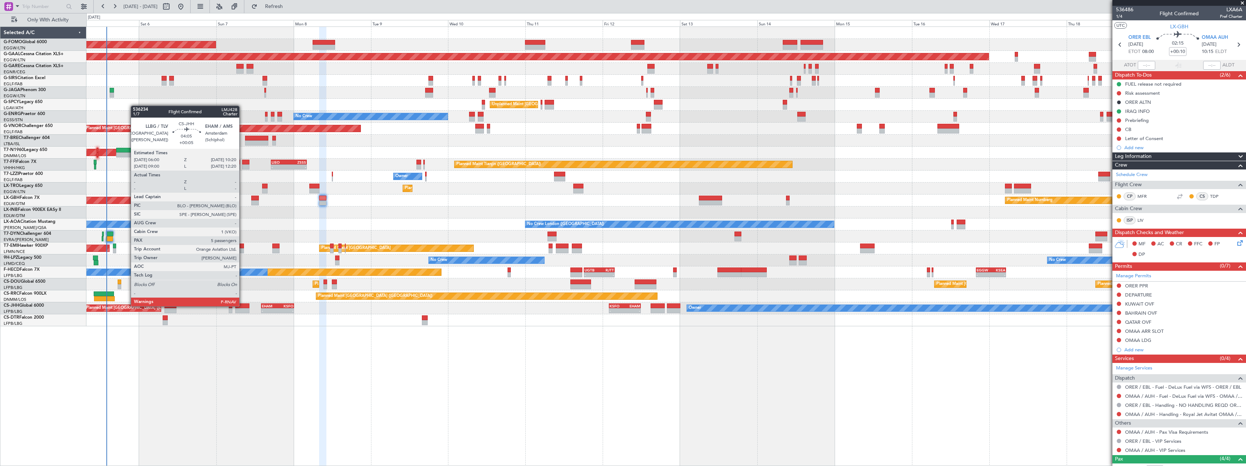
click at [242, 306] on div at bounding box center [242, 305] width 14 height 5
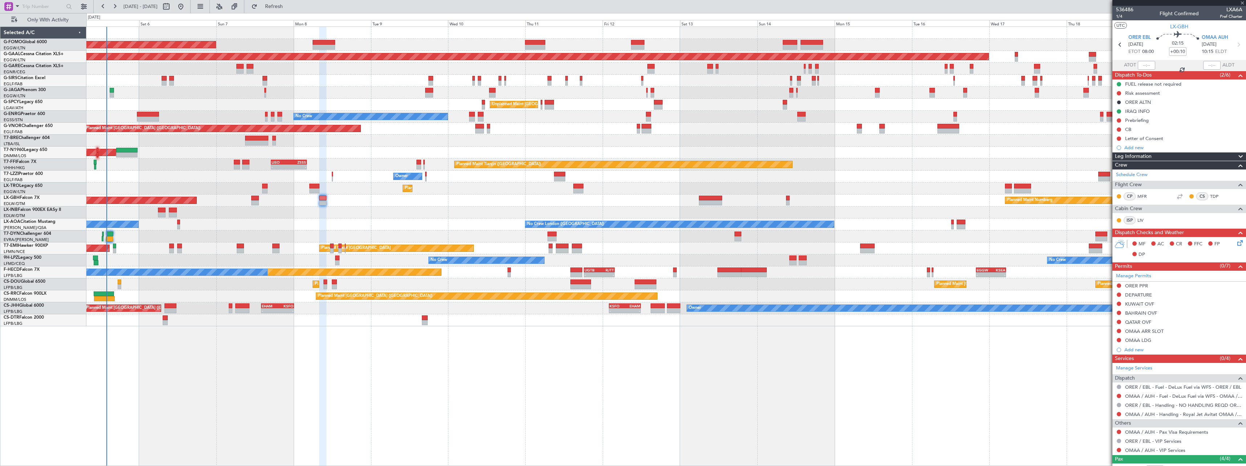
type input "+00:05"
type input "5"
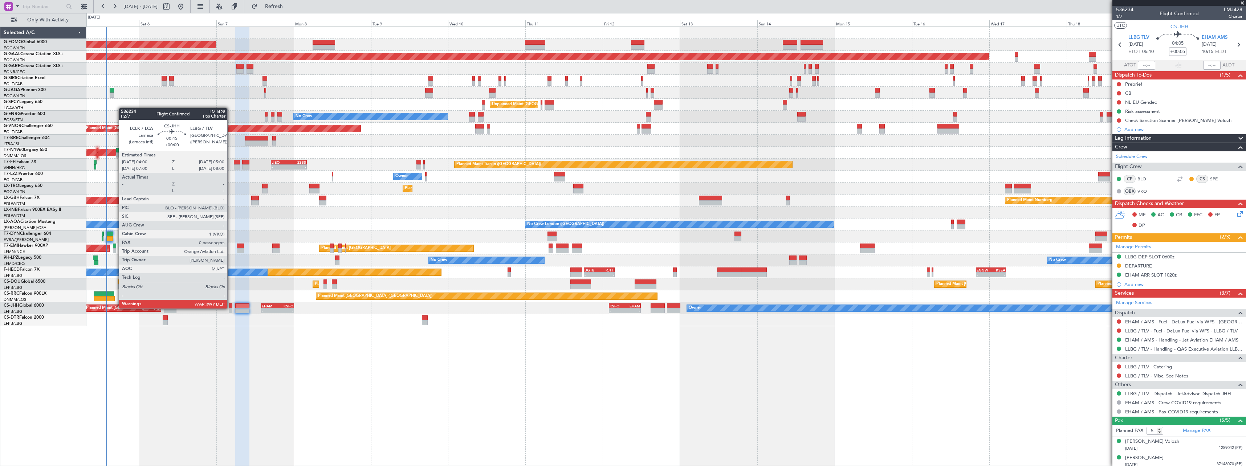
click at [230, 308] on div at bounding box center [230, 305] width 3 height 5
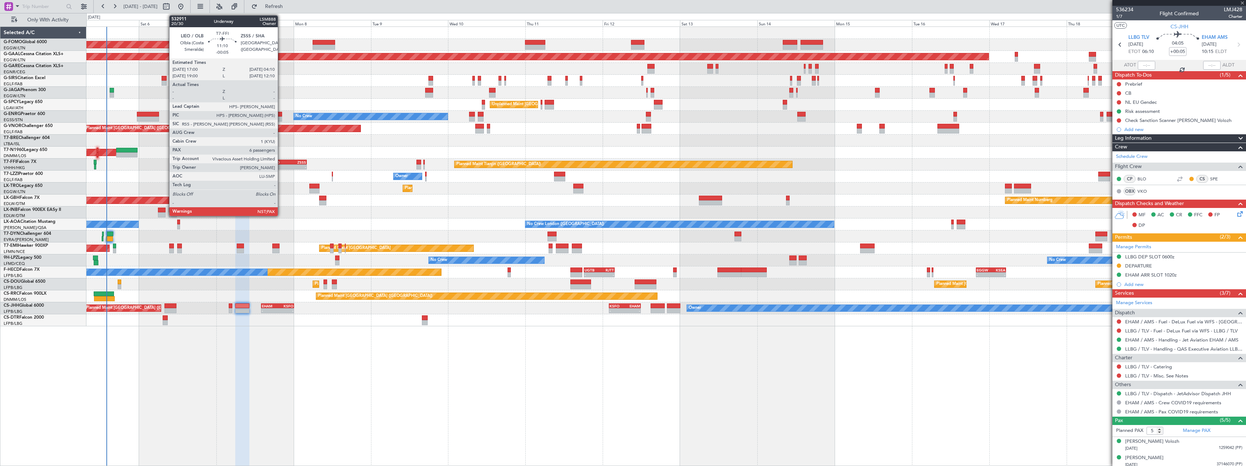
type input "0"
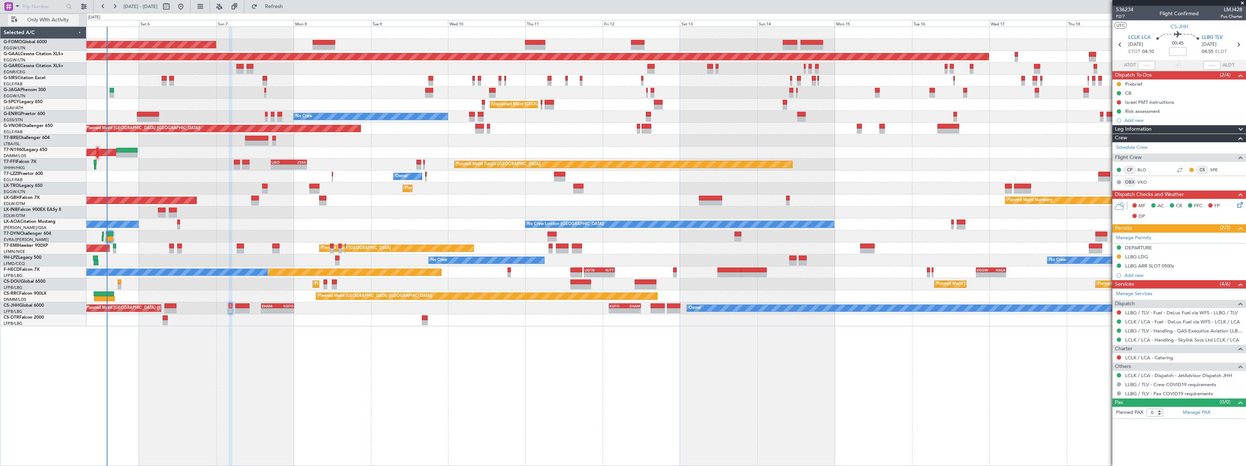
drag, startPoint x: 44, startPoint y: 20, endPoint x: 67, endPoint y: 18, distance: 23.3
click at [44, 20] on span "Only With Activity" at bounding box center [48, 19] width 58 height 5
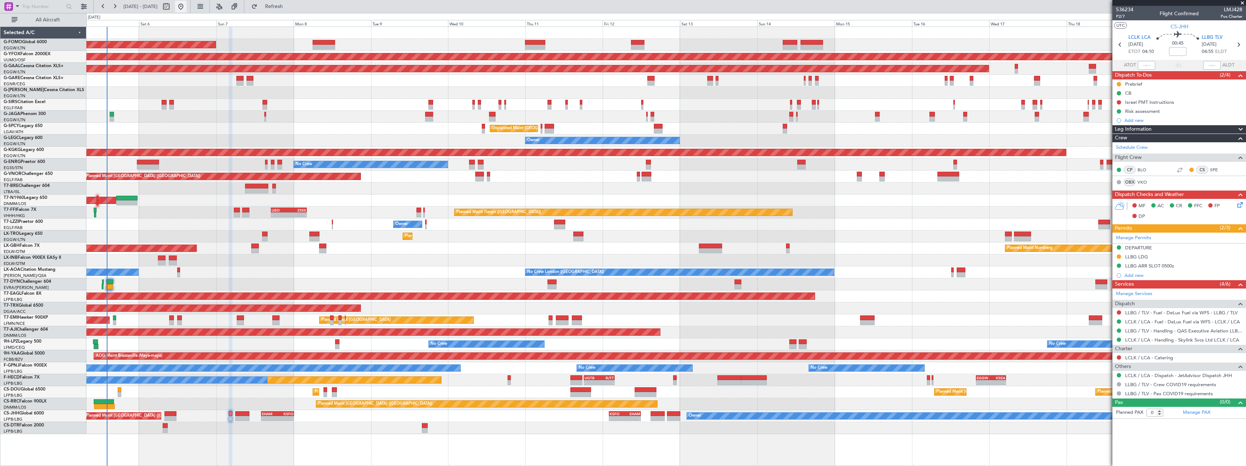
click at [187, 7] on button at bounding box center [181, 7] width 12 height 12
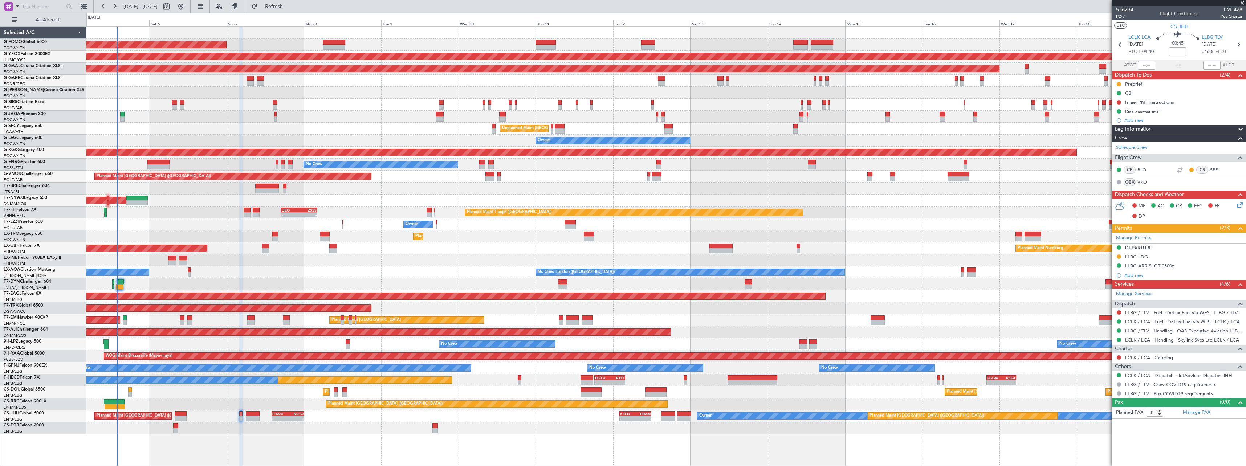
click at [288, 397] on div "Planned Maint [GEOGRAPHIC_DATA] ([GEOGRAPHIC_DATA]) Planned Maint [GEOGRAPHIC_D…" at bounding box center [665, 392] width 1159 height 12
click at [61, 19] on span "All Aircraft" at bounding box center [48, 19] width 58 height 5
